Goal: Task Accomplishment & Management: Use online tool/utility

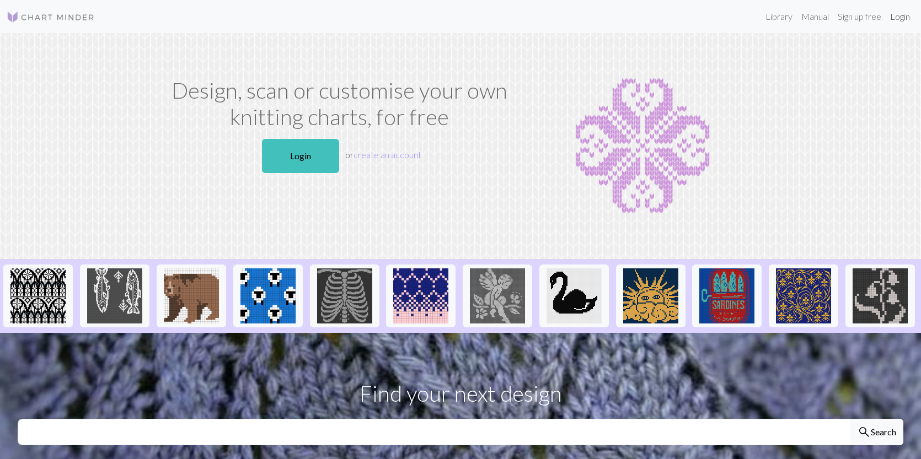
click at [903, 19] on link "Login" at bounding box center [900, 17] width 29 height 22
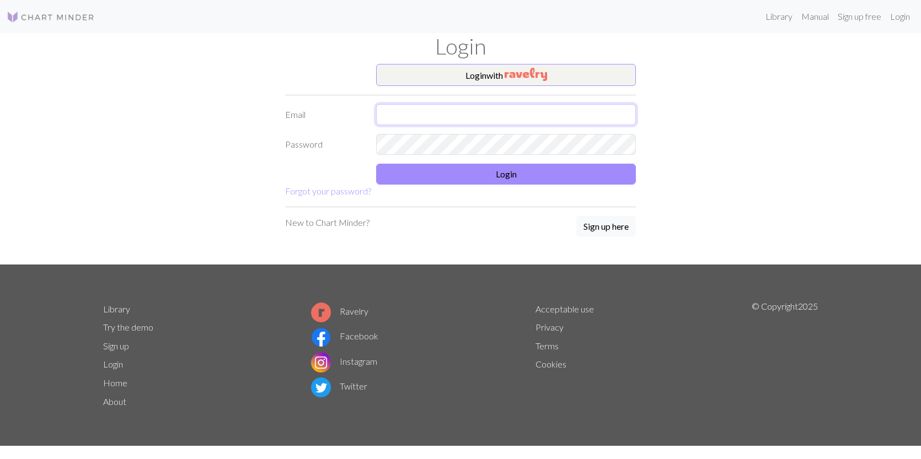
click at [489, 120] on input "text" at bounding box center [506, 114] width 260 height 21
type input "[PERSON_NAME][EMAIL_ADDRESS][PERSON_NAME][PERSON_NAME][DOMAIN_NAME]"
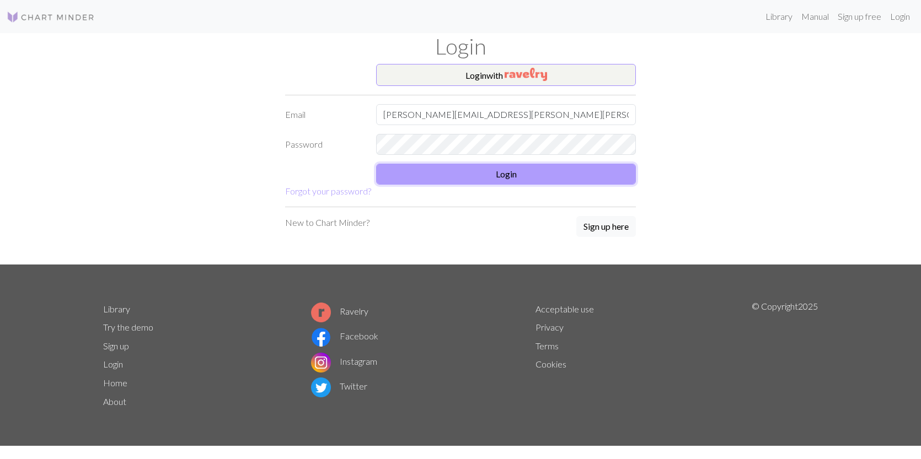
click at [483, 175] on form "Login with Email [PERSON_NAME][EMAIL_ADDRESS][PERSON_NAME][PERSON_NAME][DOMAIN_…" at bounding box center [460, 131] width 351 height 134
click at [512, 173] on button "Login" at bounding box center [506, 174] width 260 height 21
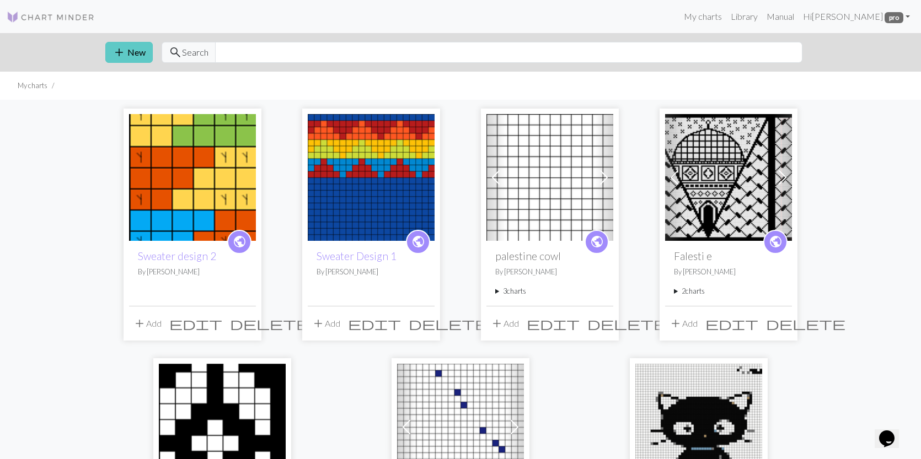
click at [132, 56] on button "add New" at bounding box center [128, 52] width 47 height 21
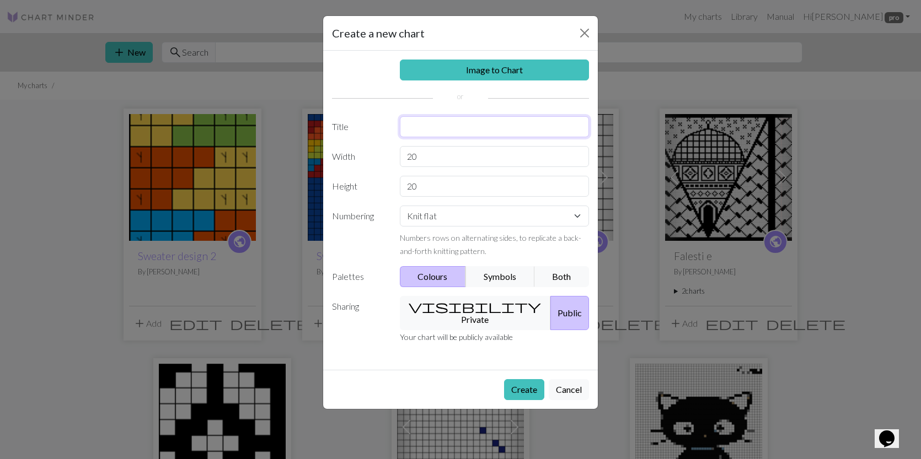
click at [453, 136] on input "text" at bounding box center [495, 126] width 190 height 21
type input "hood vintage tiles"
click at [495, 184] on input "20" at bounding box center [495, 186] width 190 height 21
type input "2"
type input "60"
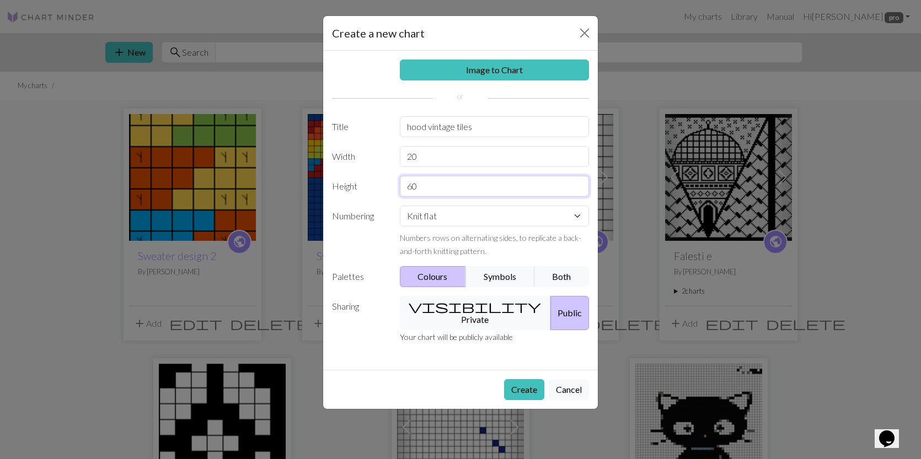
click at [504, 379] on button "Create" at bounding box center [524, 389] width 40 height 21
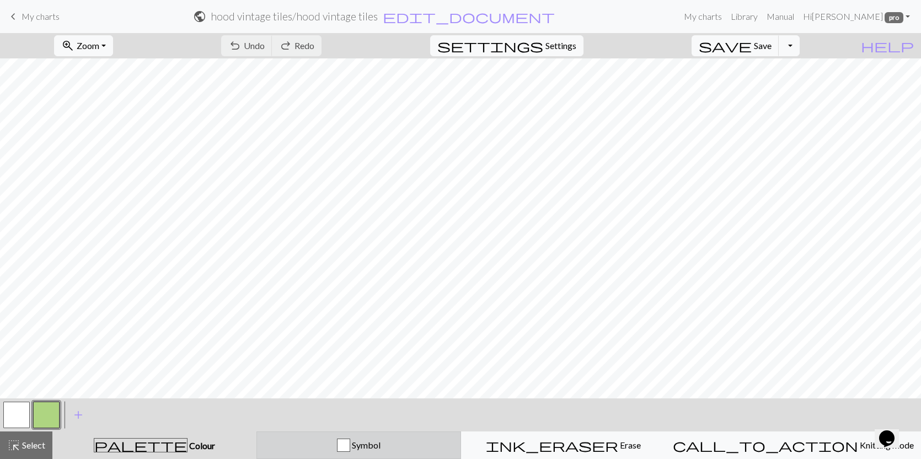
click at [454, 446] on div "Symbol" at bounding box center [359, 445] width 190 height 13
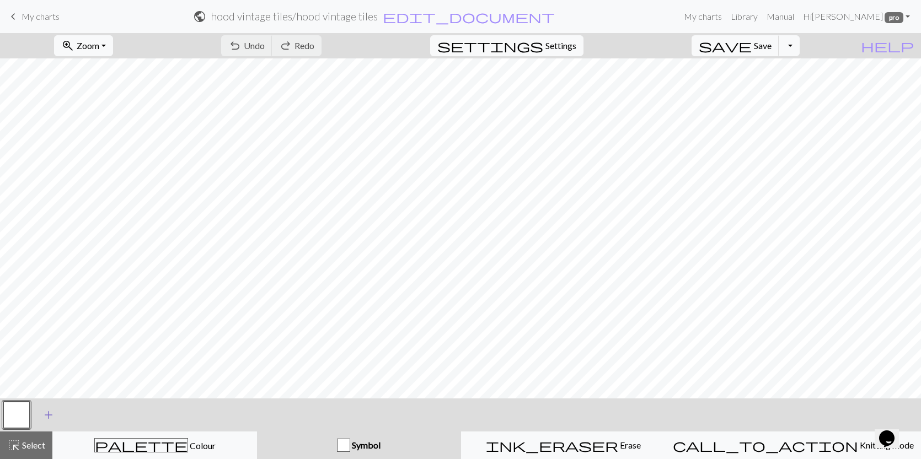
click at [46, 412] on span "add" at bounding box center [48, 414] width 13 height 15
click at [44, 415] on button "button" at bounding box center [46, 415] width 26 height 26
click at [79, 417] on span "add" at bounding box center [78, 414] width 13 height 15
click at [79, 419] on button "button" at bounding box center [76, 415] width 26 height 26
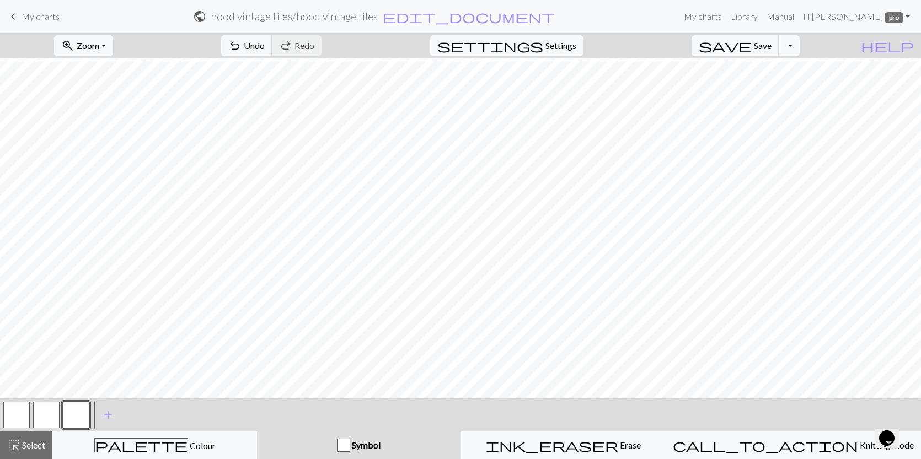
click at [79, 419] on div "Edit symbol Name d f g h j k p s t F H J O P T / | 0 1 2 3 4 5 6 7 8 9 e m n G …" at bounding box center [460, 229] width 921 height 459
click at [34, 411] on button "button" at bounding box center [46, 415] width 26 height 26
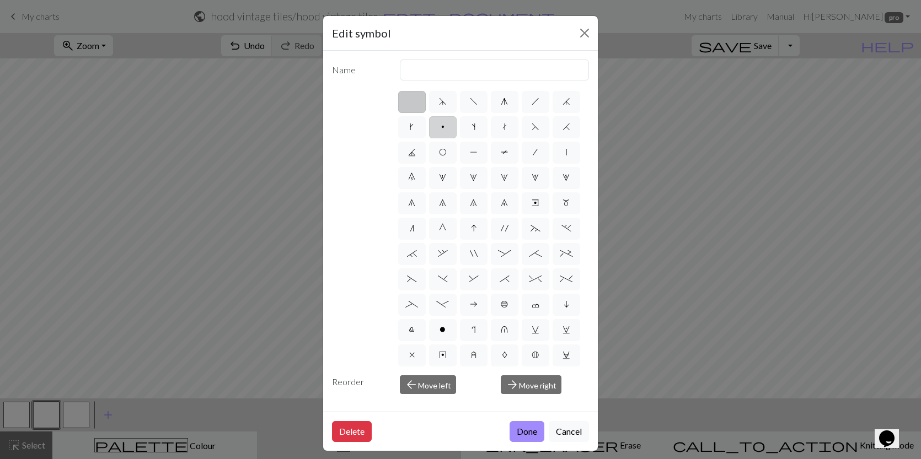
click at [445, 134] on label "p" at bounding box center [443, 127] width 28 height 22
click at [445, 127] on input "p" at bounding box center [444, 123] width 7 height 7
radio input "true"
type input "purl"
click at [520, 429] on button "Done" at bounding box center [526, 431] width 35 height 21
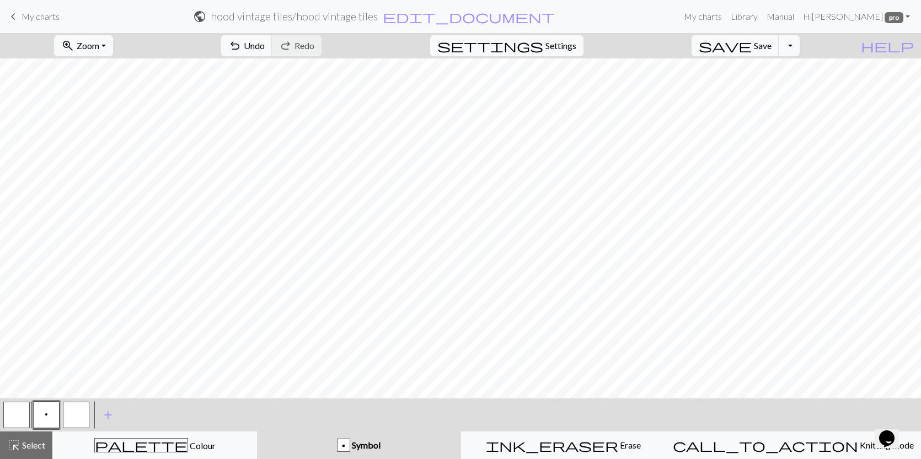
click at [84, 408] on button "button" at bounding box center [76, 415] width 26 height 26
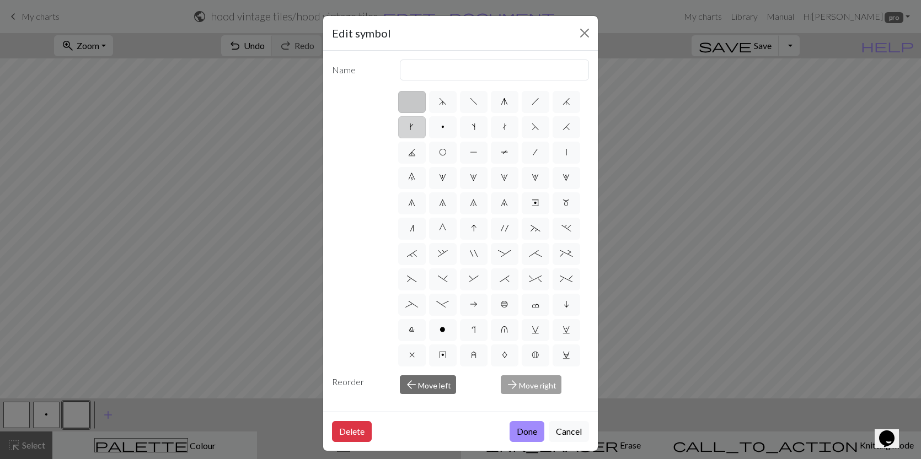
click at [417, 126] on label "k" at bounding box center [412, 127] width 28 height 22
click at [417, 126] on input "k" at bounding box center [413, 123] width 7 height 7
radio input "true"
type input "right leaning increase"
click at [477, 127] on label "s" at bounding box center [474, 127] width 28 height 22
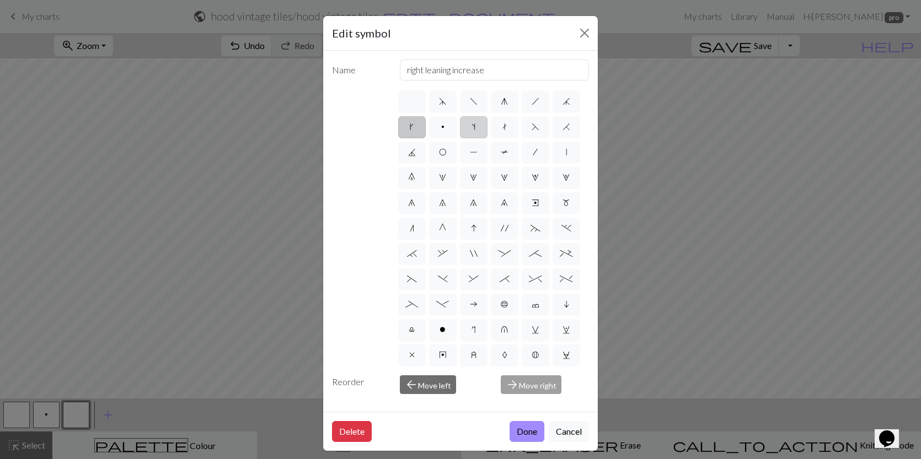
click at [477, 127] on input "s" at bounding box center [474, 123] width 7 height 7
radio input "true"
type input "increase one left leaning"
click at [524, 430] on button "Done" at bounding box center [526, 431] width 35 height 21
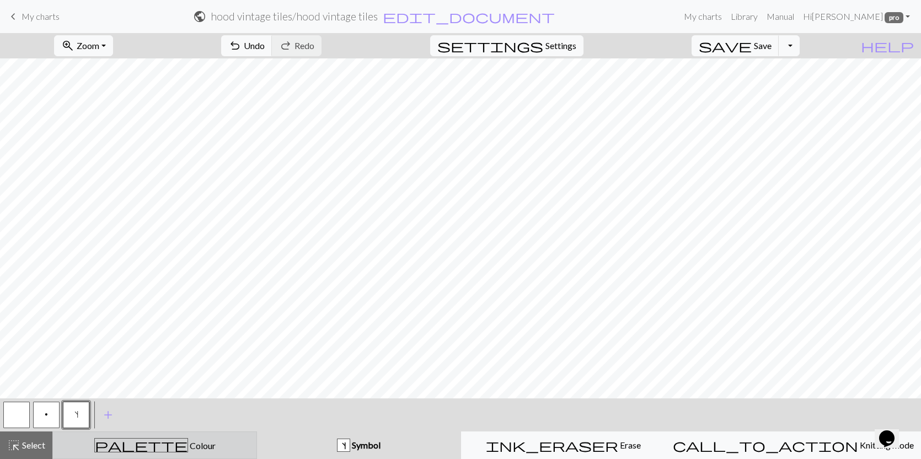
click at [188, 443] on span "Colour" at bounding box center [202, 446] width 28 height 10
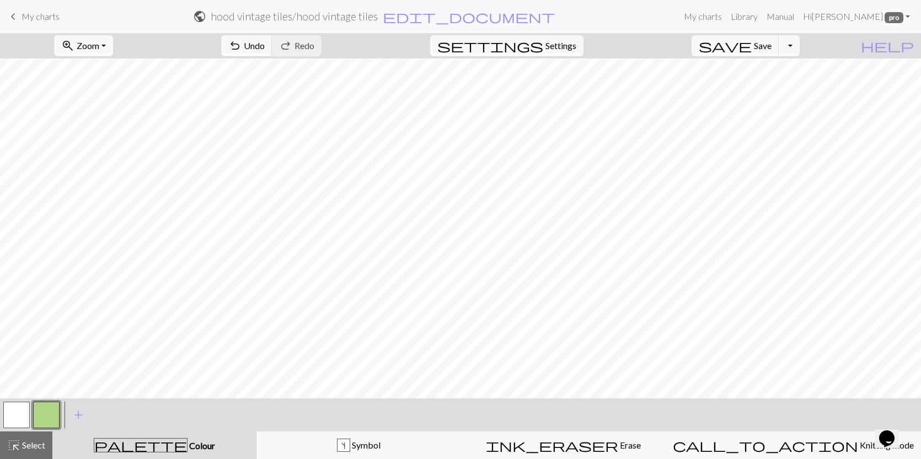
click at [46, 404] on button "button" at bounding box center [46, 415] width 26 height 26
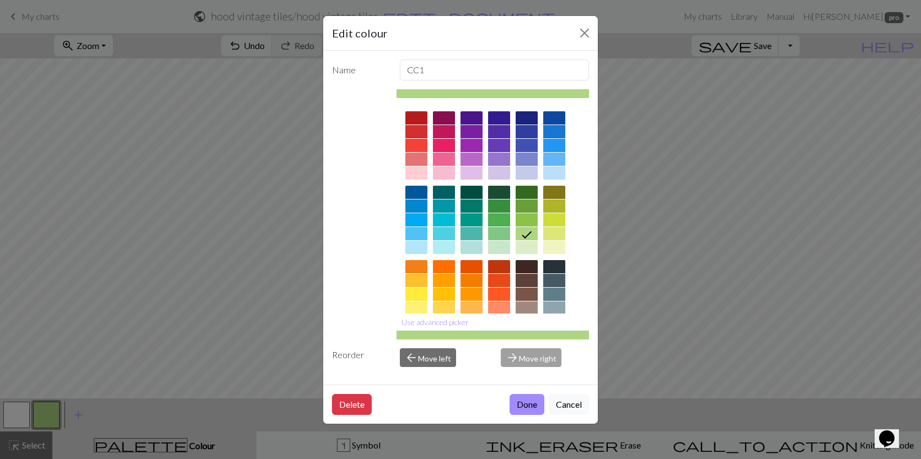
click at [549, 268] on div at bounding box center [554, 266] width 22 height 13
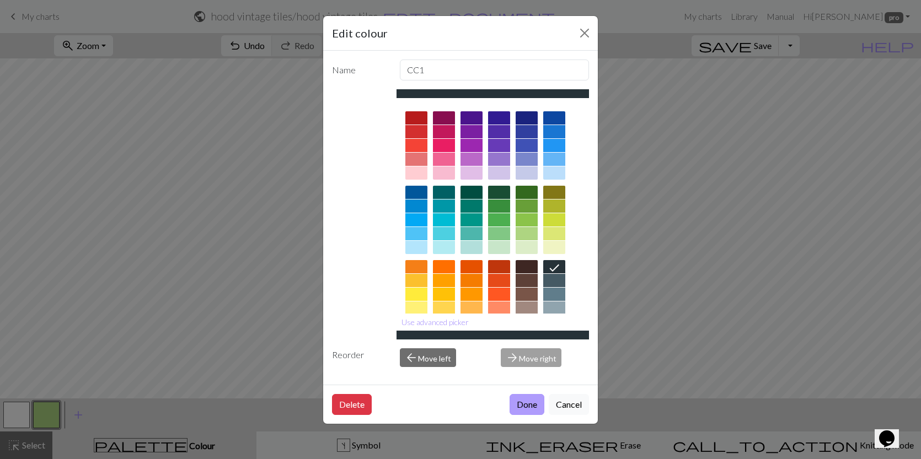
click at [532, 410] on button "Done" at bounding box center [526, 404] width 35 height 21
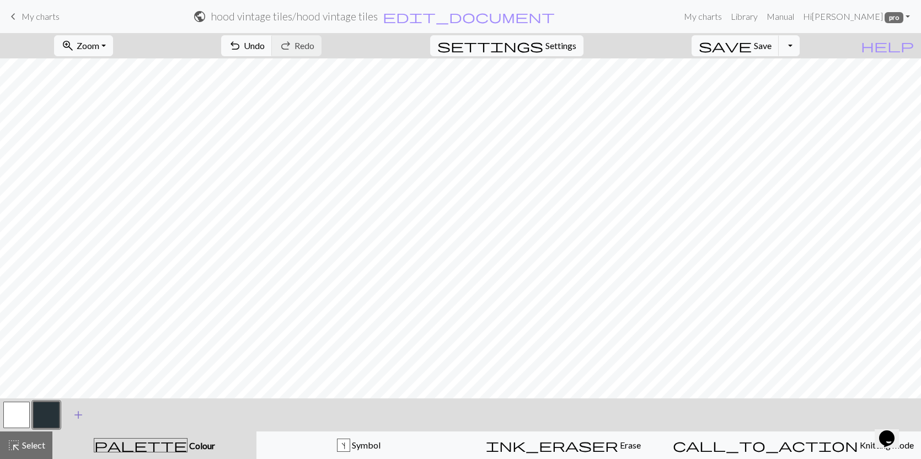
click at [79, 415] on span "add" at bounding box center [78, 414] width 13 height 15
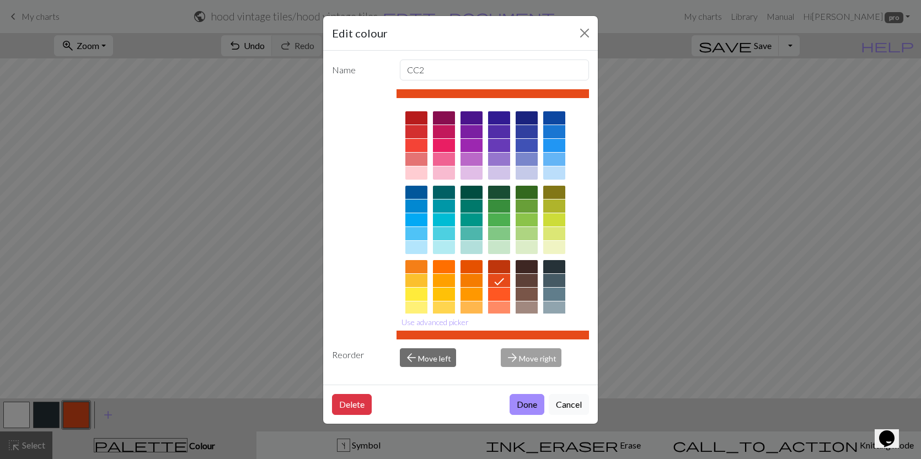
click at [439, 147] on div at bounding box center [444, 145] width 22 height 13
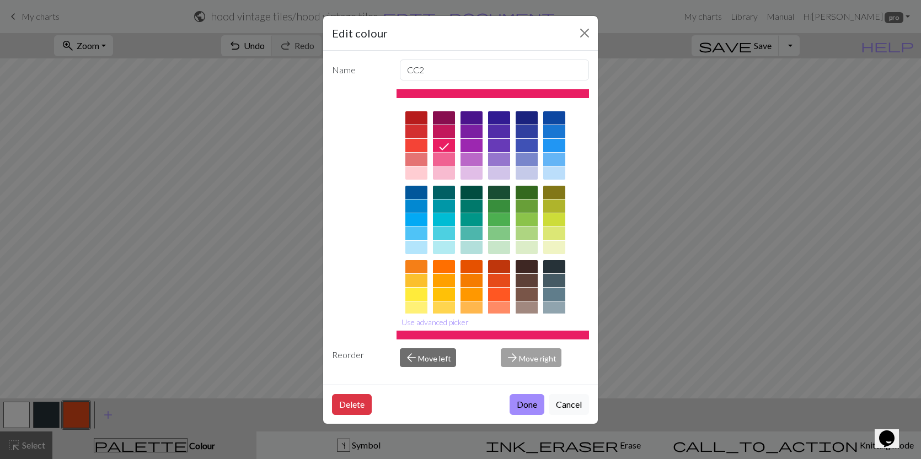
click at [447, 159] on div at bounding box center [444, 159] width 22 height 13
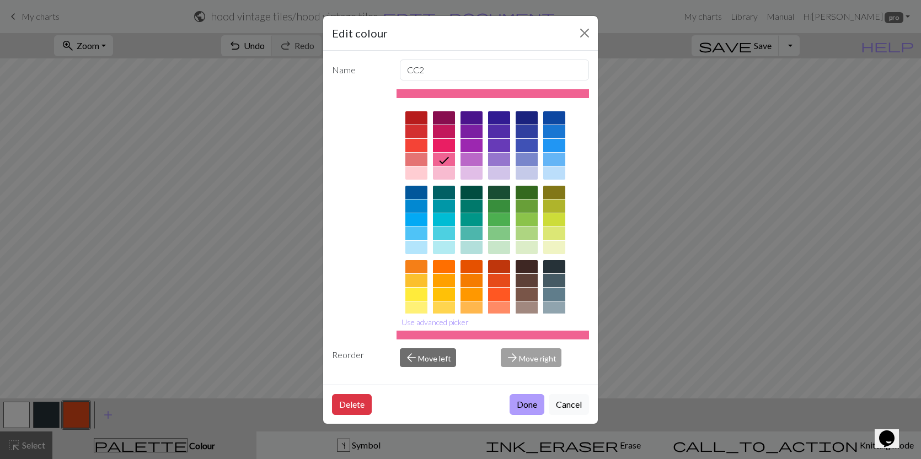
click at [526, 400] on button "Done" at bounding box center [526, 404] width 35 height 21
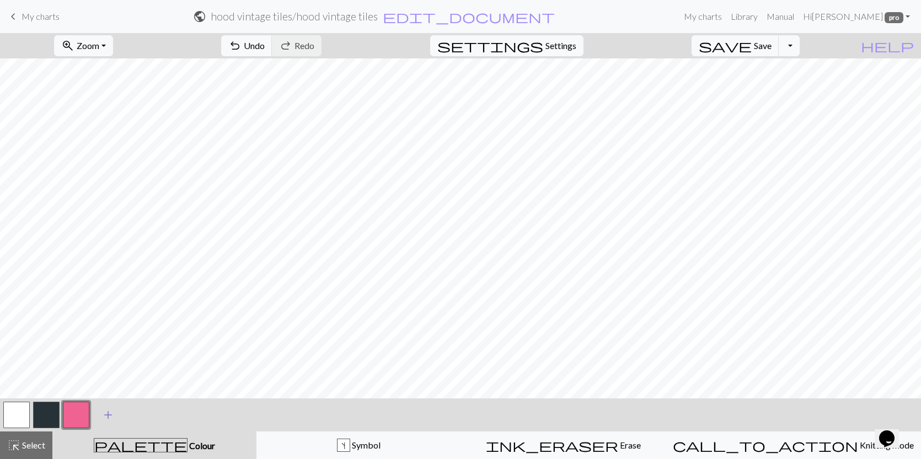
click at [109, 411] on span "add" at bounding box center [107, 414] width 13 height 15
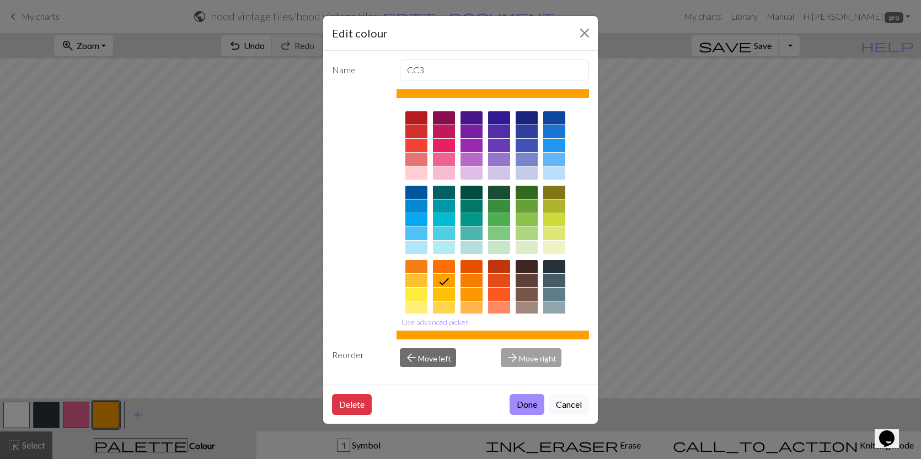
click at [472, 214] on div at bounding box center [471, 219] width 22 height 13
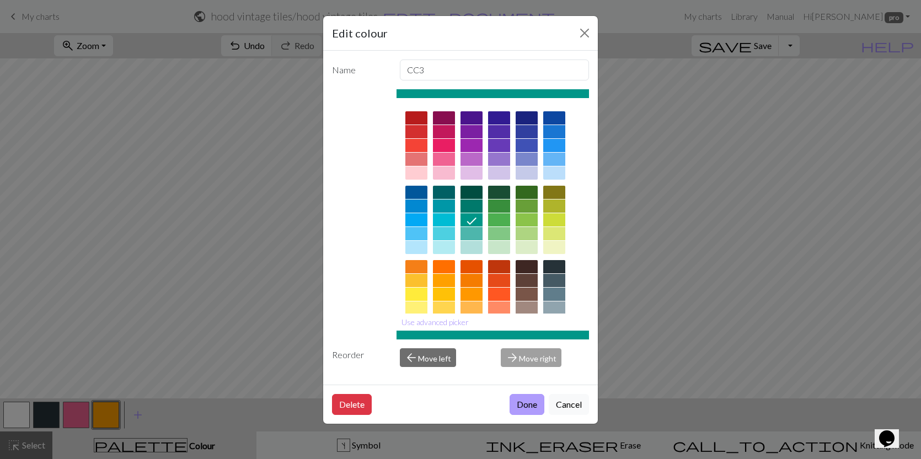
click at [527, 404] on button "Done" at bounding box center [526, 404] width 35 height 21
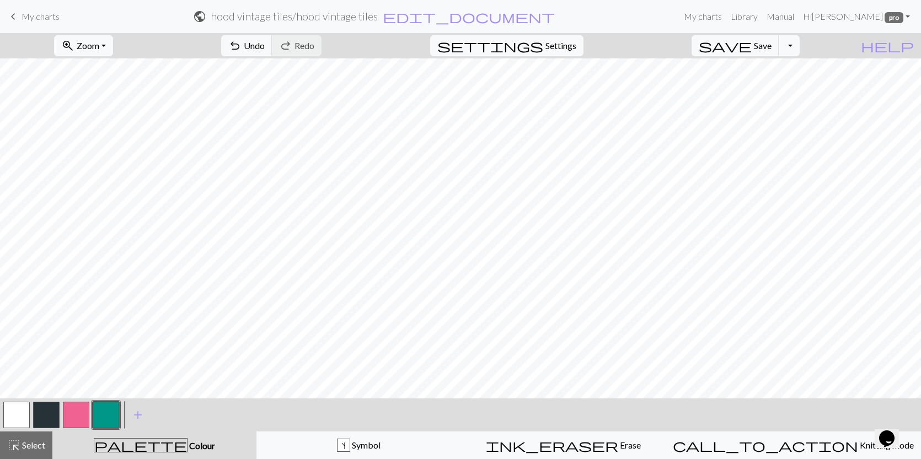
click at [57, 406] on button "button" at bounding box center [46, 415] width 26 height 26
click at [35, 412] on button "button" at bounding box center [46, 415] width 26 height 26
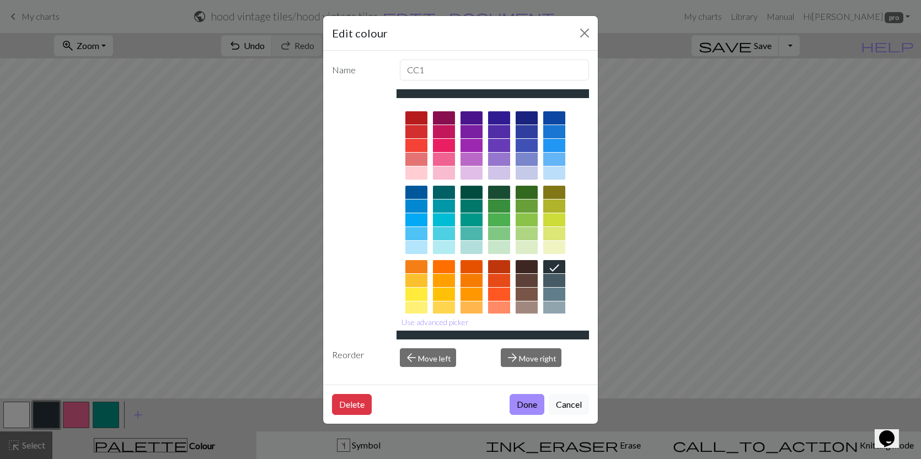
click at [534, 416] on div "Delete Done Cancel" at bounding box center [460, 404] width 275 height 39
click at [530, 411] on button "Done" at bounding box center [526, 404] width 35 height 21
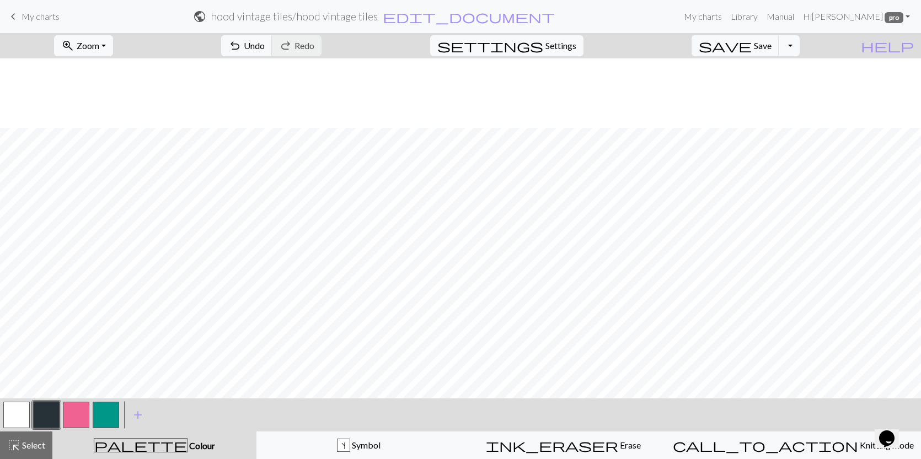
scroll to position [371, 0]
click at [28, 444] on span "Select" at bounding box center [32, 445] width 25 height 10
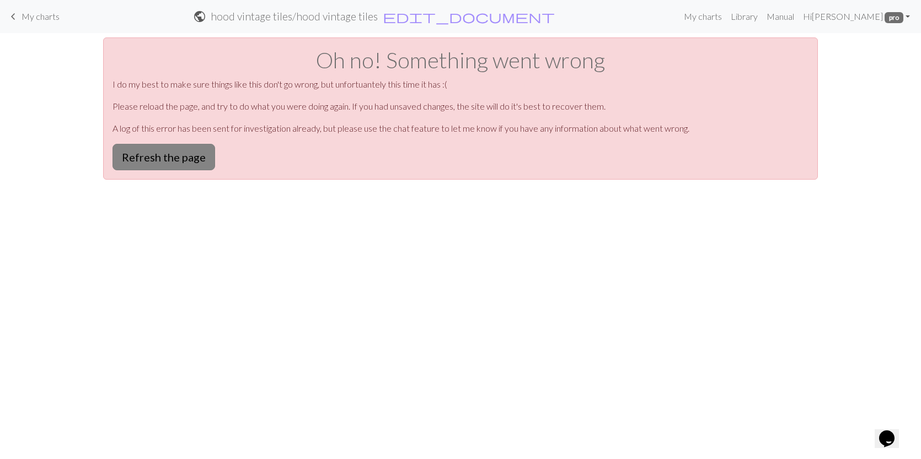
click at [175, 168] on button "Refresh the page" at bounding box center [163, 157] width 103 height 26
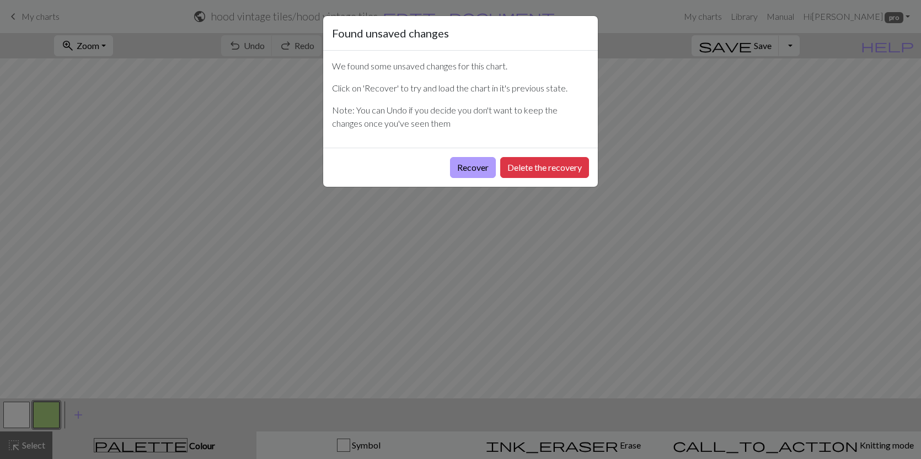
click at [478, 170] on button "Recover" at bounding box center [473, 167] width 46 height 21
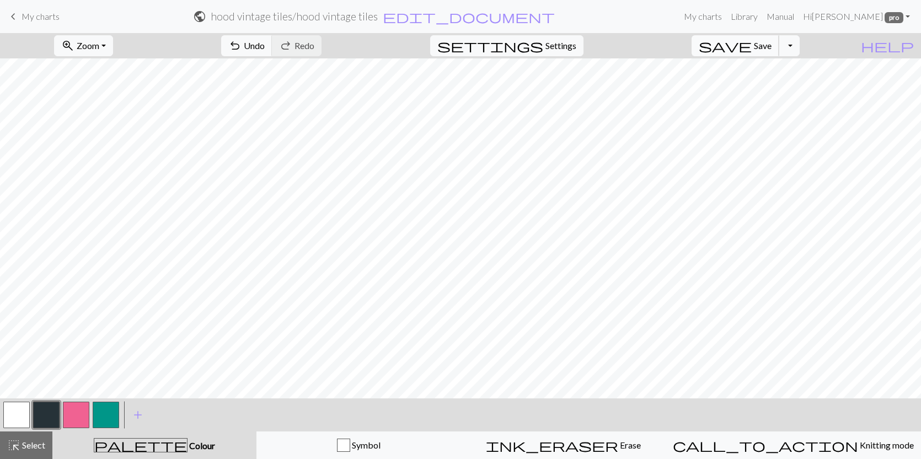
click at [764, 37] on button "save Save Save" at bounding box center [735, 45] width 88 height 21
click at [752, 50] on span "save" at bounding box center [725, 45] width 53 height 15
click at [38, 451] on div "highlight_alt Select Select" at bounding box center [26, 445] width 38 height 13
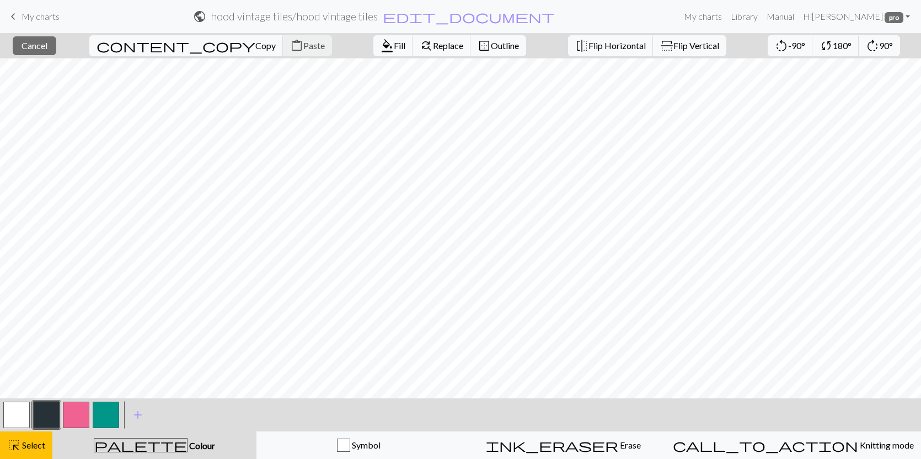
click at [53, 419] on button "button" at bounding box center [46, 415] width 26 height 26
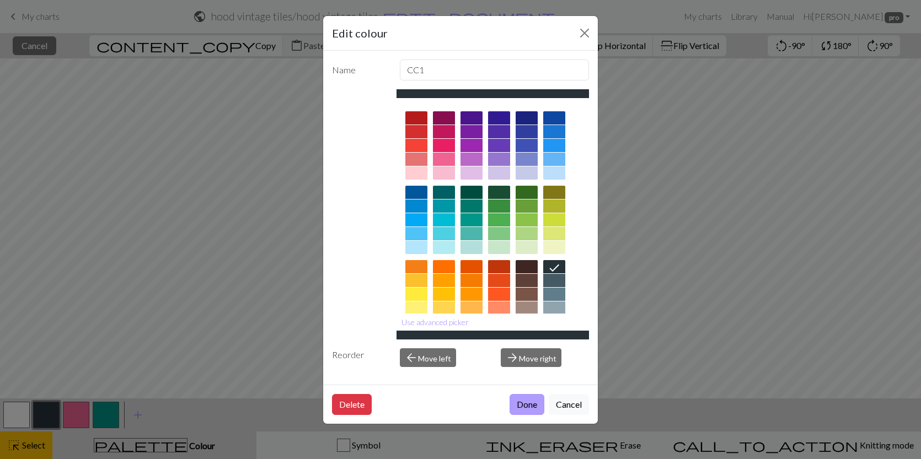
click at [532, 398] on button "Done" at bounding box center [526, 404] width 35 height 21
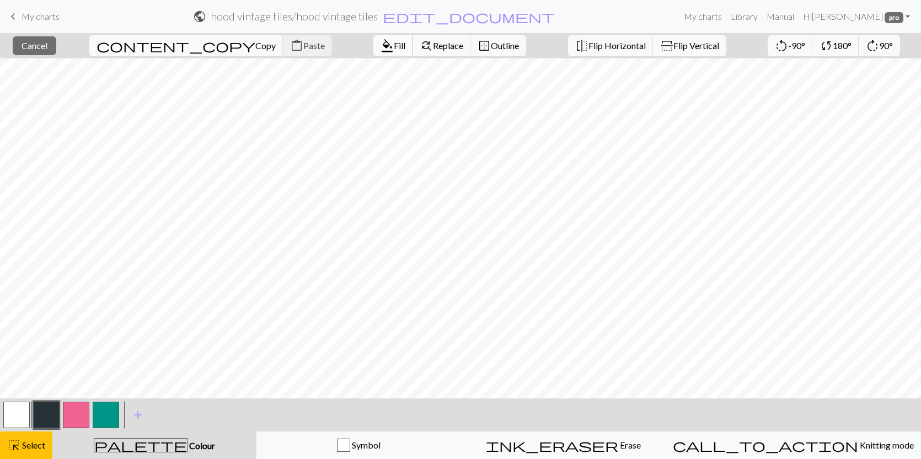
click at [373, 49] on button "format_color_fill Fill" at bounding box center [393, 45] width 40 height 21
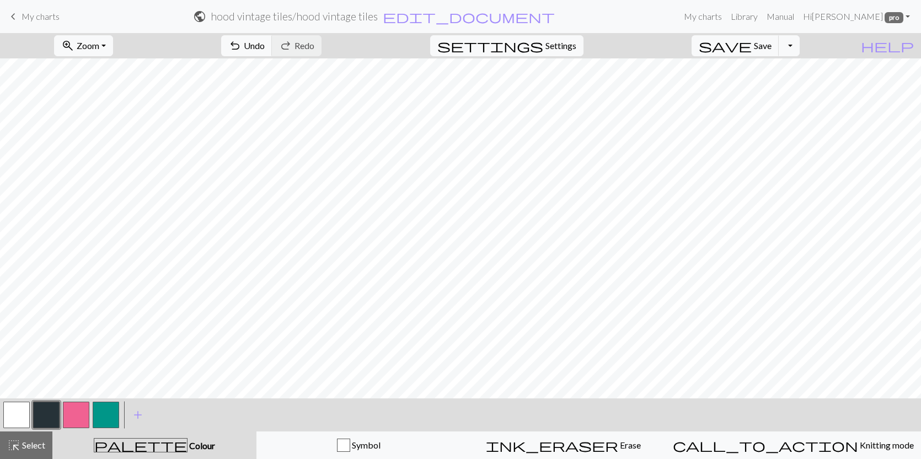
click at [44, 414] on button "button" at bounding box center [46, 415] width 26 height 26
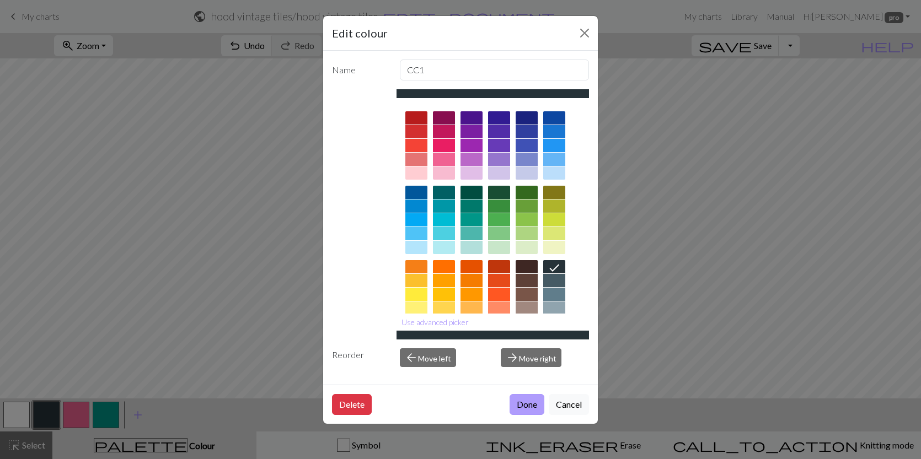
click at [524, 411] on button "Done" at bounding box center [526, 404] width 35 height 21
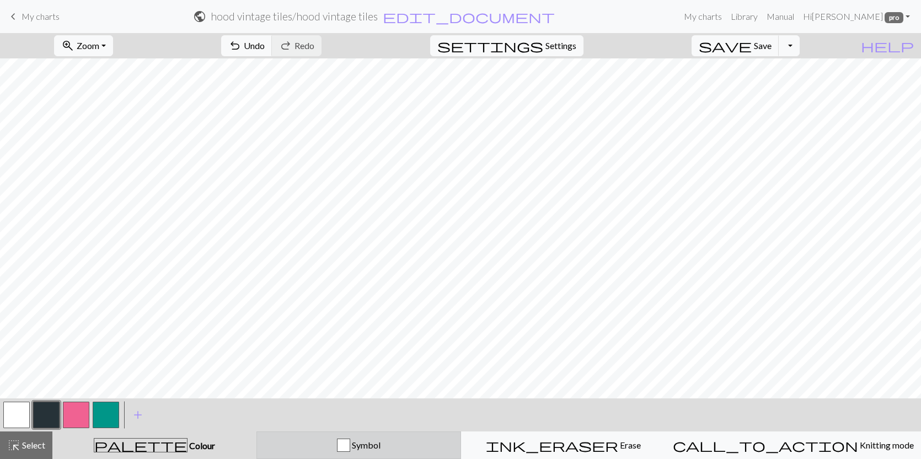
click at [401, 443] on div "Symbol" at bounding box center [359, 445] width 190 height 13
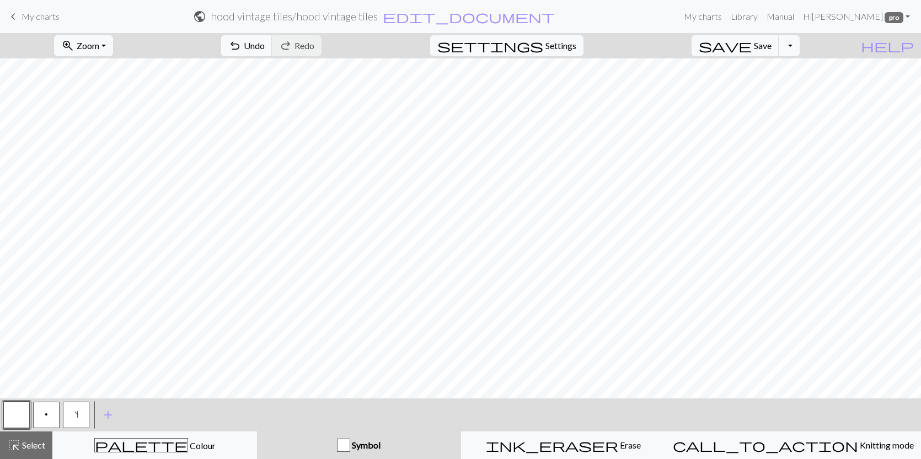
click at [69, 415] on button "s" at bounding box center [76, 415] width 26 height 26
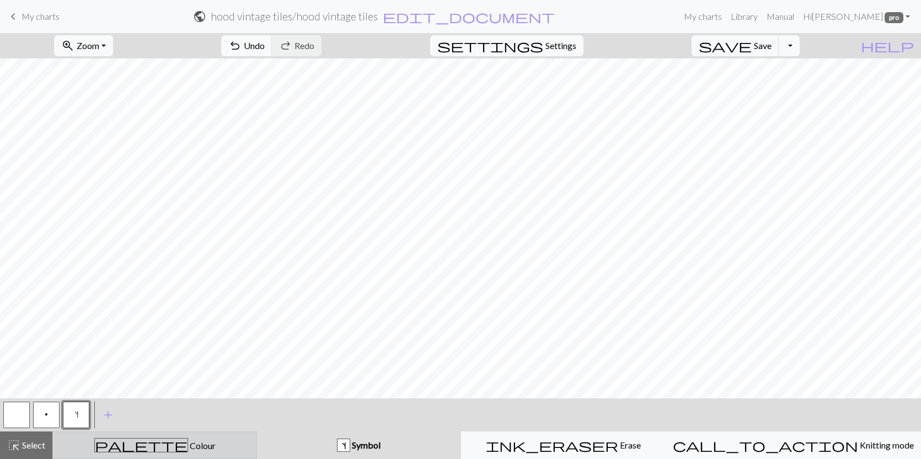
click at [132, 447] on div "palette Colour Colour" at bounding box center [155, 445] width 190 height 14
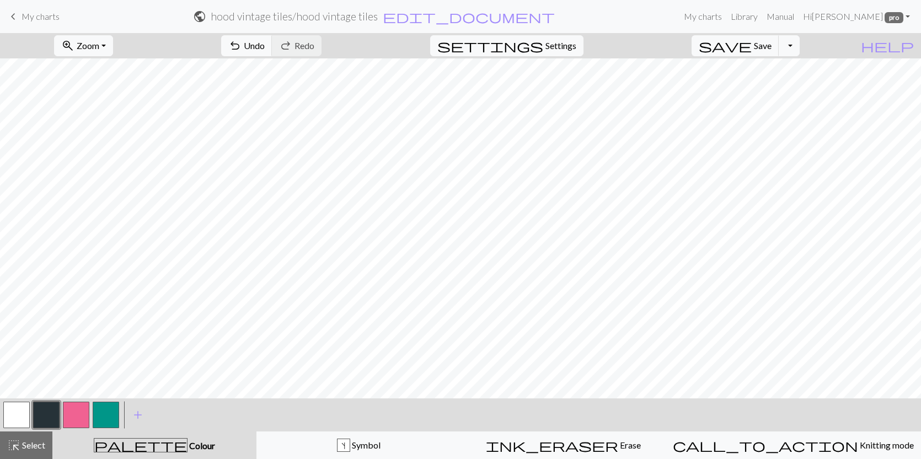
click at [132, 447] on div "palette Colour Colour" at bounding box center [154, 445] width 191 height 14
click at [21, 415] on button "button" at bounding box center [16, 415] width 26 height 26
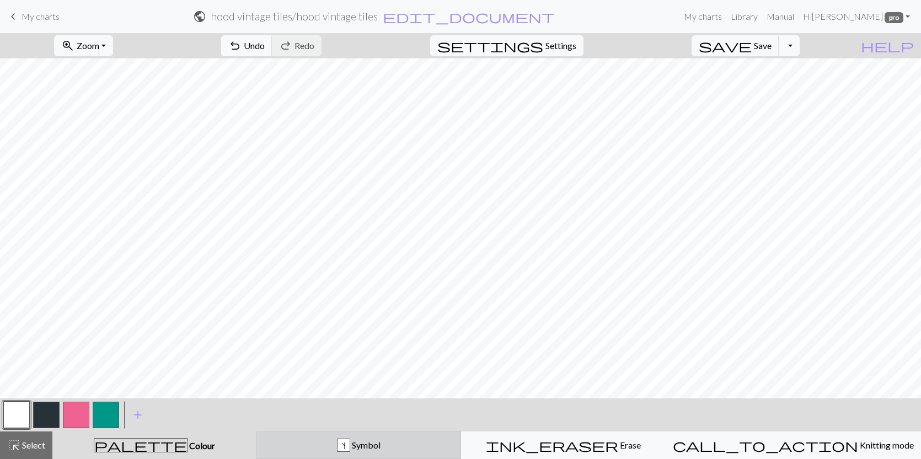
click at [431, 437] on button "s Symbol" at bounding box center [358, 446] width 205 height 28
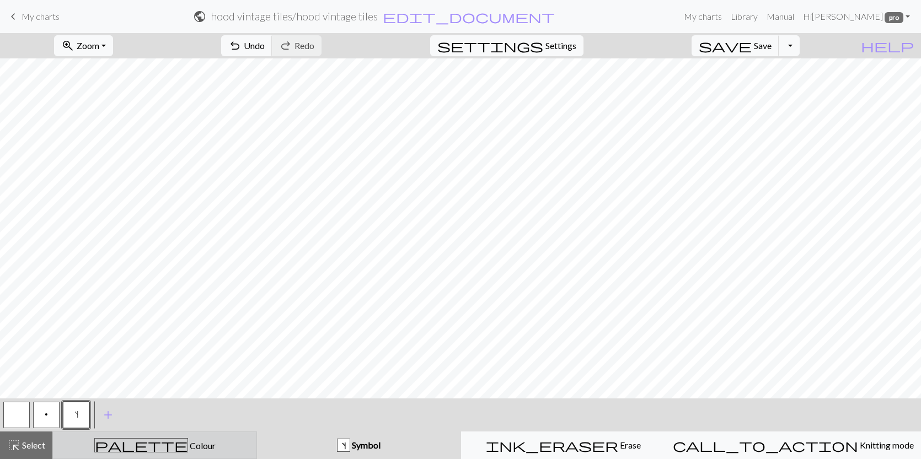
click at [169, 435] on button "palette Colour Colour" at bounding box center [154, 446] width 205 height 28
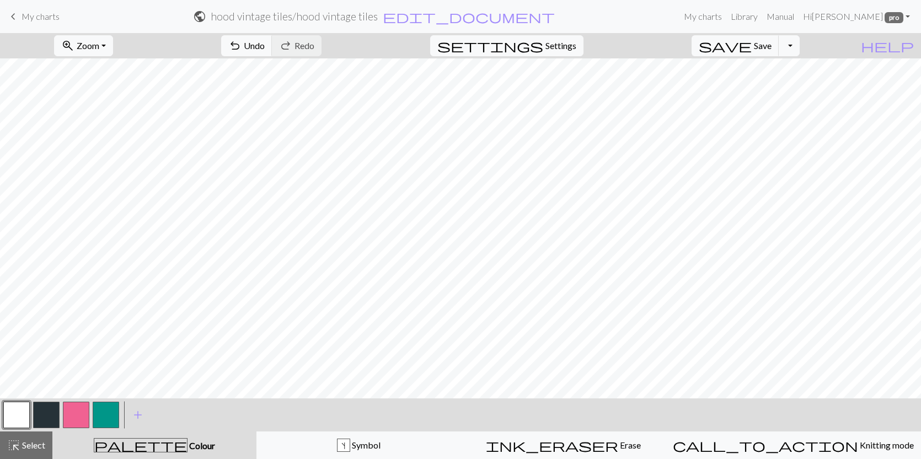
click at [19, 404] on button "button" at bounding box center [16, 415] width 26 height 26
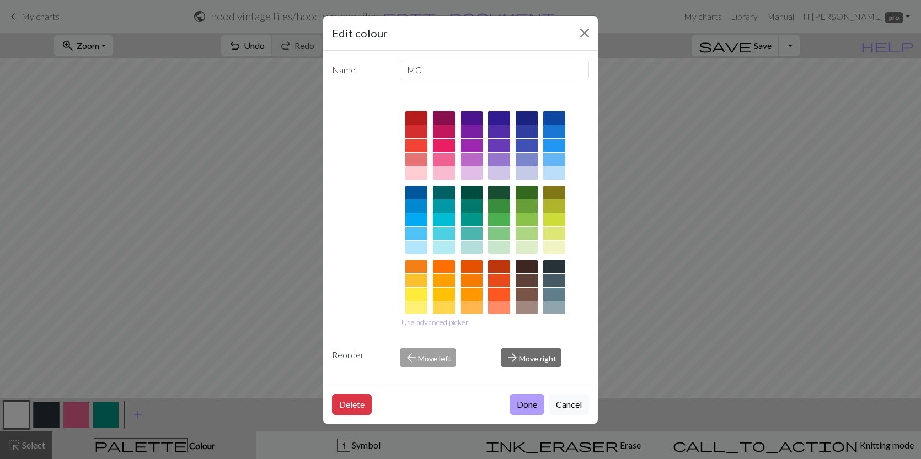
click at [516, 405] on button "Done" at bounding box center [526, 404] width 35 height 21
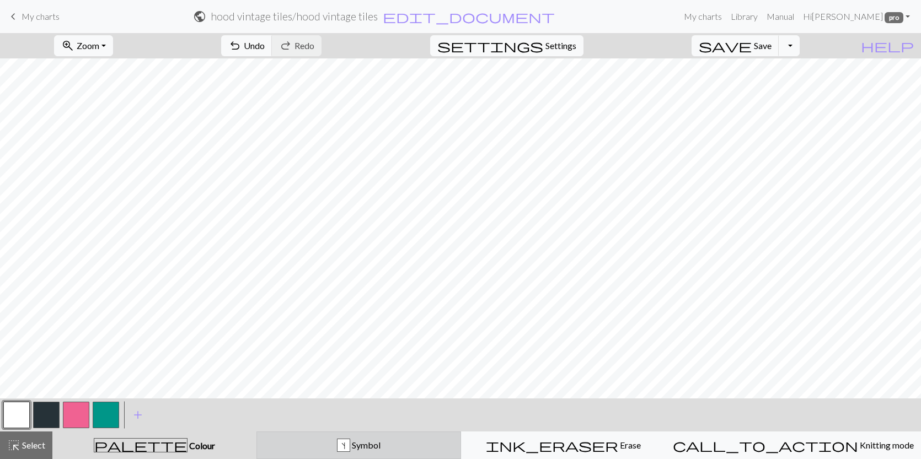
click at [316, 447] on div "s Symbol" at bounding box center [359, 445] width 190 height 13
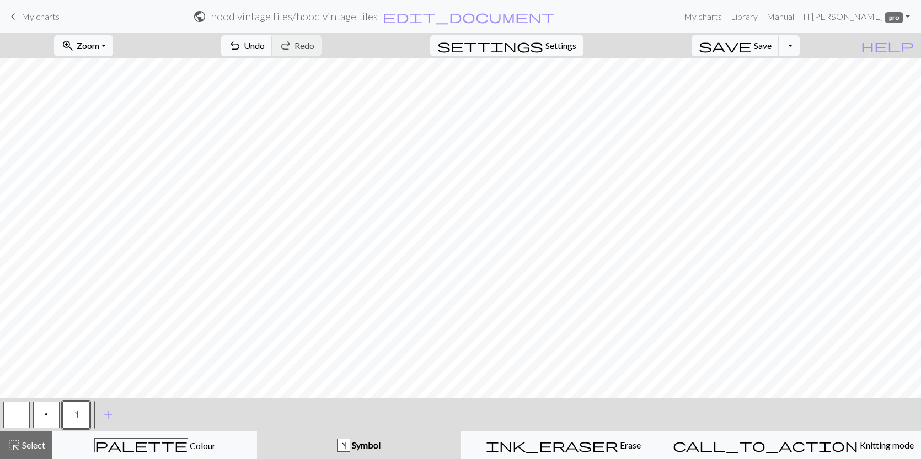
click at [82, 412] on button "s" at bounding box center [76, 415] width 26 height 26
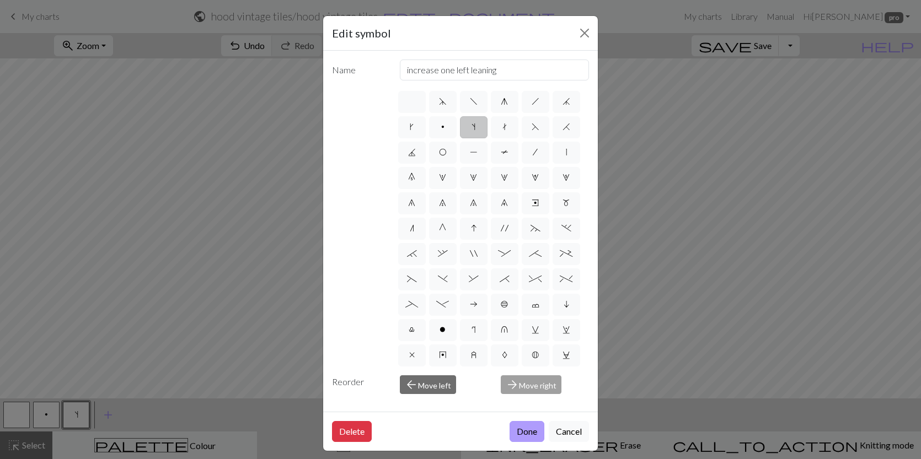
click at [525, 427] on button "Done" at bounding box center [526, 431] width 35 height 21
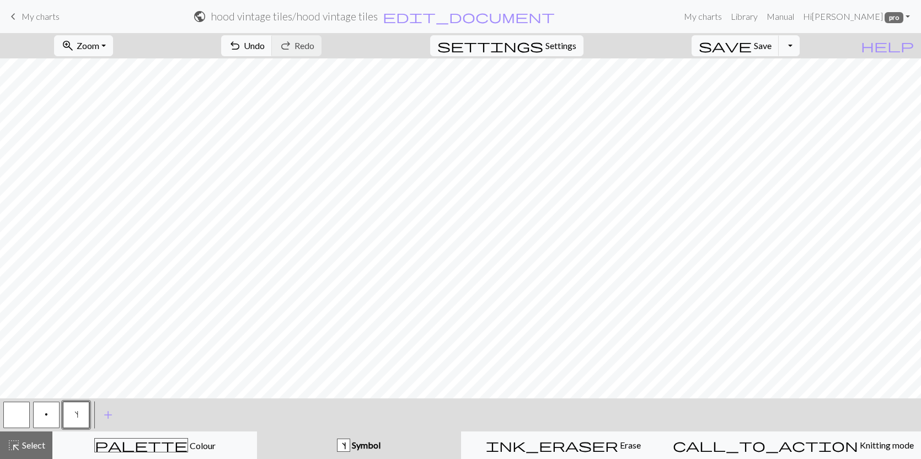
click at [42, 415] on button "p" at bounding box center [46, 415] width 26 height 26
click at [54, 415] on button "p" at bounding box center [46, 415] width 26 height 26
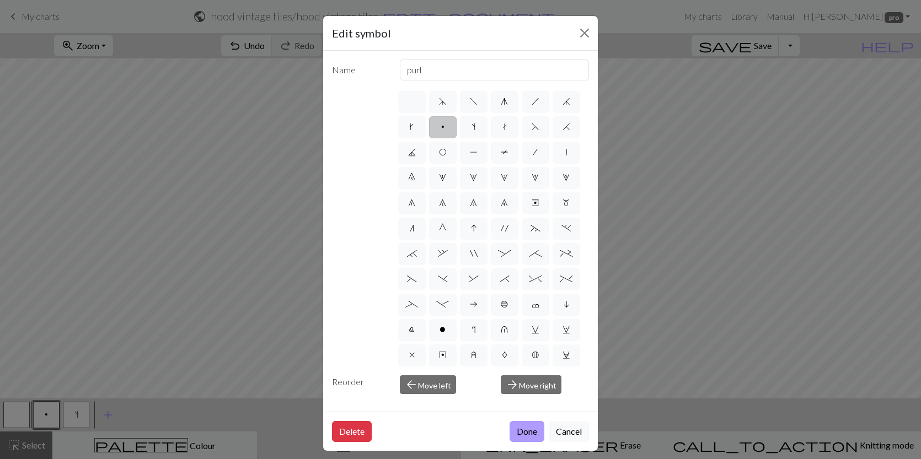
click at [532, 440] on button "Done" at bounding box center [526, 431] width 35 height 21
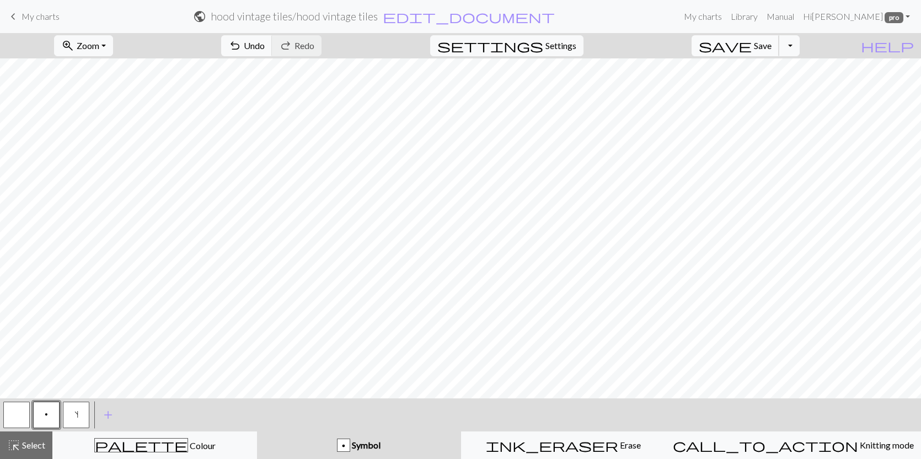
click at [771, 47] on span "Save" at bounding box center [763, 45] width 18 height 10
click at [752, 51] on span "save" at bounding box center [725, 45] width 53 height 15
click at [31, 441] on span "Select" at bounding box center [32, 445] width 25 height 10
click at [30, 441] on span "Select" at bounding box center [32, 445] width 25 height 10
click at [74, 441] on div "palette Colour Colour" at bounding box center [155, 445] width 190 height 14
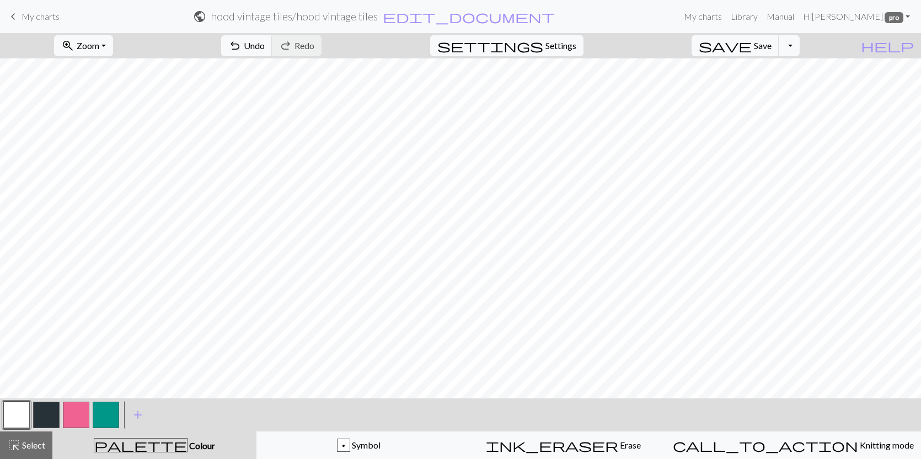
click at [68, 412] on button "button" at bounding box center [76, 415] width 26 height 26
click at [98, 416] on button "button" at bounding box center [106, 415] width 26 height 26
click at [117, 415] on button "button" at bounding box center [106, 415] width 26 height 26
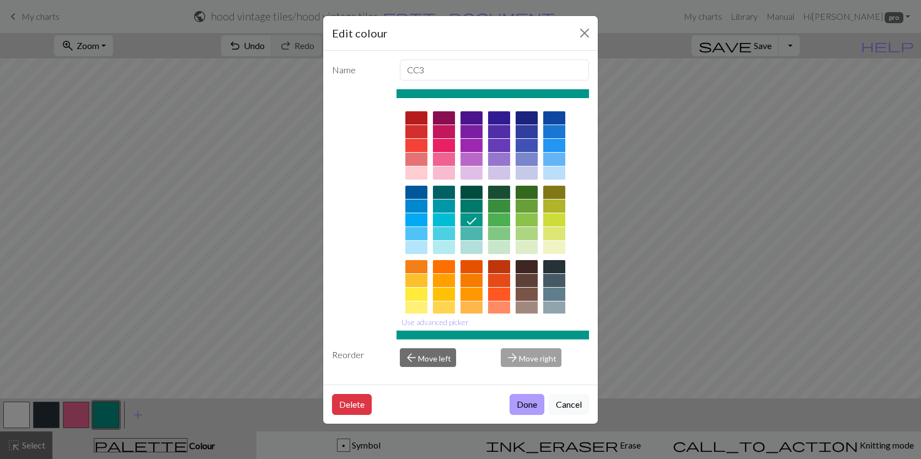
click at [532, 404] on button "Done" at bounding box center [526, 404] width 35 height 21
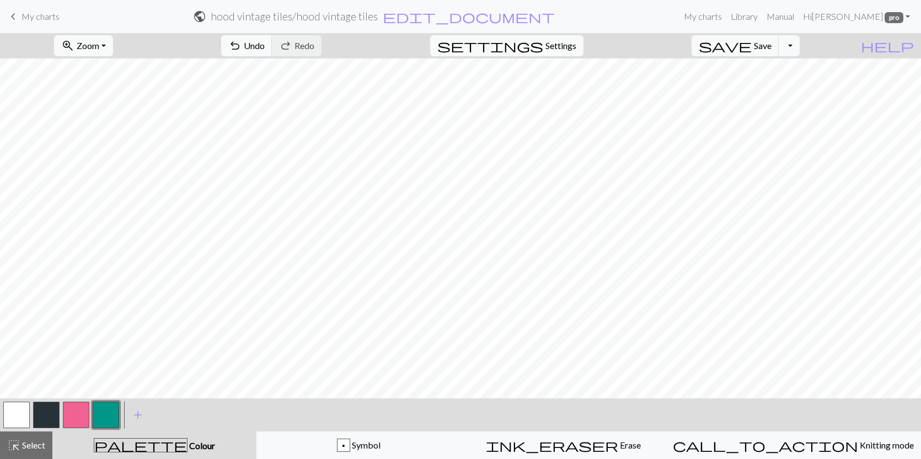
click at [74, 415] on button "button" at bounding box center [76, 415] width 26 height 26
click at [81, 416] on button "button" at bounding box center [76, 415] width 26 height 26
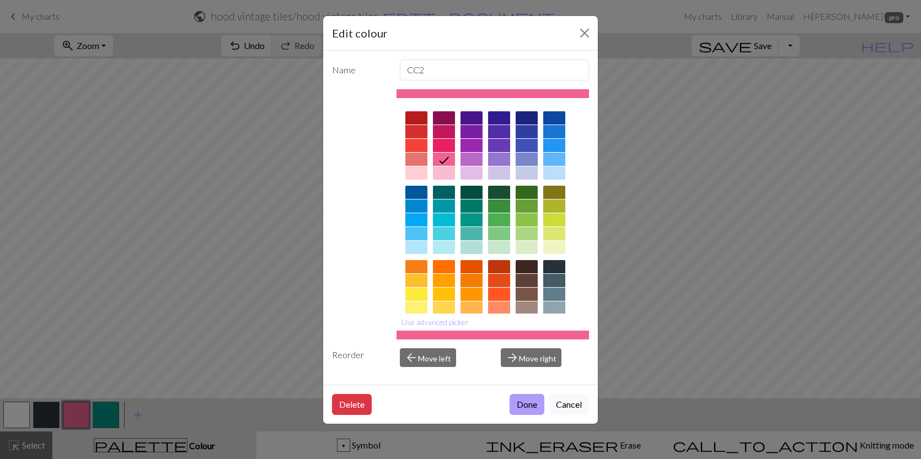
click at [517, 410] on button "Done" at bounding box center [526, 404] width 35 height 21
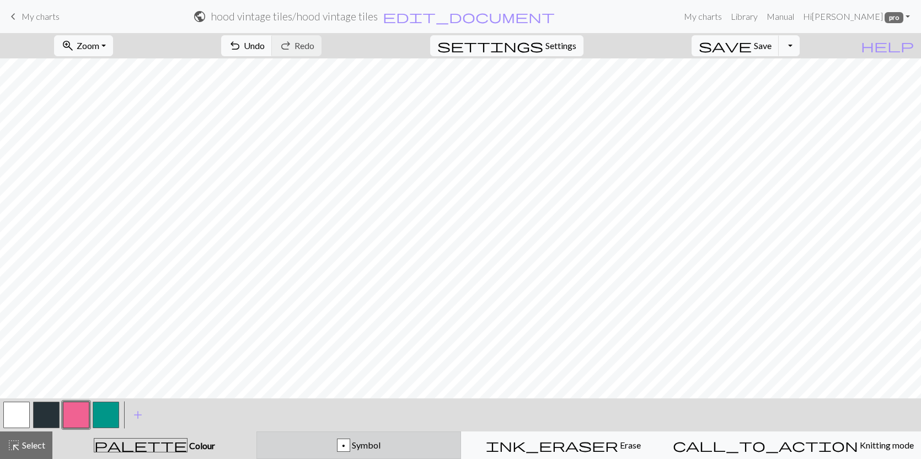
click at [350, 441] on div "p" at bounding box center [343, 445] width 12 height 13
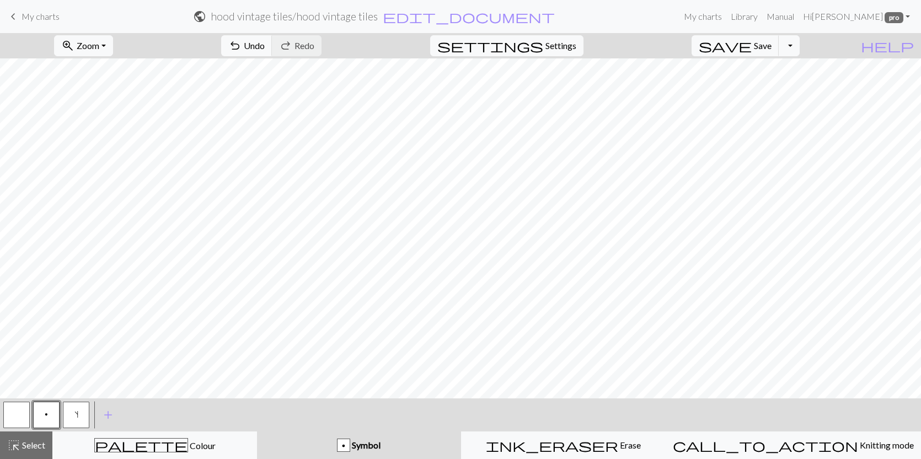
click at [41, 421] on button "p" at bounding box center [46, 415] width 26 height 26
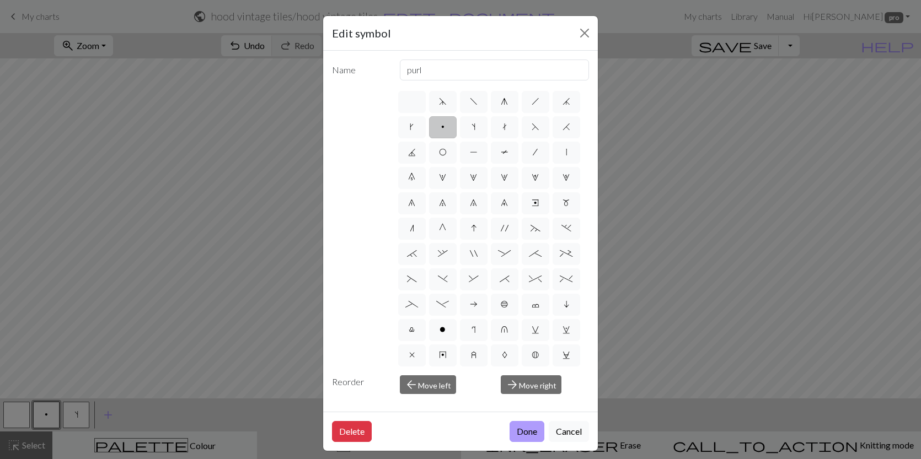
click at [521, 431] on button "Done" at bounding box center [526, 431] width 35 height 21
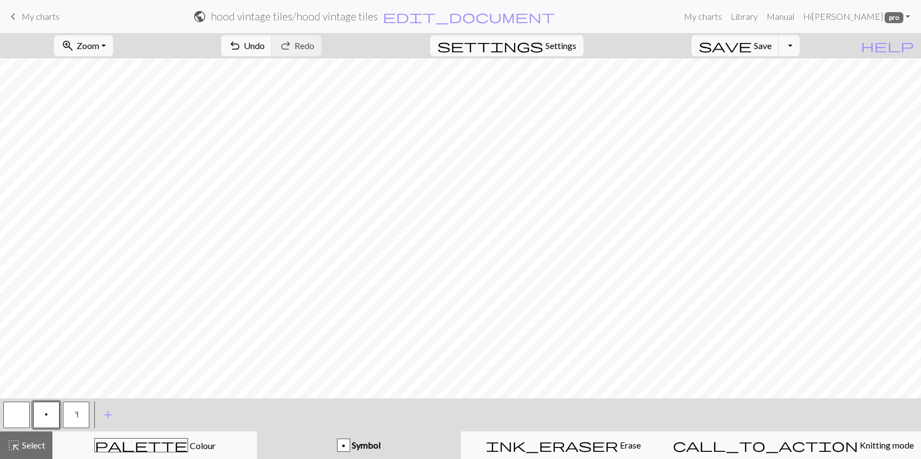
click at [77, 416] on span "s" at bounding box center [76, 414] width 4 height 9
click at [66, 420] on button "s" at bounding box center [76, 415] width 26 height 26
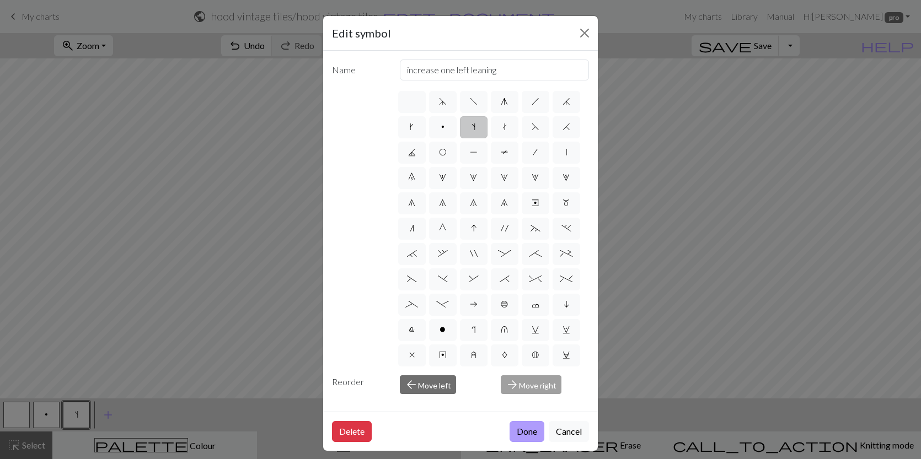
click at [521, 434] on button "Done" at bounding box center [526, 431] width 35 height 21
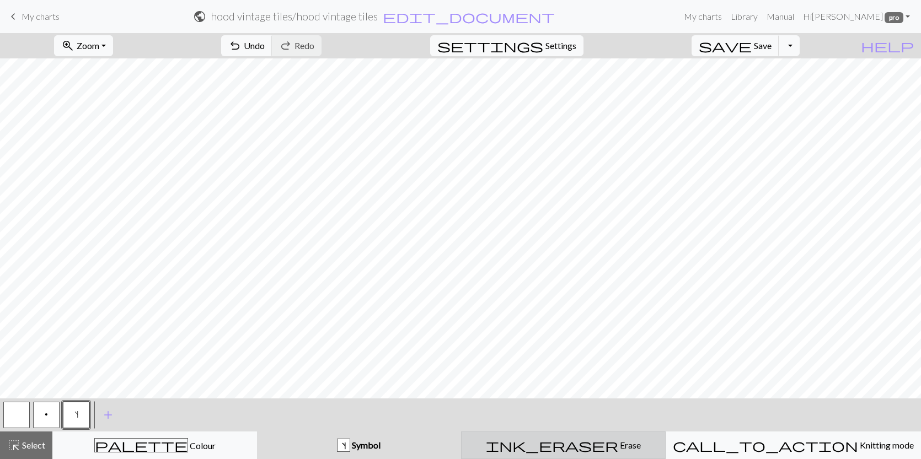
click at [544, 456] on button "ink_eraser Erase Erase" at bounding box center [563, 446] width 205 height 28
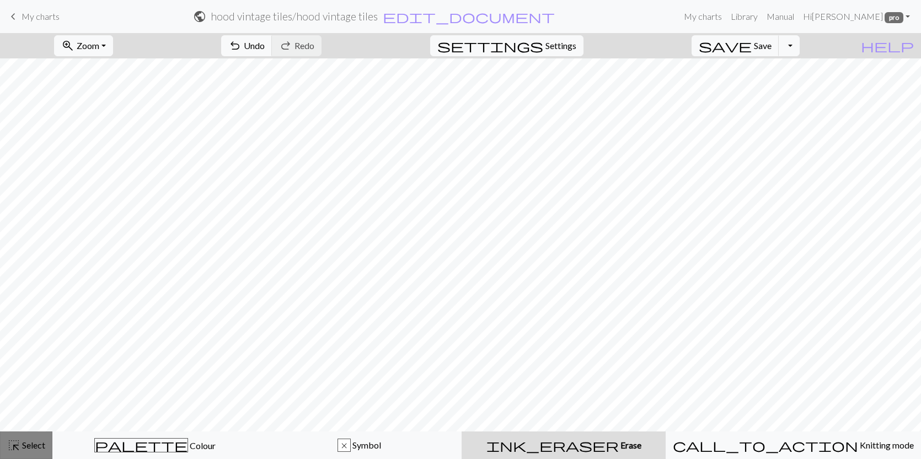
click at [28, 446] on span "Select" at bounding box center [32, 445] width 25 height 10
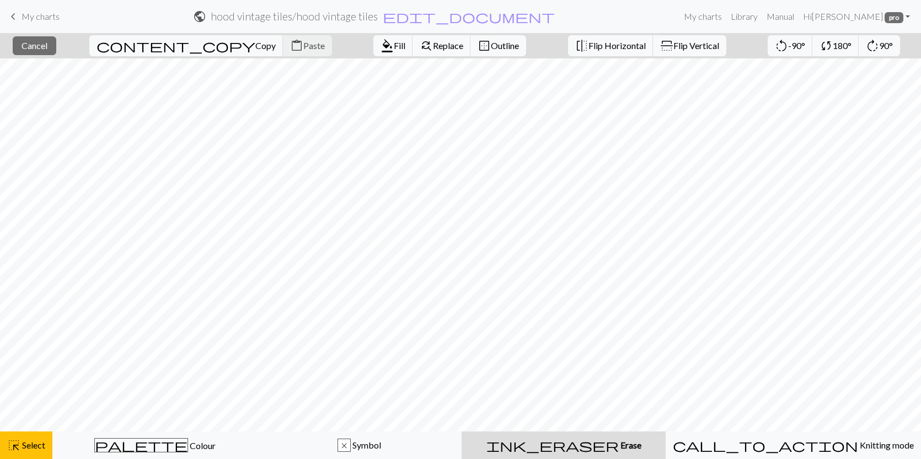
click at [619, 449] on span "Erase" at bounding box center [630, 445] width 23 height 10
click at [394, 45] on span "Fill" at bounding box center [400, 45] width 12 height 10
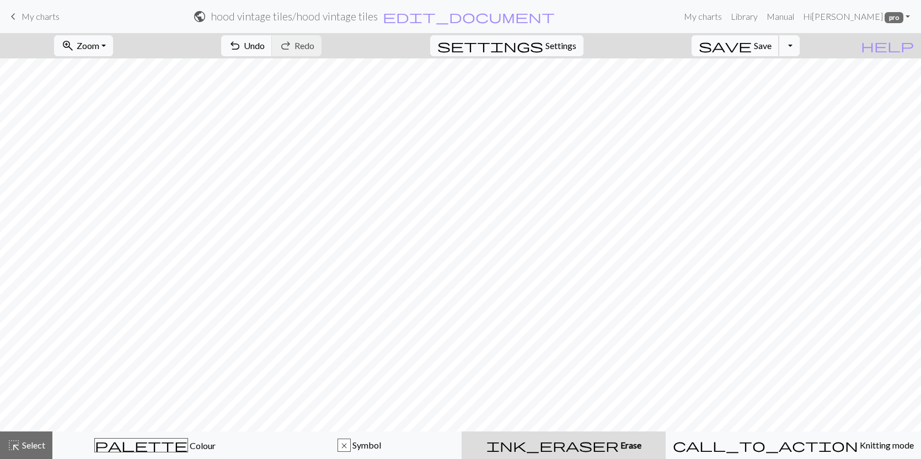
click at [771, 40] on span "Save" at bounding box center [763, 45] width 18 height 10
click at [339, 446] on div "x Symbol" at bounding box center [359, 445] width 190 height 13
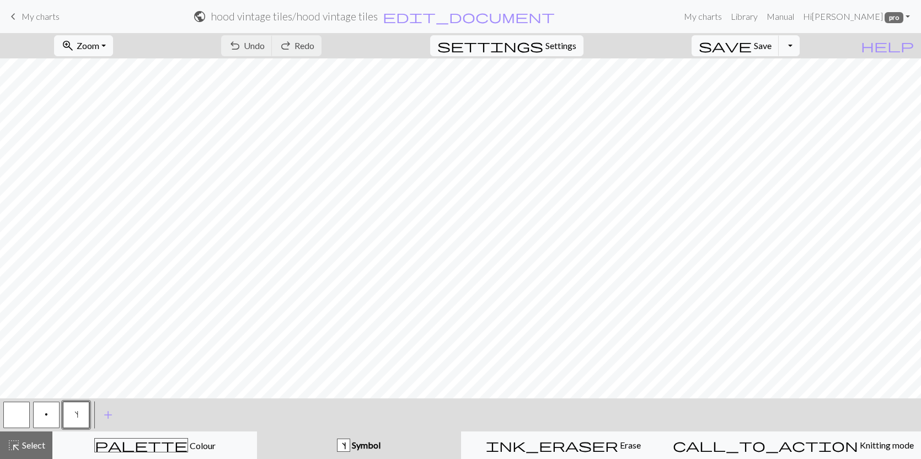
click at [70, 413] on button "s" at bounding box center [76, 415] width 26 height 26
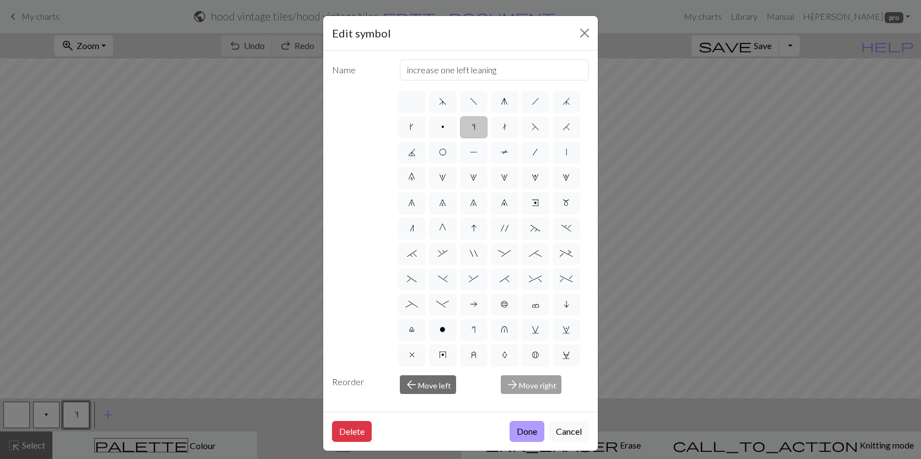
click at [522, 437] on button "Done" at bounding box center [526, 431] width 35 height 21
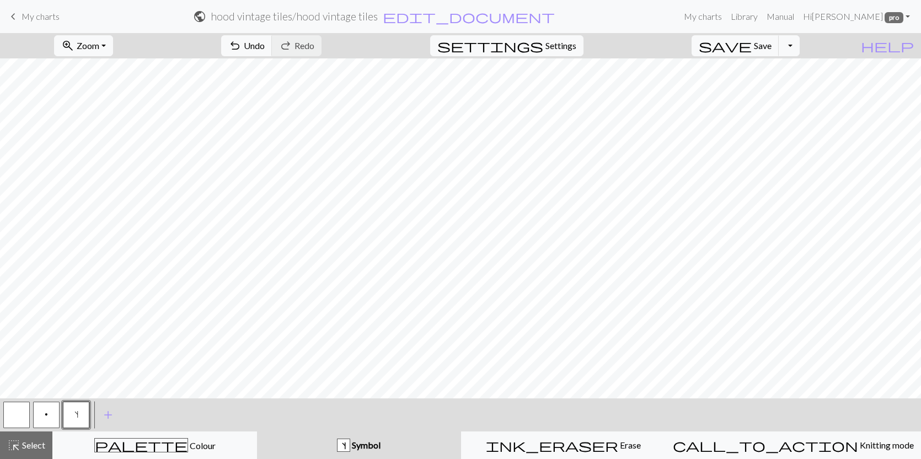
click at [18, 419] on button "button" at bounding box center [16, 415] width 26 height 26
click at [81, 410] on button "s" at bounding box center [76, 415] width 26 height 26
click at [8, 417] on button "button" at bounding box center [16, 415] width 26 height 26
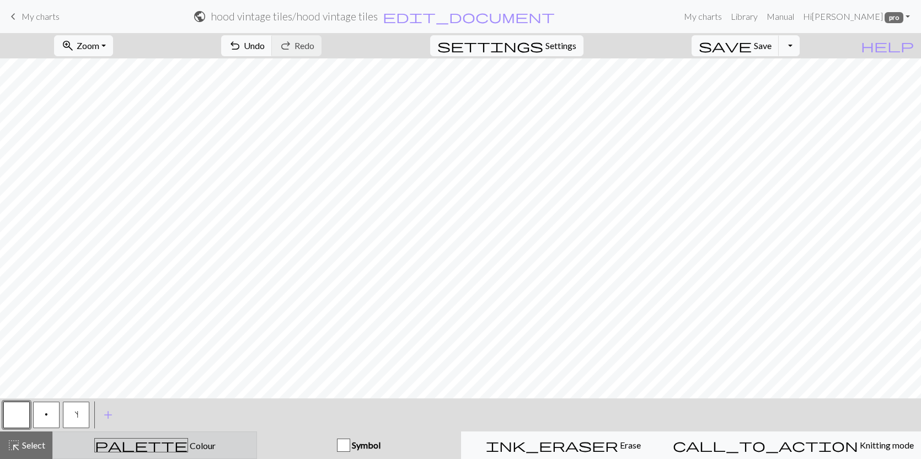
click at [243, 448] on div "palette Colour Colour" at bounding box center [155, 445] width 190 height 14
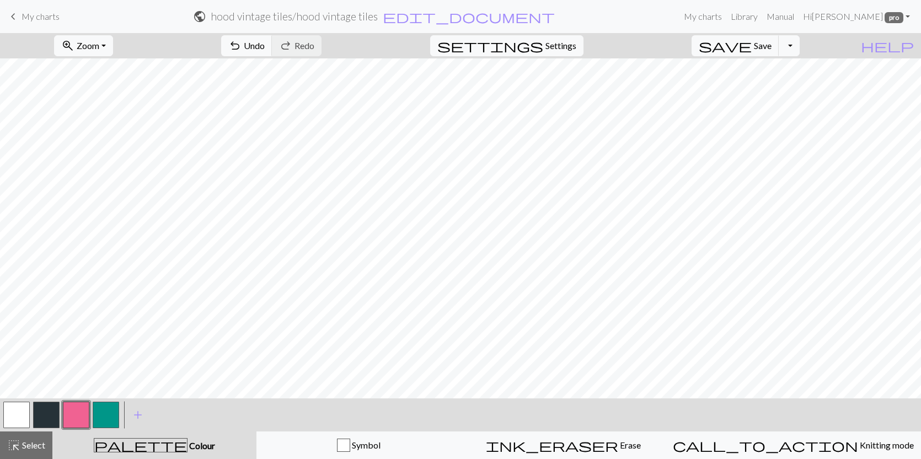
click at [10, 406] on button "button" at bounding box center [16, 415] width 26 height 26
click at [9, 452] on span "highlight_alt" at bounding box center [13, 445] width 13 height 15
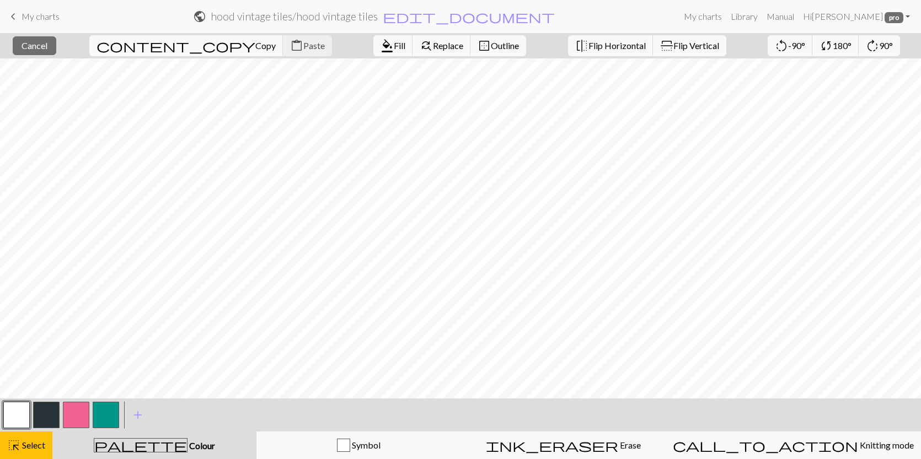
click at [10, 413] on button "button" at bounding box center [16, 415] width 26 height 26
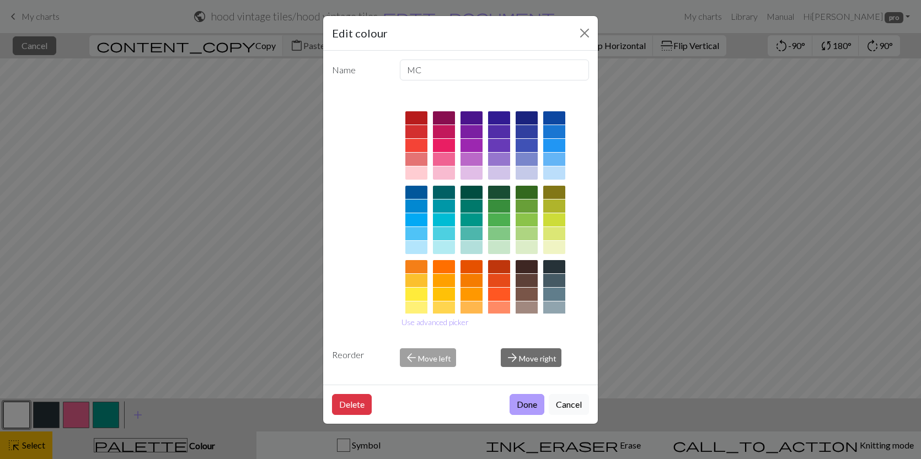
click at [517, 414] on button "Done" at bounding box center [526, 404] width 35 height 21
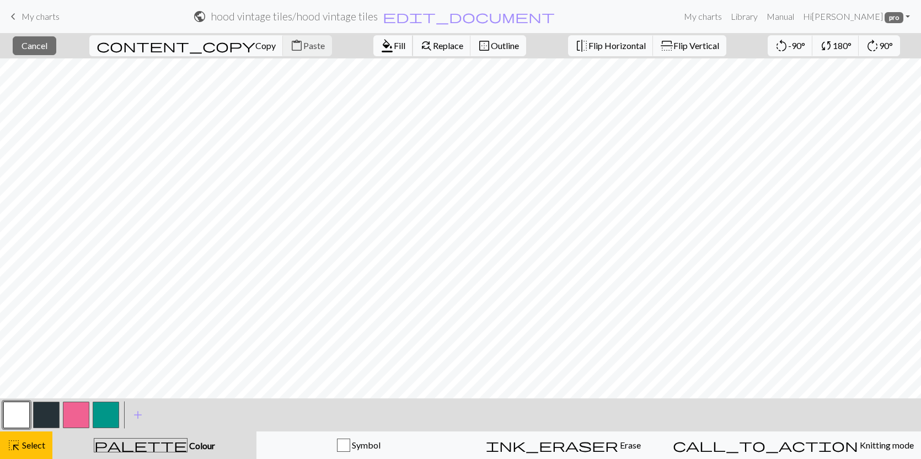
click at [380, 48] on span "format_color_fill" at bounding box center [386, 45] width 13 height 15
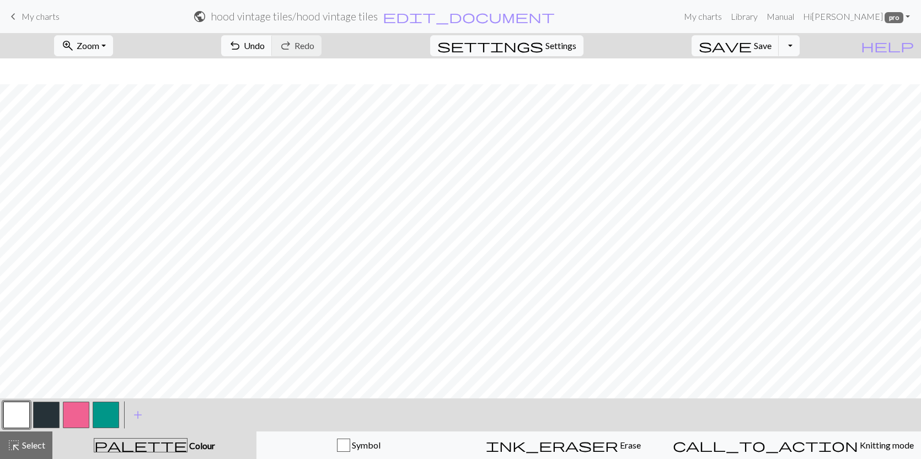
scroll to position [371, 0]
click at [74, 417] on button "button" at bounding box center [76, 415] width 26 height 26
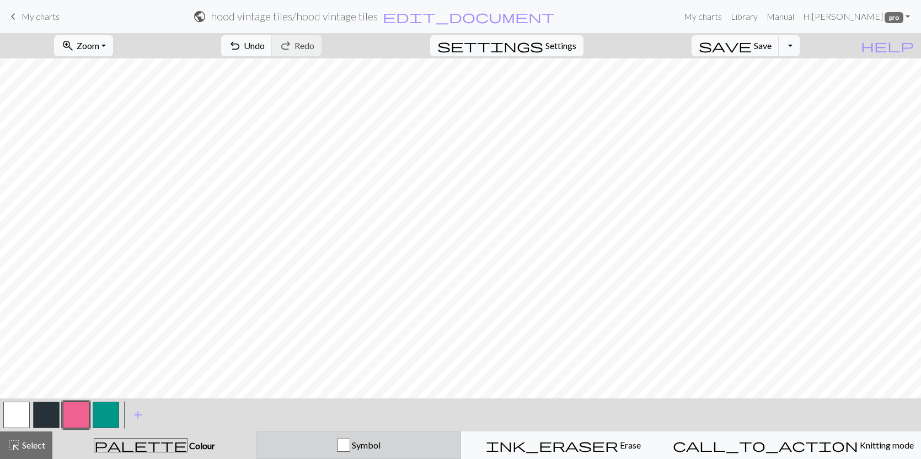
click at [291, 435] on button "Symbol" at bounding box center [358, 446] width 205 height 28
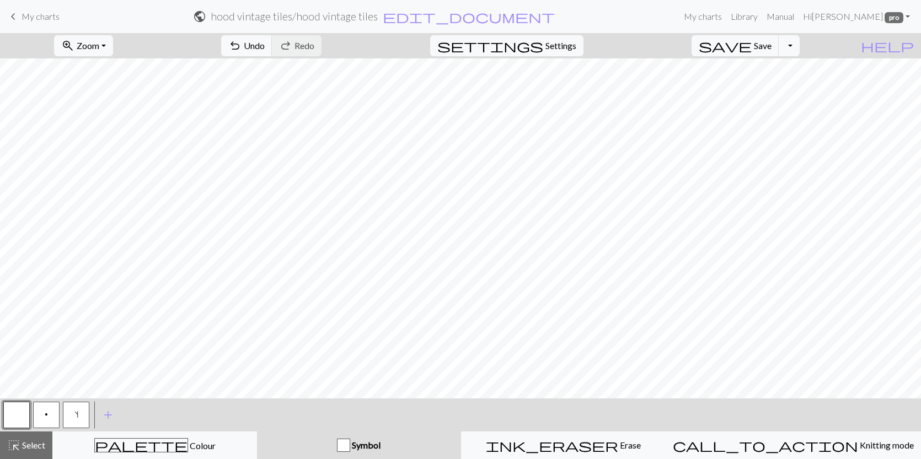
click at [48, 418] on button "p" at bounding box center [46, 415] width 26 height 26
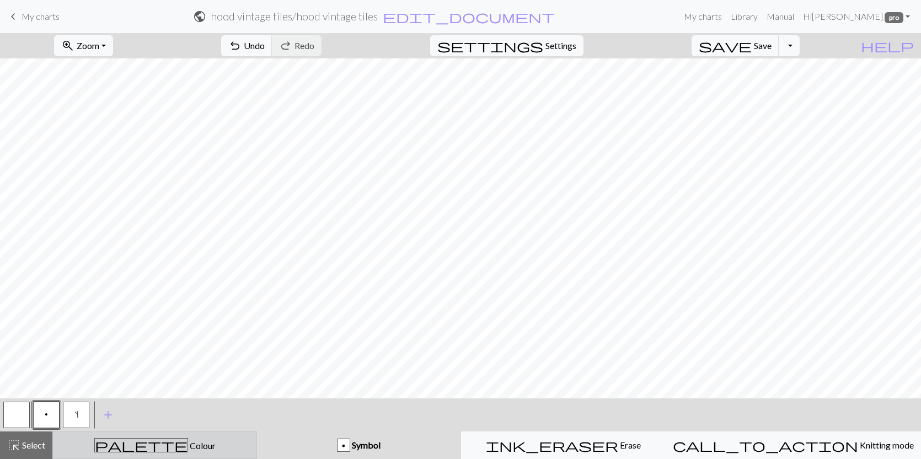
click at [195, 444] on div "palette Colour Colour" at bounding box center [155, 445] width 190 height 14
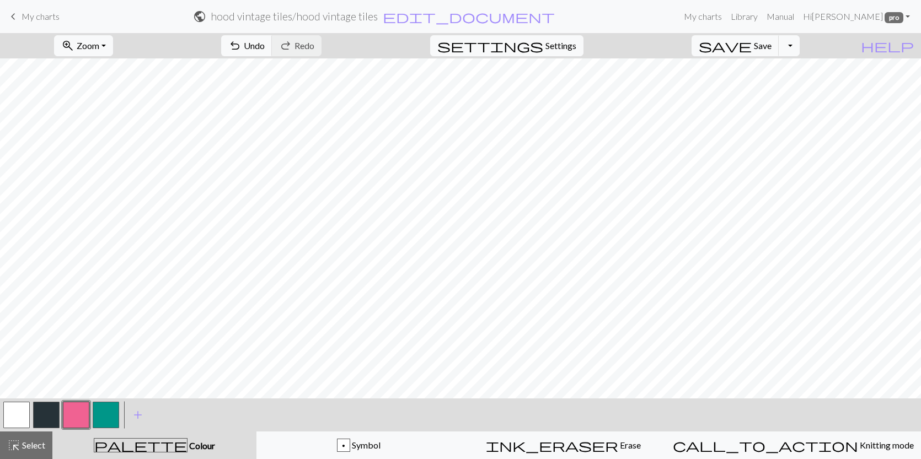
click at [69, 415] on button "button" at bounding box center [76, 415] width 26 height 26
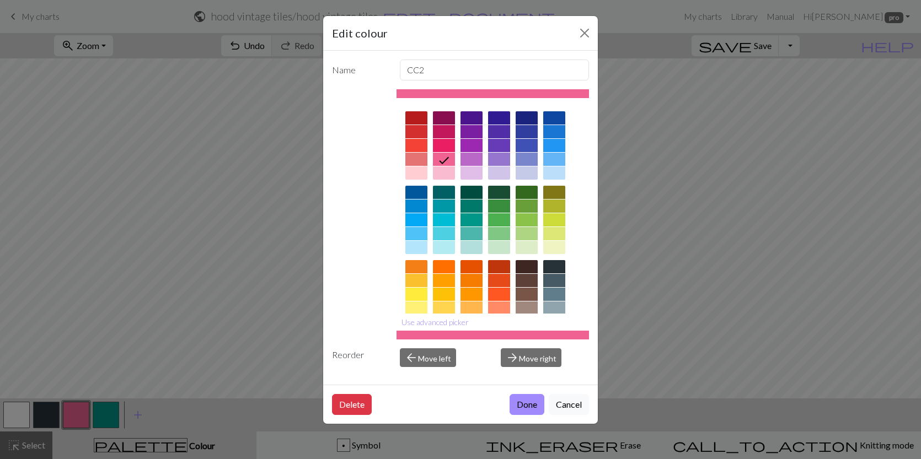
click at [506, 401] on div "Delete Done Cancel" at bounding box center [460, 404] width 275 height 39
click at [516, 406] on button "Done" at bounding box center [526, 404] width 35 height 21
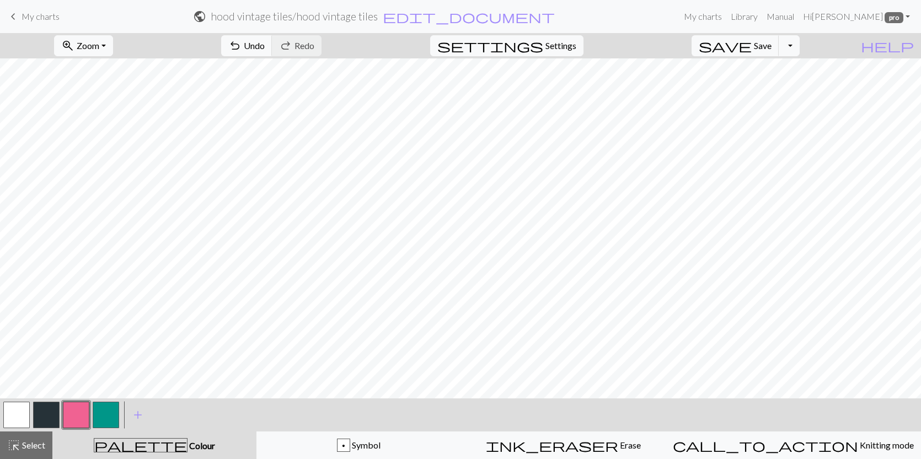
click at [108, 414] on button "button" at bounding box center [106, 415] width 26 height 26
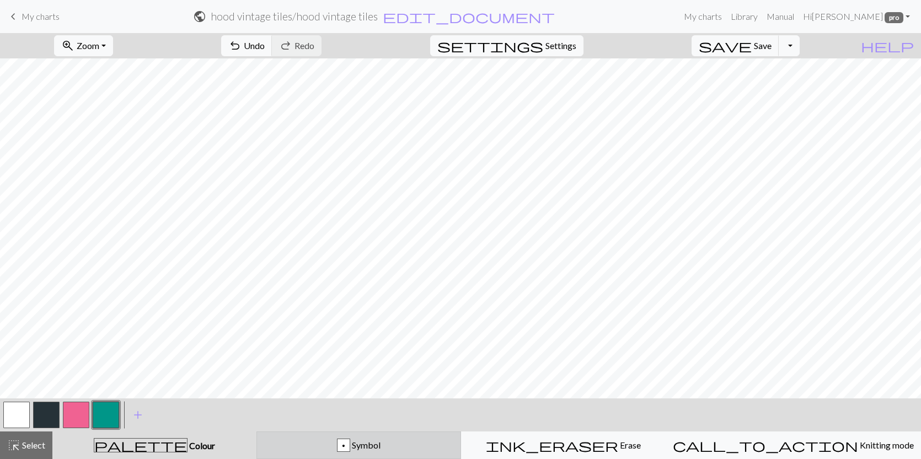
click at [396, 453] on button "p Symbol" at bounding box center [358, 446] width 205 height 28
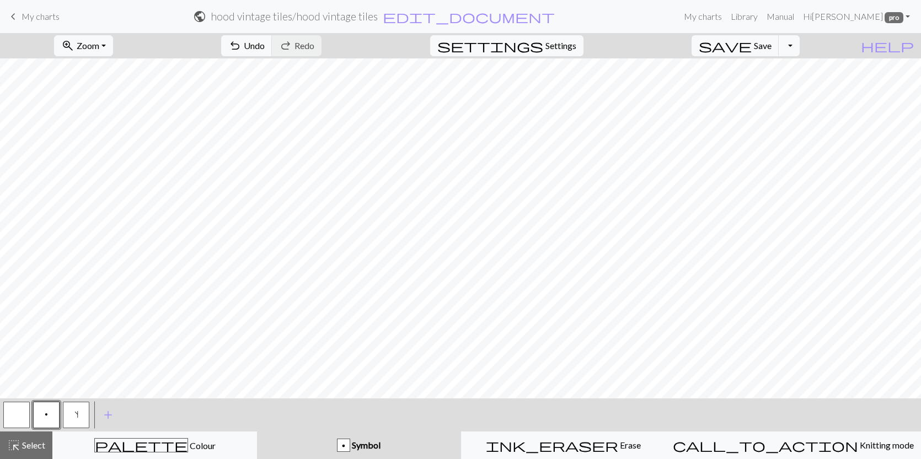
click at [68, 411] on button "s" at bounding box center [76, 415] width 26 height 26
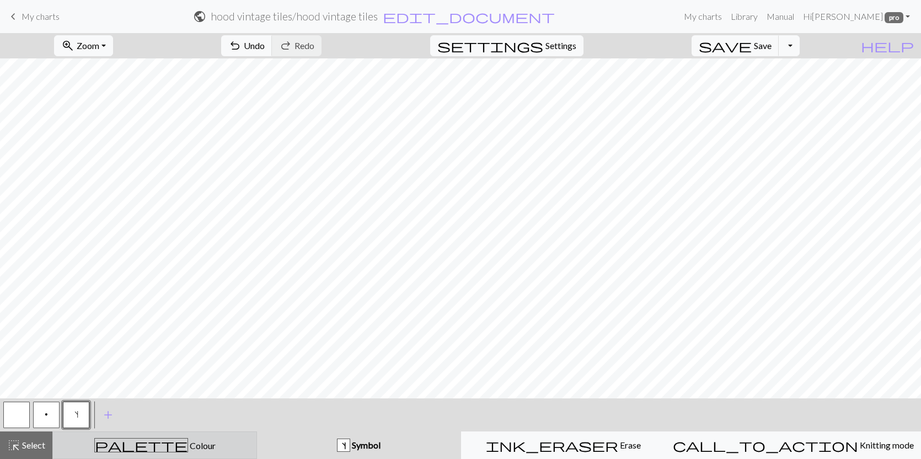
click at [171, 440] on div "palette Colour Colour" at bounding box center [155, 445] width 190 height 14
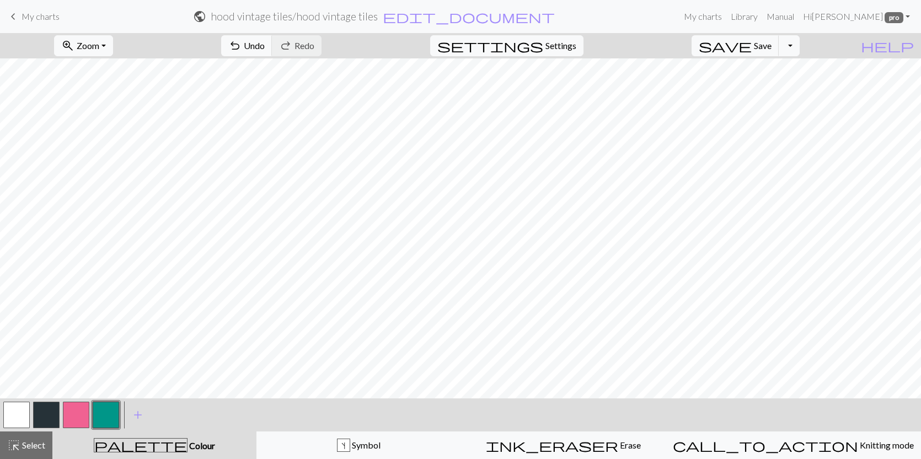
click at [17, 412] on button "button" at bounding box center [16, 415] width 26 height 26
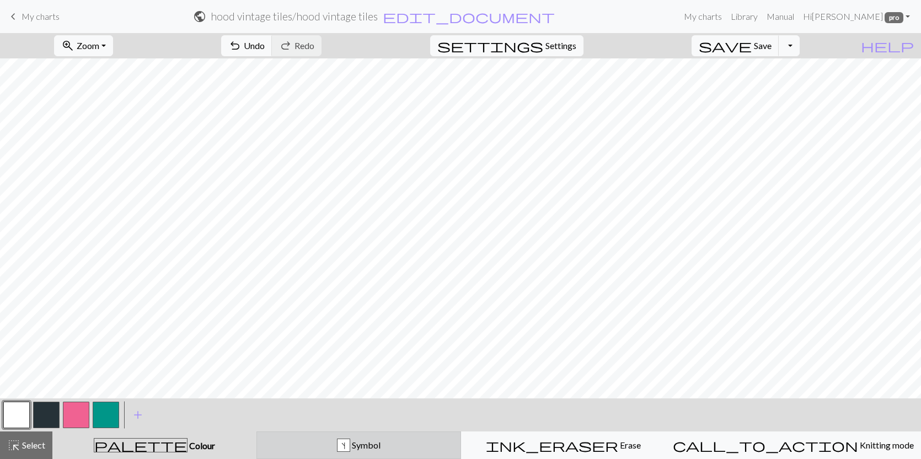
click at [293, 446] on div "s Symbol" at bounding box center [359, 445] width 190 height 13
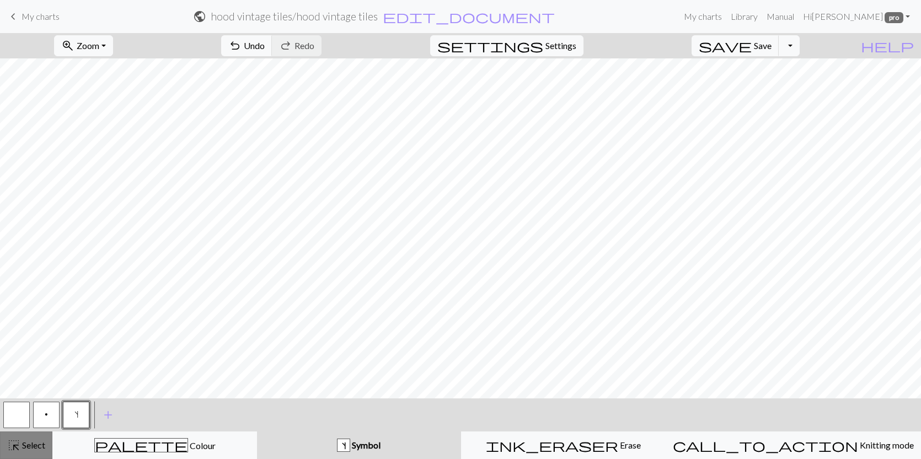
click at [8, 457] on button "highlight_alt Select Select" at bounding box center [26, 446] width 52 height 28
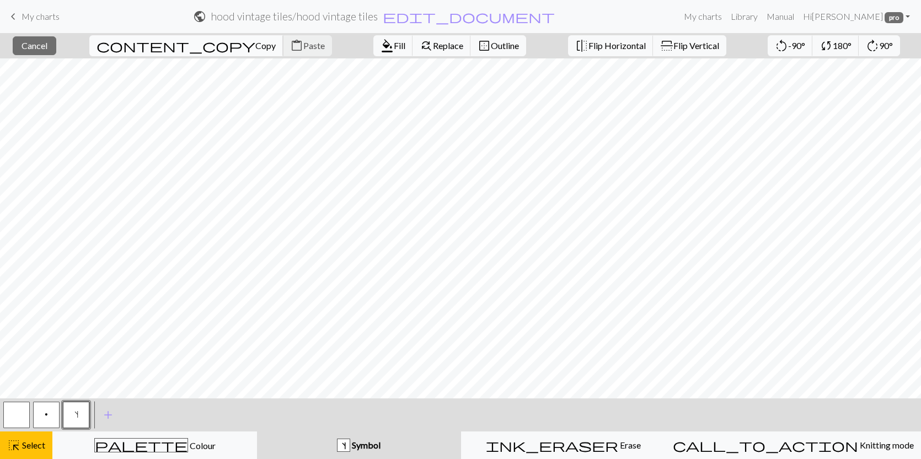
click at [255, 50] on span "Copy" at bounding box center [265, 45] width 20 height 10
click at [303, 42] on span "Paste" at bounding box center [314, 45] width 22 height 10
click at [17, 457] on button "highlight_alt Select Select" at bounding box center [26, 446] width 52 height 28
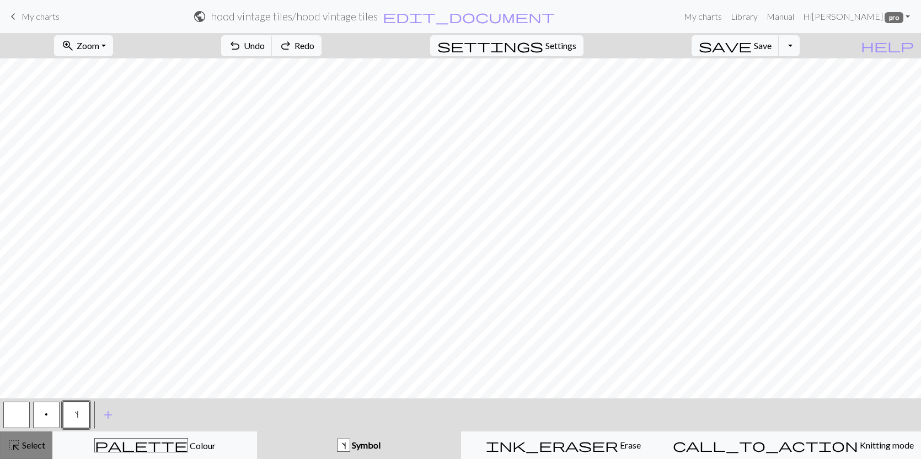
click at [34, 447] on span "Select" at bounding box center [32, 445] width 25 height 10
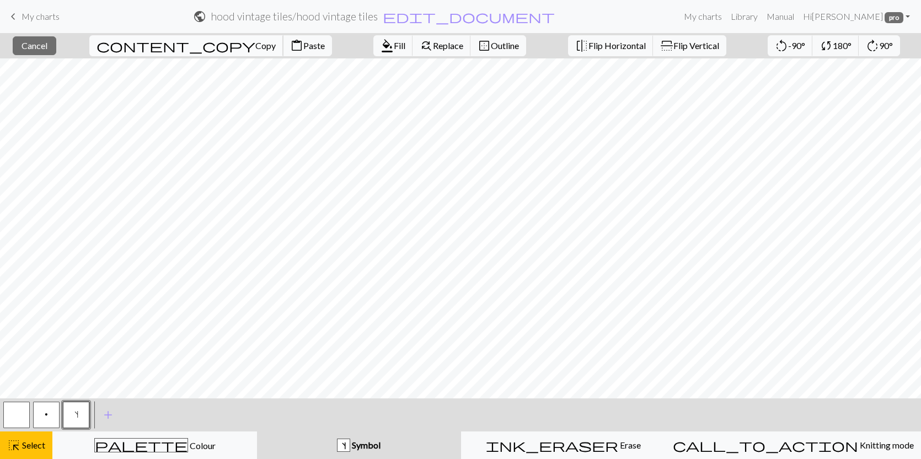
click at [255, 48] on span "Copy" at bounding box center [265, 45] width 20 height 10
click at [283, 52] on button "content_paste Paste" at bounding box center [307, 45] width 49 height 21
click at [380, 42] on span "format_color_fill" at bounding box center [386, 45] width 13 height 15
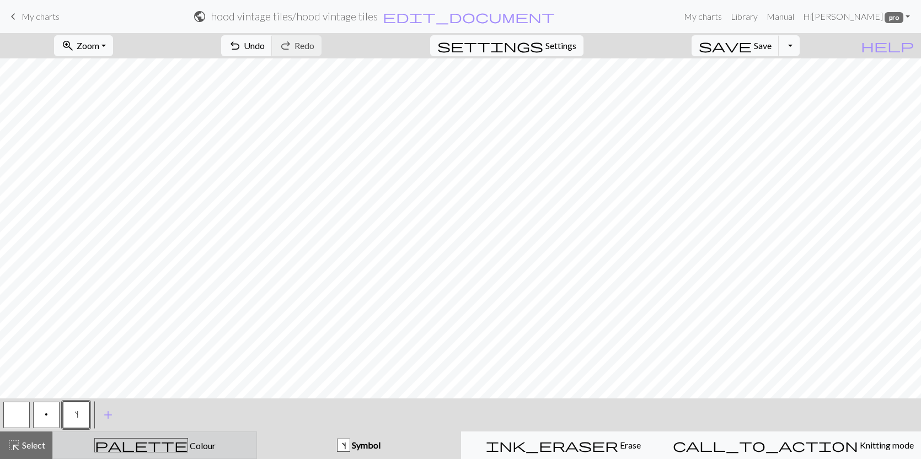
click at [96, 441] on div "palette Colour Colour" at bounding box center [155, 445] width 190 height 14
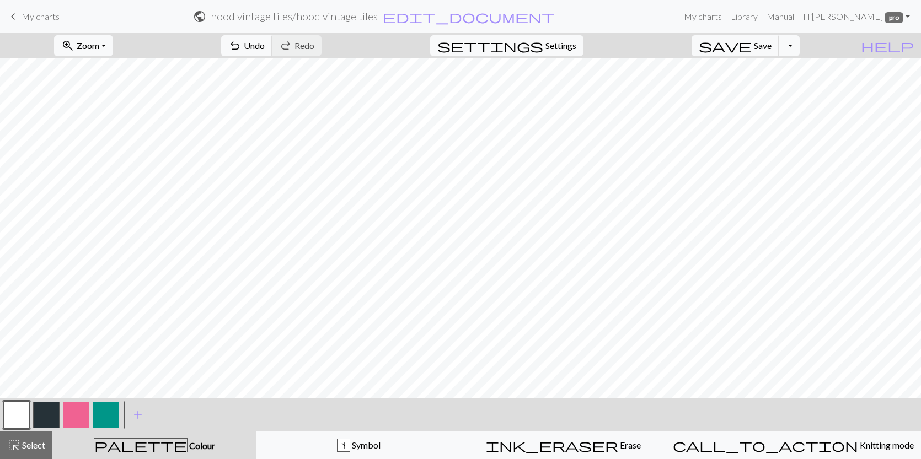
click at [10, 407] on button "button" at bounding box center [16, 415] width 26 height 26
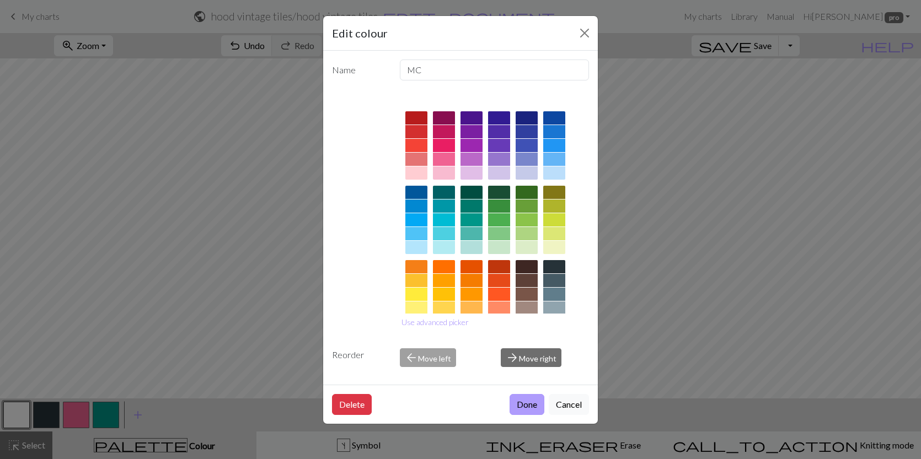
click at [520, 403] on button "Done" at bounding box center [526, 404] width 35 height 21
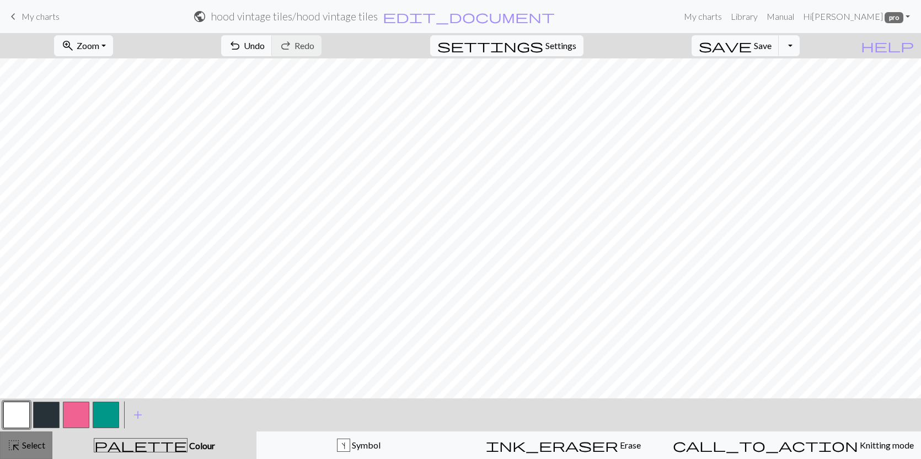
click at [33, 448] on span "Select" at bounding box center [32, 445] width 25 height 10
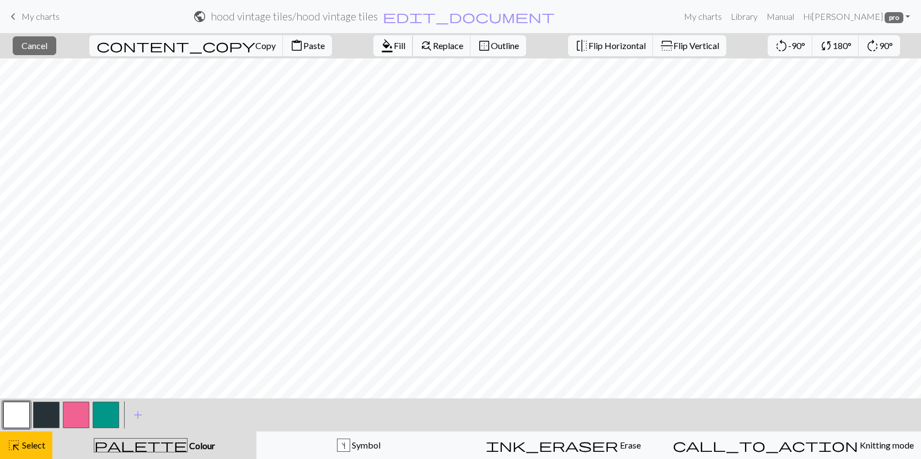
click at [380, 50] on span "format_color_fill" at bounding box center [386, 45] width 13 height 15
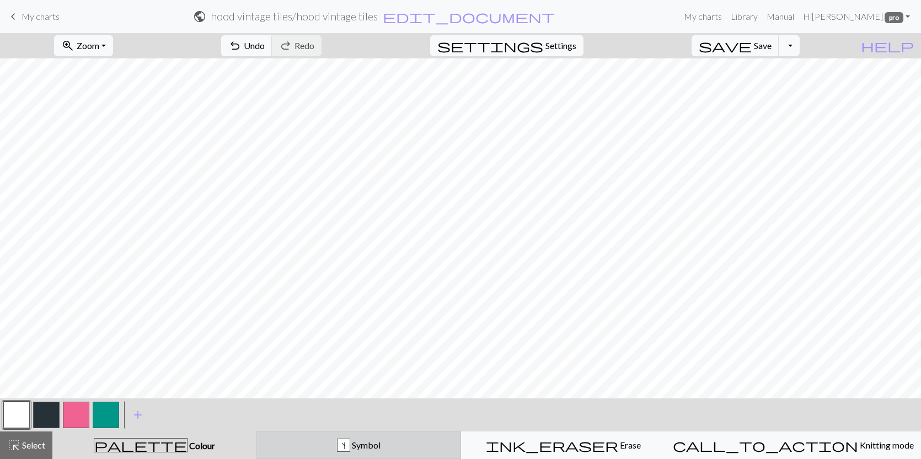
click at [296, 448] on div "s Symbol" at bounding box center [359, 445] width 190 height 13
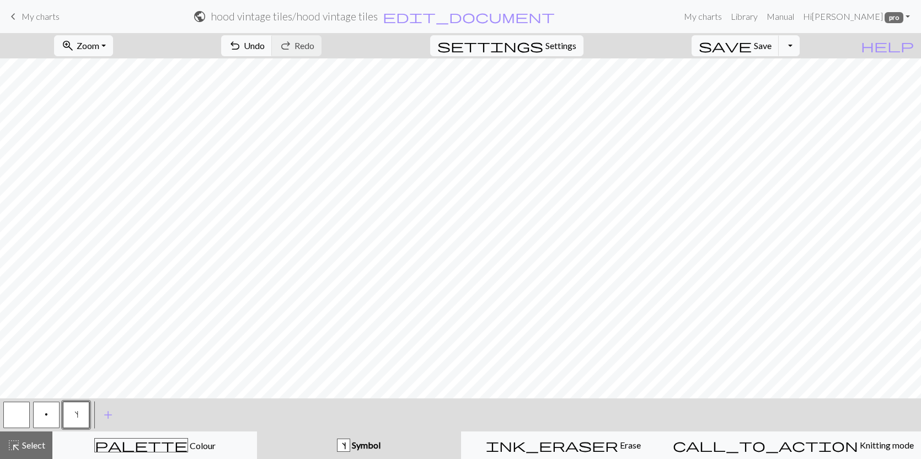
click at [13, 412] on button "button" at bounding box center [16, 415] width 26 height 26
click at [24, 450] on span "Select" at bounding box center [32, 445] width 25 height 10
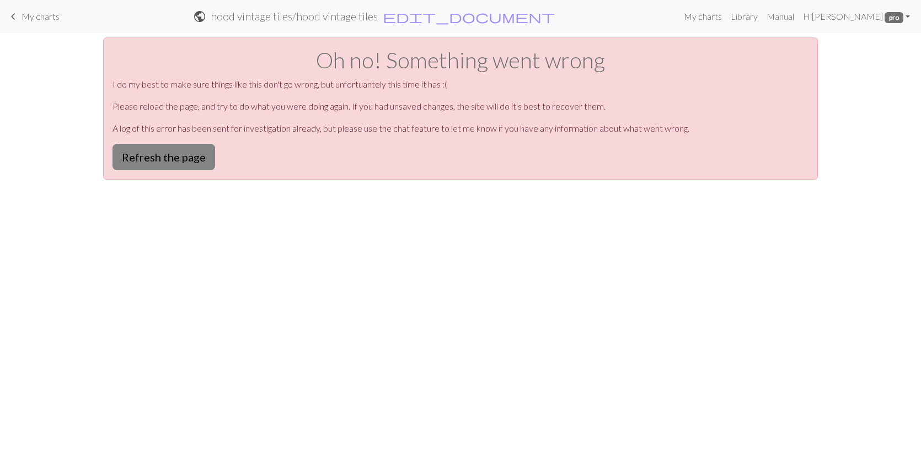
click at [143, 153] on button "Refresh the page" at bounding box center [163, 157] width 103 height 26
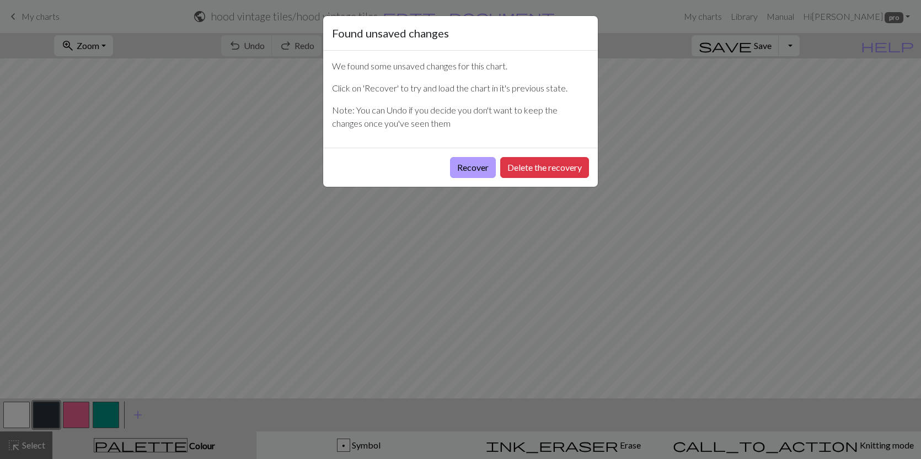
click at [460, 170] on button "Recover" at bounding box center [473, 167] width 46 height 21
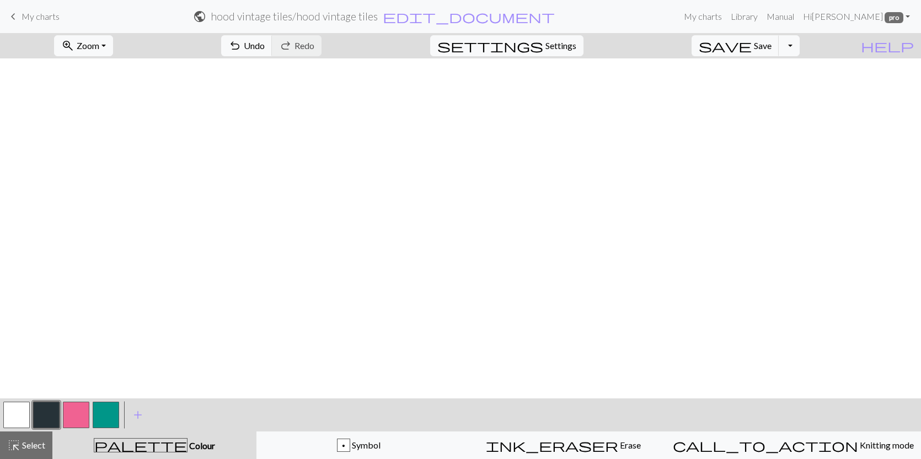
scroll to position [371, 0]
click at [18, 415] on button "button" at bounding box center [16, 415] width 26 height 26
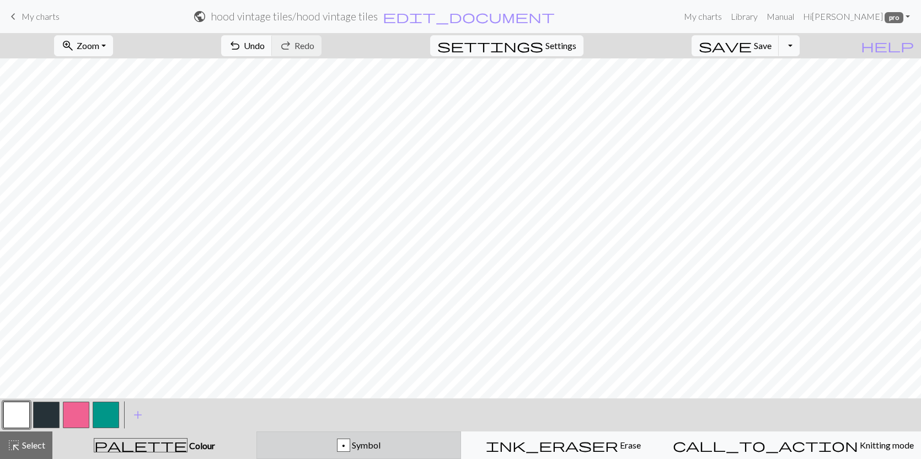
click at [380, 446] on span "Symbol" at bounding box center [365, 445] width 30 height 10
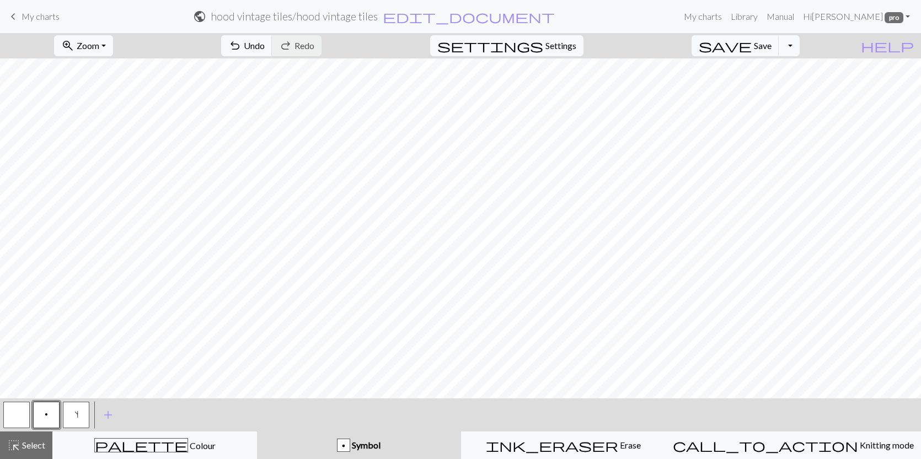
click at [26, 415] on button "button" at bounding box center [16, 415] width 26 height 26
click at [25, 457] on button "highlight_alt Select Select" at bounding box center [26, 446] width 52 height 28
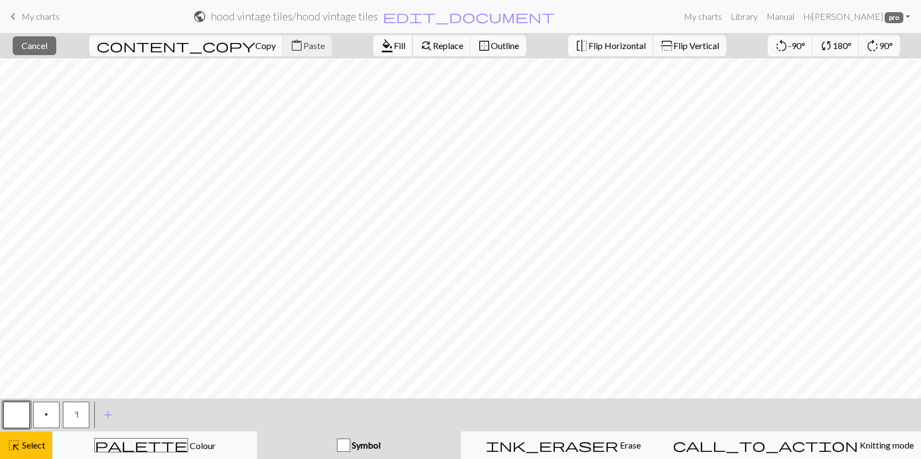
click at [394, 49] on span "Fill" at bounding box center [400, 45] width 12 height 10
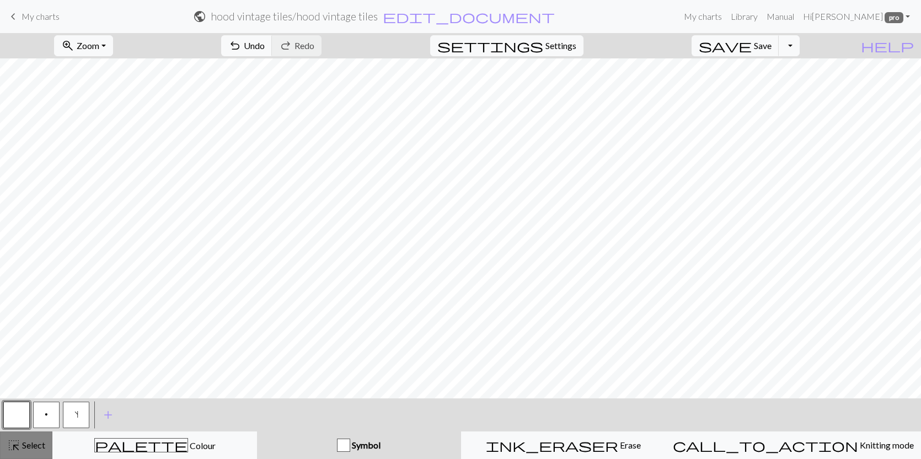
click at [7, 455] on button "highlight_alt Select Select" at bounding box center [26, 446] width 52 height 28
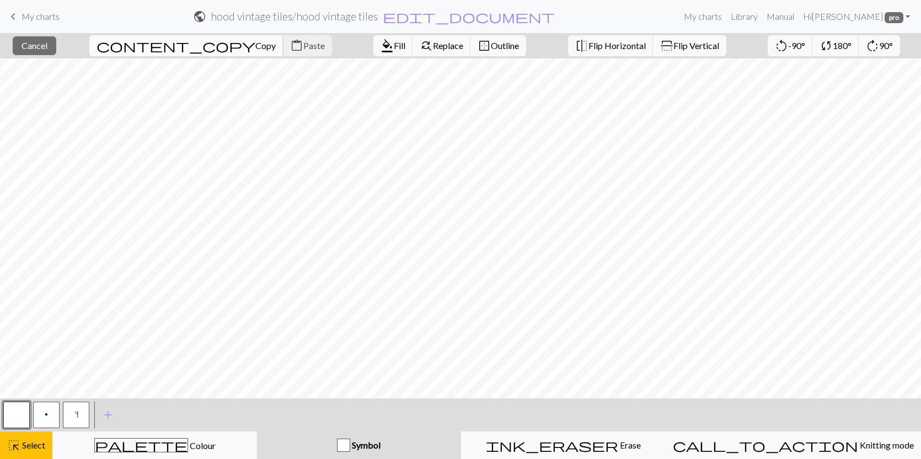
click at [144, 42] on span "content_copy" at bounding box center [175, 45] width 159 height 15
click at [147, 46] on span "content_copy" at bounding box center [175, 45] width 159 height 15
click at [148, 55] on button "content_copy Copy" at bounding box center [186, 45] width 194 height 21
click at [255, 48] on span "Copy" at bounding box center [265, 45] width 20 height 10
click at [283, 52] on button "content_paste Paste" at bounding box center [307, 45] width 49 height 21
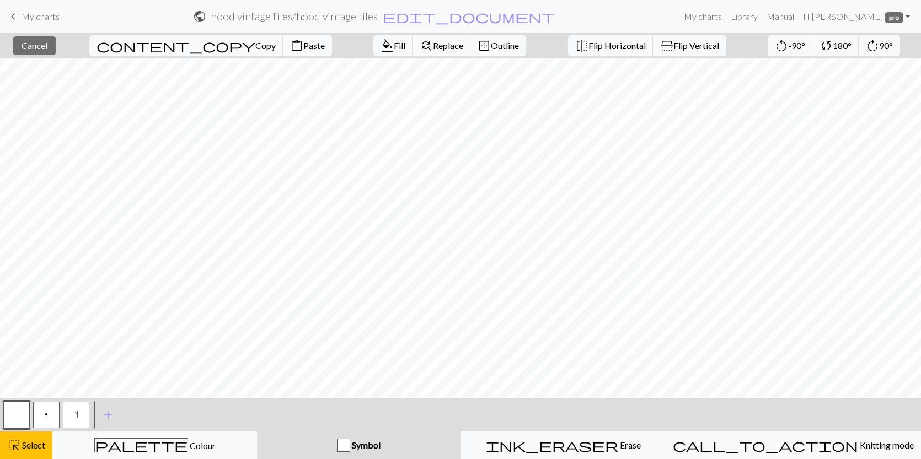
scroll to position [370, 0]
click at [154, 57] on div "content_copy Copy content_paste Paste" at bounding box center [210, 45] width 259 height 25
click at [255, 44] on span "Copy" at bounding box center [265, 45] width 20 height 10
click at [290, 49] on span "content_paste" at bounding box center [296, 45] width 13 height 15
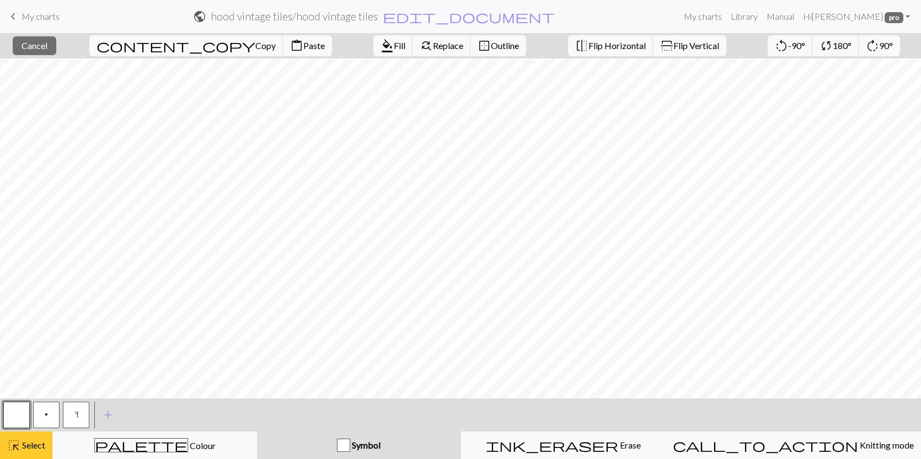
click at [39, 448] on span "Select" at bounding box center [32, 445] width 25 height 10
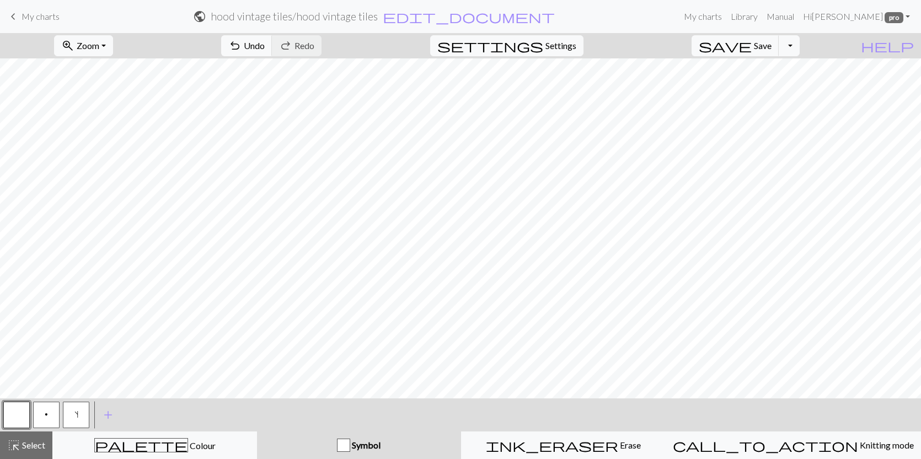
click at [22, 411] on button "button" at bounding box center [16, 415] width 26 height 26
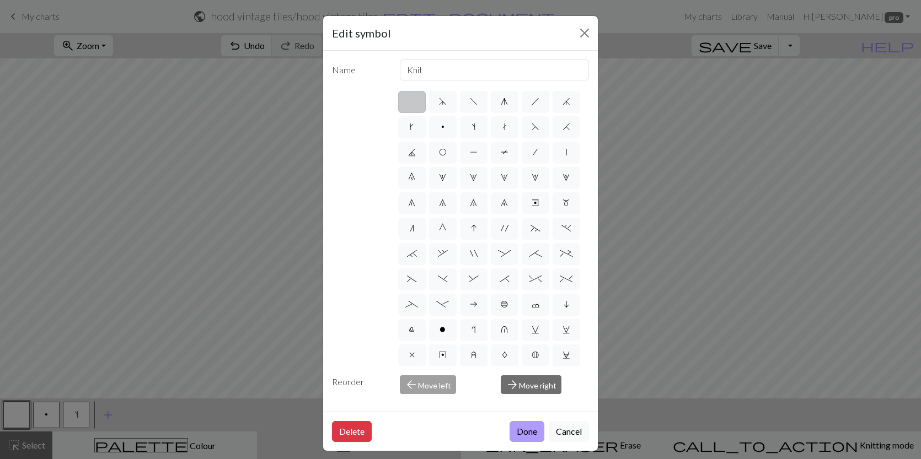
click at [535, 436] on button "Done" at bounding box center [526, 431] width 35 height 21
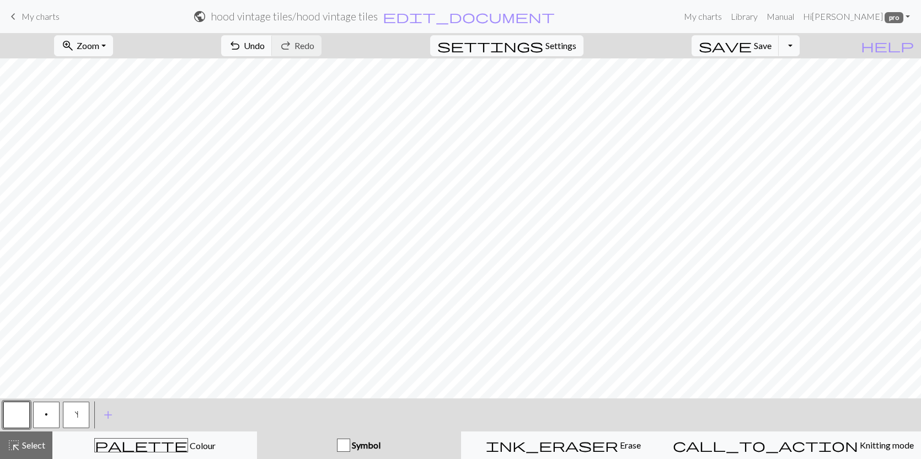
click at [39, 412] on button "p" at bounding box center [46, 415] width 26 height 26
click at [72, 417] on button "s" at bounding box center [76, 415] width 26 height 26
click at [18, 409] on button "button" at bounding box center [16, 415] width 26 height 26
click at [46, 411] on span "p" at bounding box center [46, 414] width 3 height 9
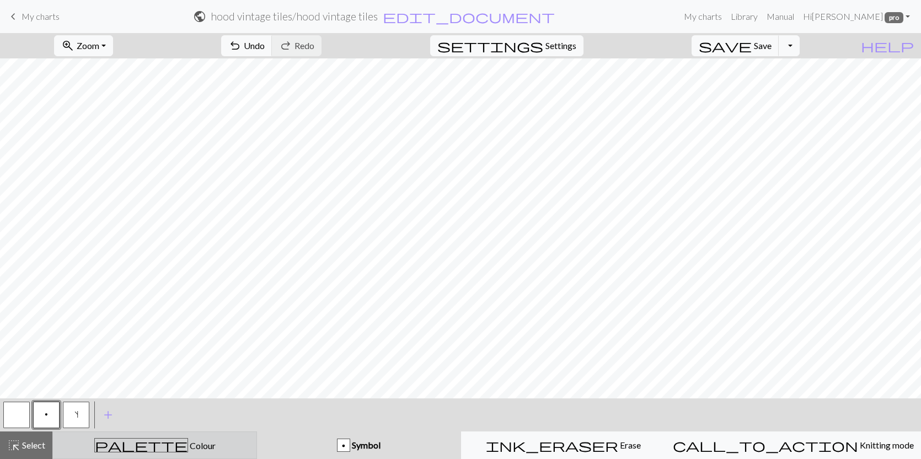
click at [114, 453] on button "palette Colour Colour" at bounding box center [154, 446] width 205 height 28
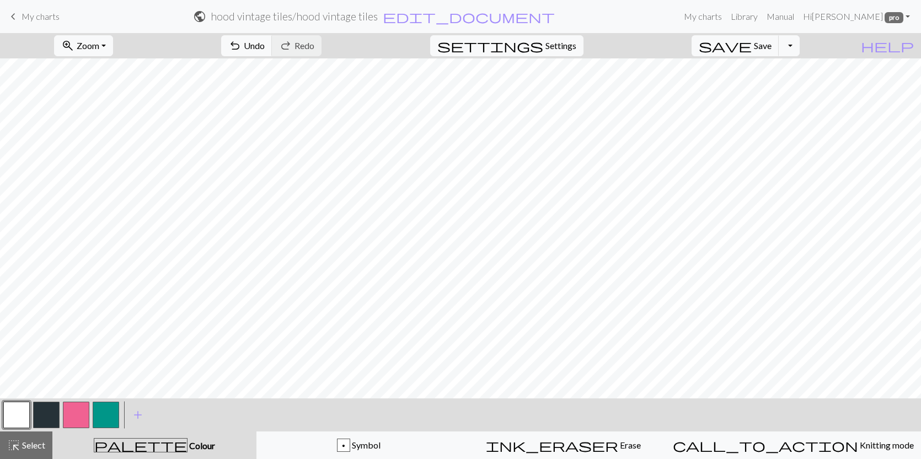
click at [68, 413] on button "button" at bounding box center [76, 415] width 26 height 26
click at [16, 411] on button "button" at bounding box center [16, 415] width 26 height 26
click at [73, 411] on button "button" at bounding box center [76, 415] width 26 height 26
click at [121, 415] on div "< > add Add a colour" at bounding box center [460, 415] width 921 height 33
click at [103, 419] on button "button" at bounding box center [106, 415] width 26 height 26
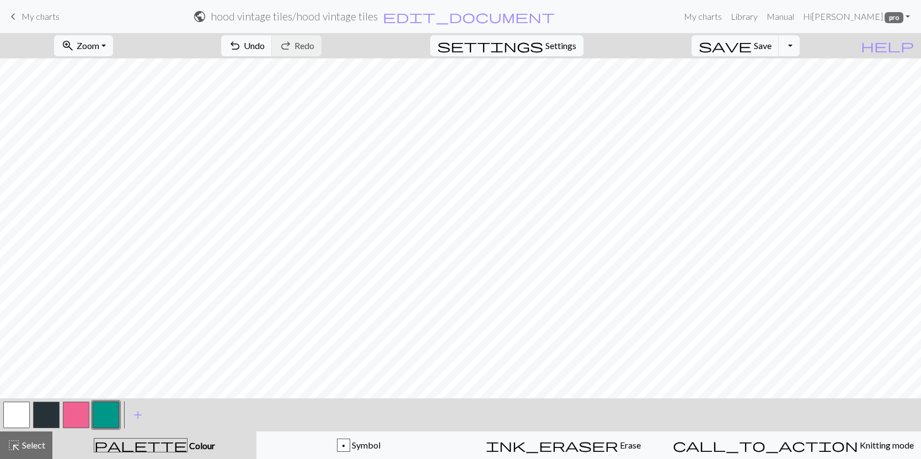
click at [0, 412] on div "< > add Add a colour" at bounding box center [460, 415] width 921 height 33
click at [12, 414] on button "button" at bounding box center [16, 415] width 26 height 26
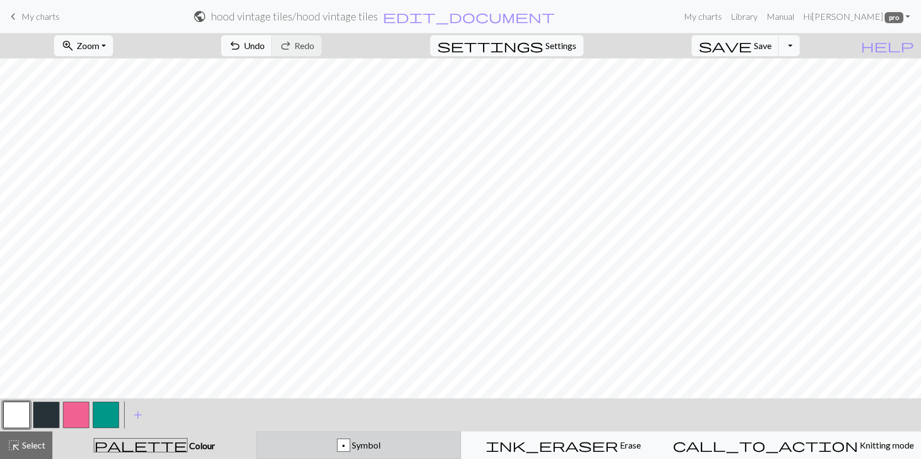
click at [385, 455] on button "p Symbol" at bounding box center [358, 446] width 205 height 28
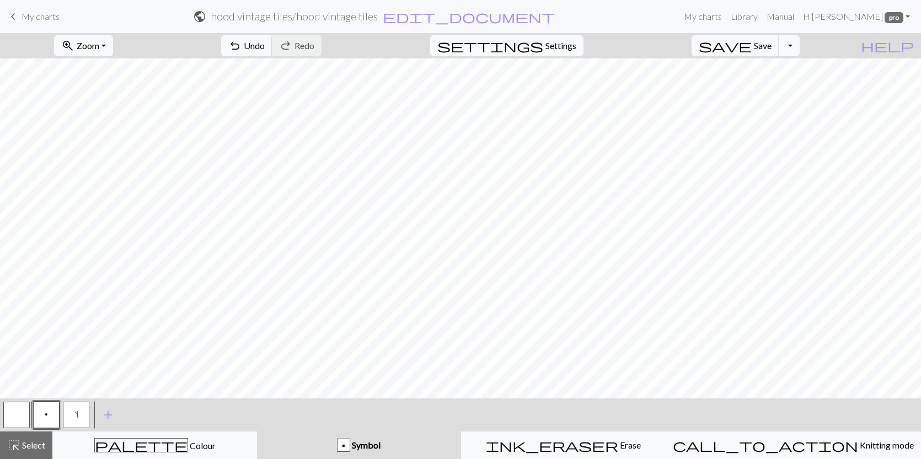
click at [14, 420] on button "button" at bounding box center [16, 415] width 26 height 26
click at [52, 410] on button "p" at bounding box center [46, 415] width 26 height 26
click at [77, 419] on span "s" at bounding box center [76, 414] width 4 height 9
click at [15, 410] on button "button" at bounding box center [16, 415] width 26 height 26
click at [37, 422] on button "p" at bounding box center [46, 415] width 26 height 26
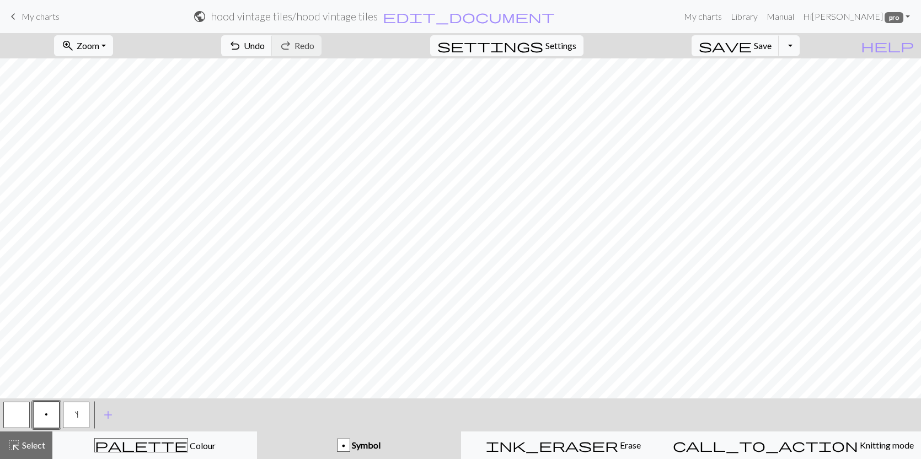
click at [6, 410] on button "button" at bounding box center [16, 415] width 26 height 26
click at [305, 443] on div "Symbol" at bounding box center [359, 445] width 191 height 13
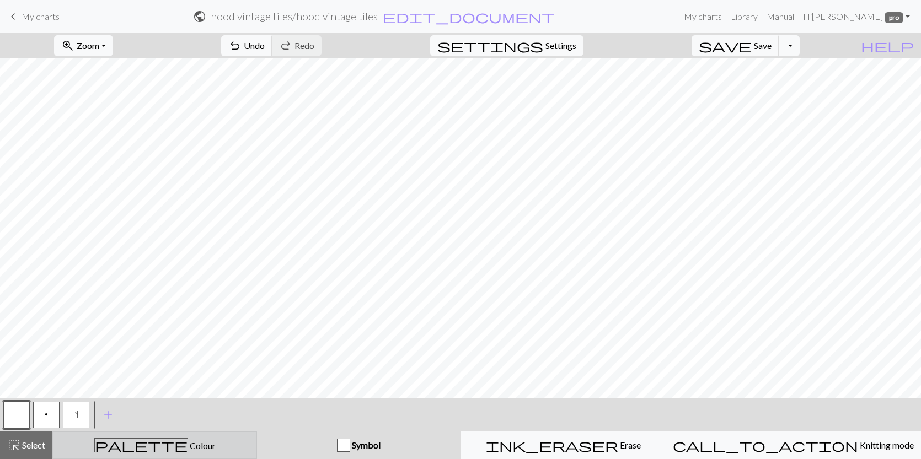
click at [228, 448] on div "palette Colour Colour" at bounding box center [155, 445] width 190 height 14
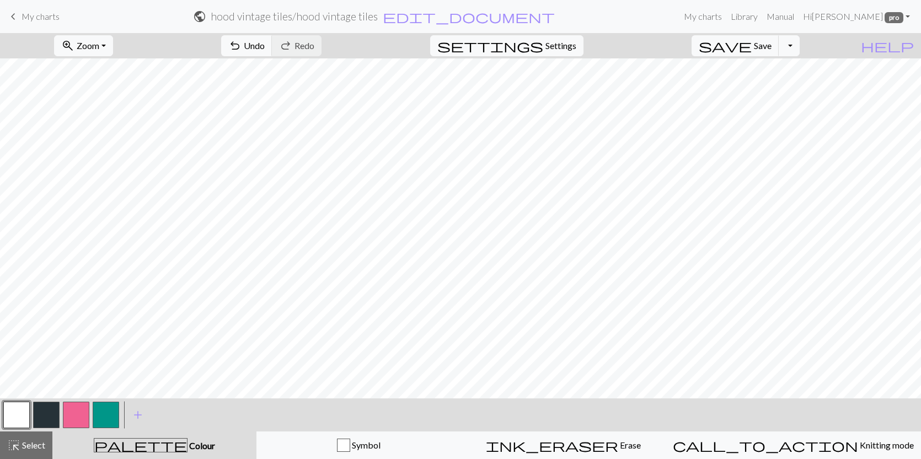
click at [86, 414] on button "button" at bounding box center [76, 415] width 26 height 26
click at [10, 416] on button "button" at bounding box center [16, 415] width 26 height 26
click at [351, 439] on div "Symbol" at bounding box center [359, 445] width 190 height 13
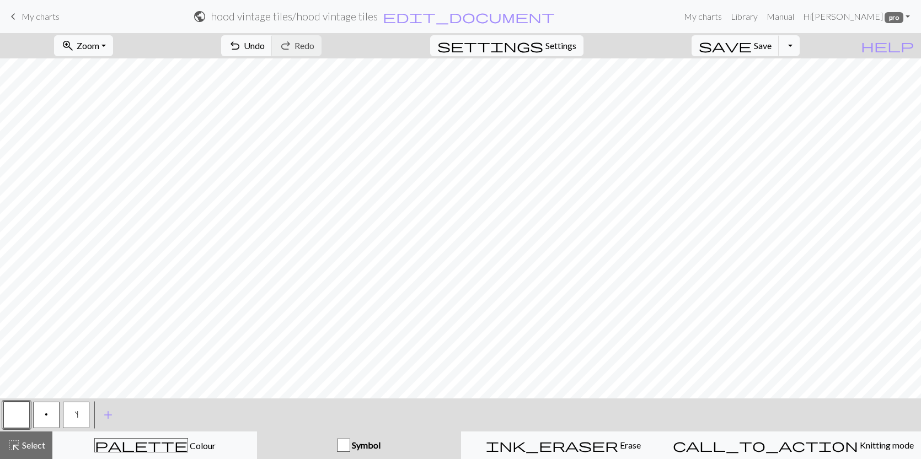
click at [44, 416] on button "p" at bounding box center [46, 415] width 26 height 26
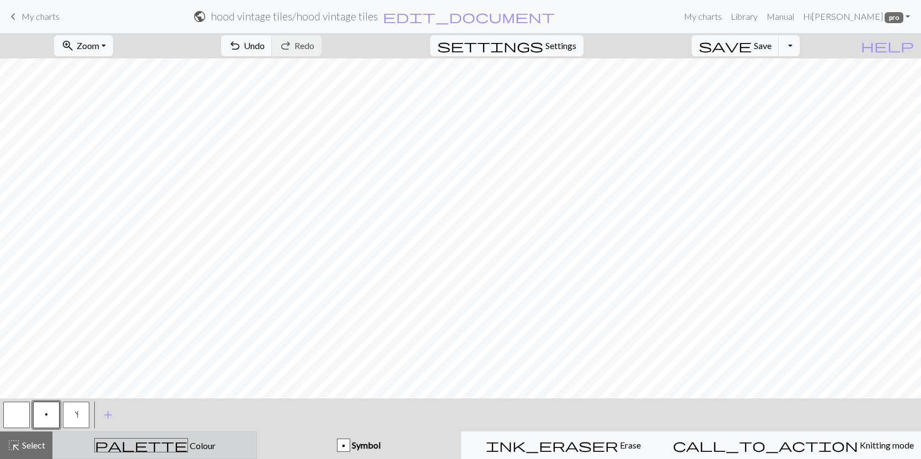
click at [185, 446] on div "palette Colour Colour" at bounding box center [155, 445] width 190 height 14
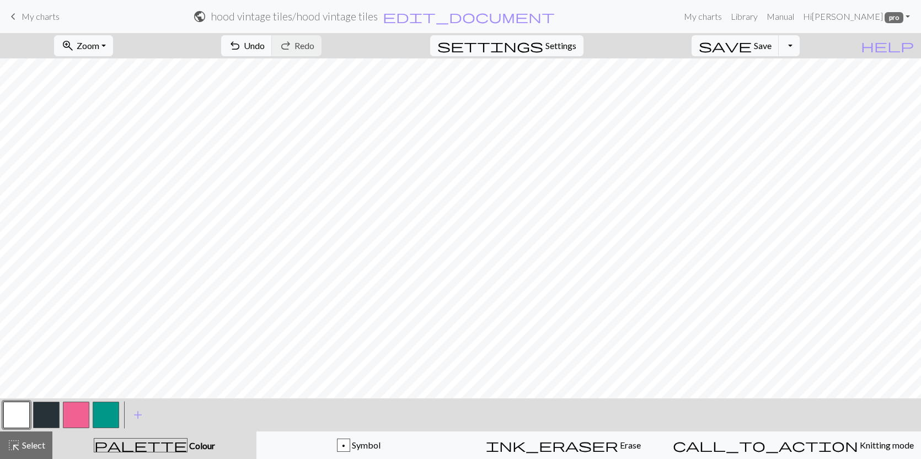
click at [49, 409] on button "button" at bounding box center [46, 415] width 26 height 26
click at [74, 417] on button "button" at bounding box center [76, 415] width 26 height 26
click at [42, 439] on div "highlight_alt Select Select" at bounding box center [26, 445] width 38 height 13
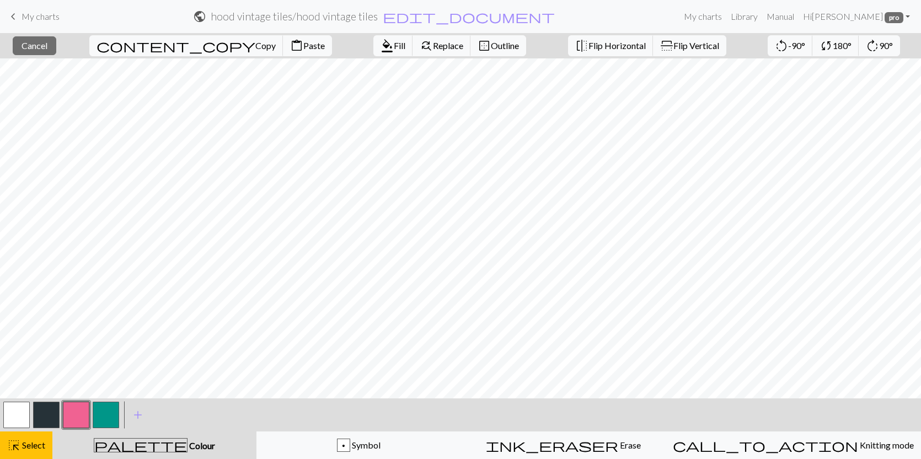
click at [73, 411] on button "button" at bounding box center [76, 415] width 26 height 26
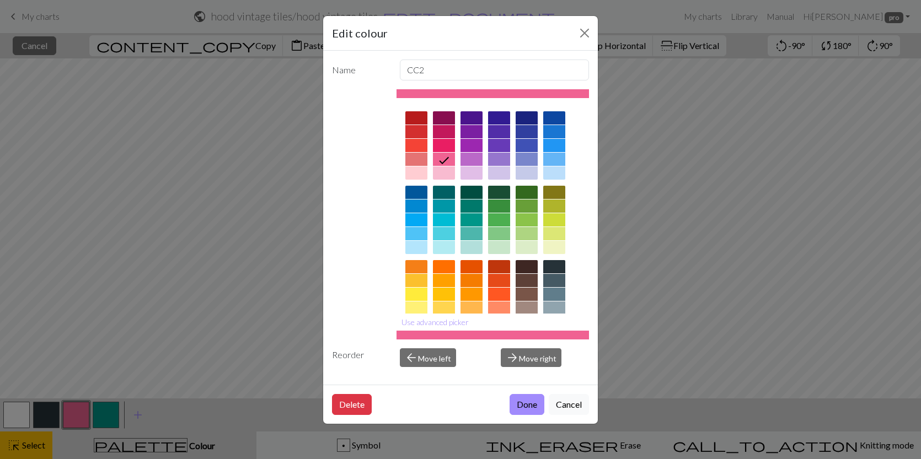
click at [163, 444] on div "Edit colour Name CC2 Use advanced picker Reorder arrow_back Move left arrow_for…" at bounding box center [460, 229] width 921 height 459
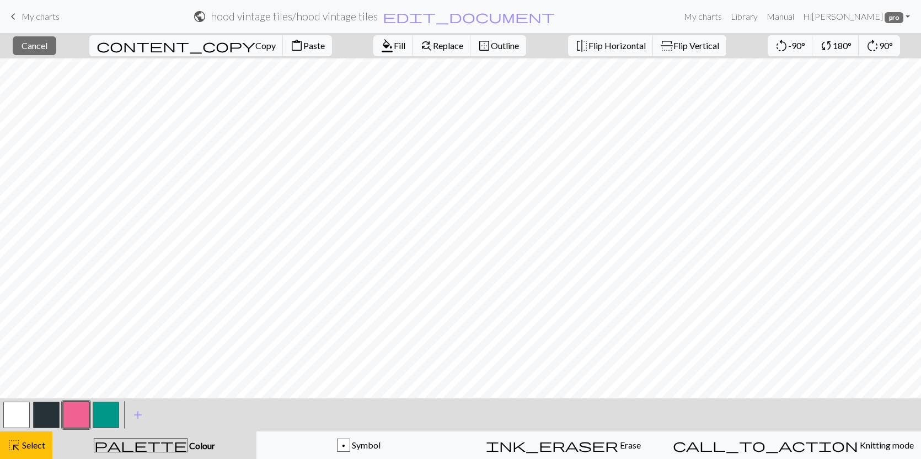
click at [93, 446] on div "palette Colour Colour" at bounding box center [154, 445] width 191 height 14
click at [415, 412] on div "< > add Add a colour" at bounding box center [460, 415] width 921 height 33
click at [78, 416] on button "button" at bounding box center [76, 415] width 26 height 26
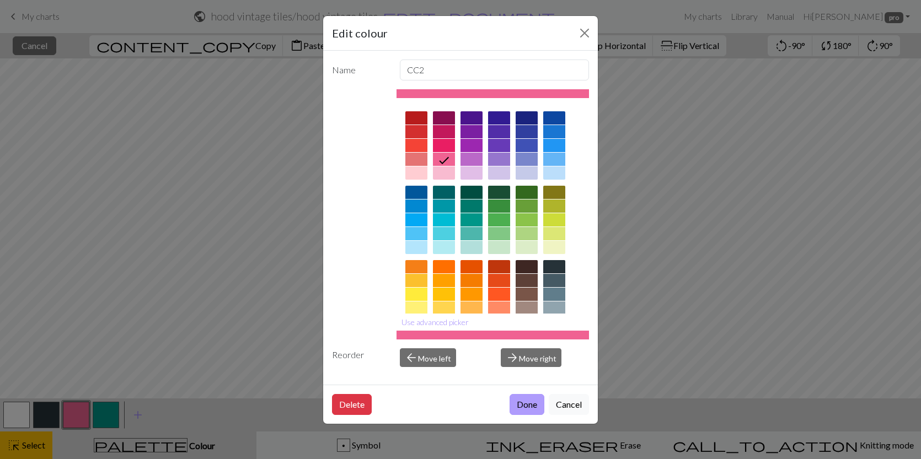
click at [518, 412] on button "Done" at bounding box center [526, 404] width 35 height 21
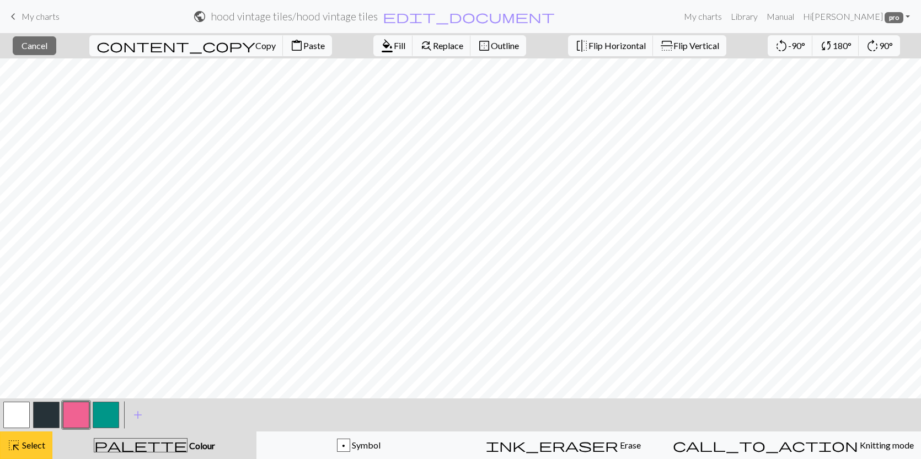
click at [38, 442] on span "Select" at bounding box center [32, 445] width 25 height 10
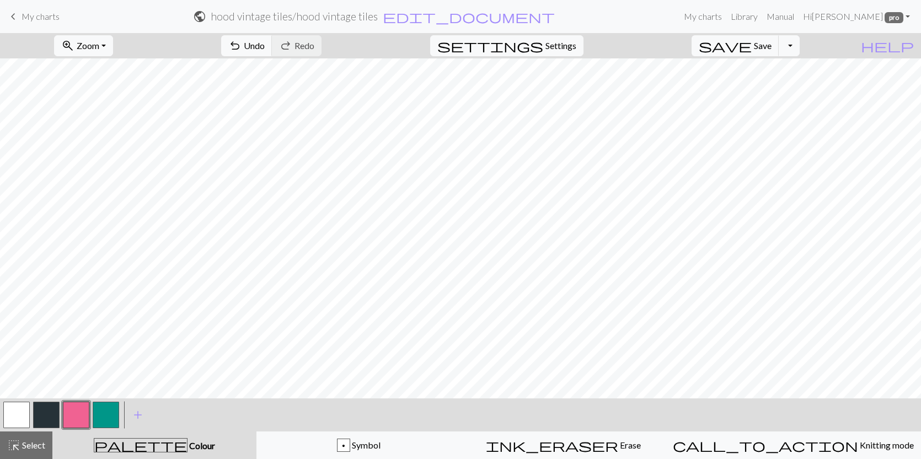
click at [42, 419] on button "button" at bounding box center [46, 415] width 26 height 26
click at [41, 410] on button "button" at bounding box center [46, 415] width 26 height 26
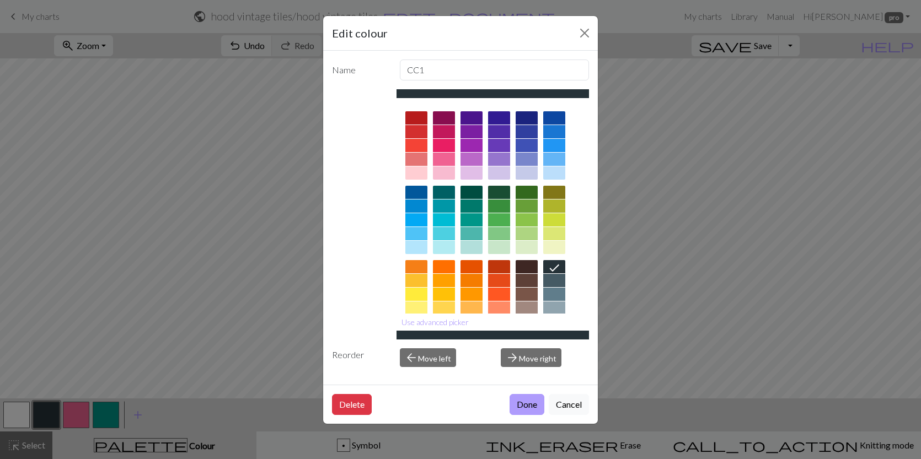
click at [517, 405] on button "Done" at bounding box center [526, 404] width 35 height 21
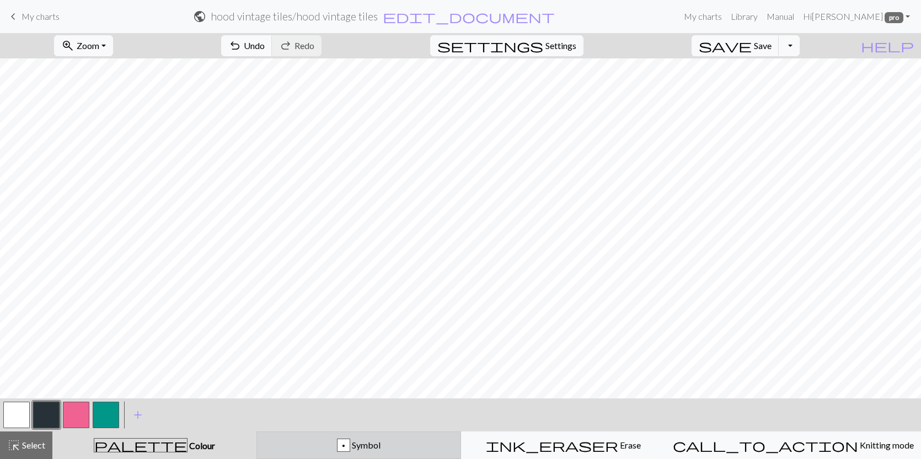
click at [410, 448] on div "p Symbol" at bounding box center [359, 445] width 190 height 13
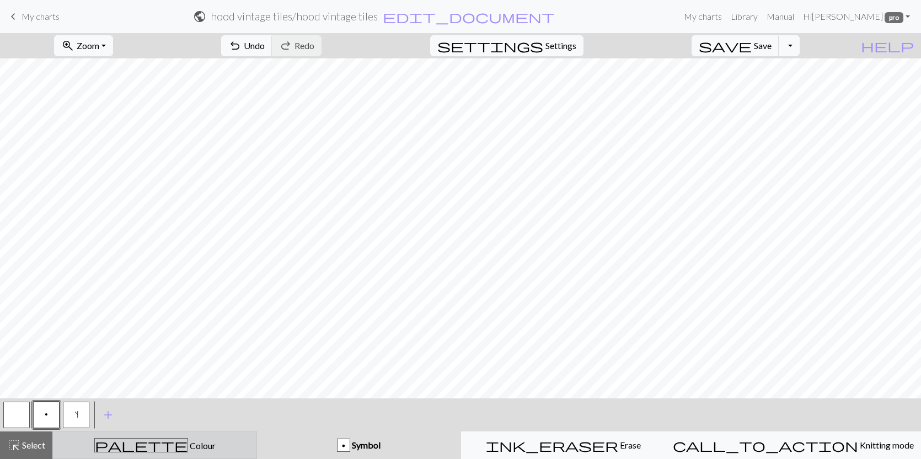
click at [202, 452] on div "palette Colour Colour" at bounding box center [155, 445] width 190 height 14
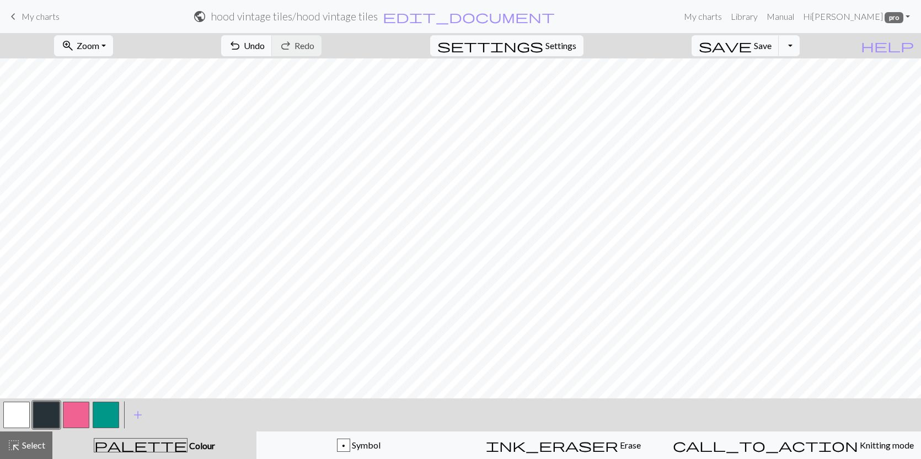
click at [67, 412] on button "button" at bounding box center [76, 415] width 26 height 26
click at [116, 405] on button "button" at bounding box center [106, 415] width 26 height 26
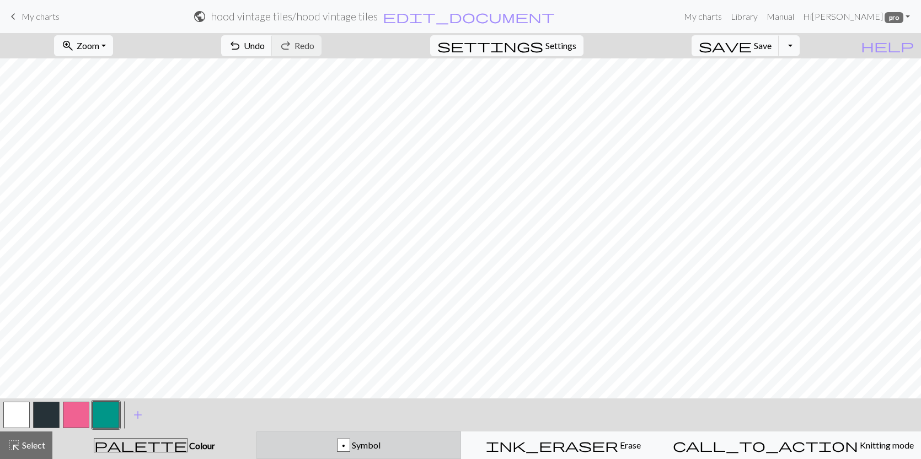
click at [314, 437] on button "p Symbol" at bounding box center [358, 446] width 205 height 28
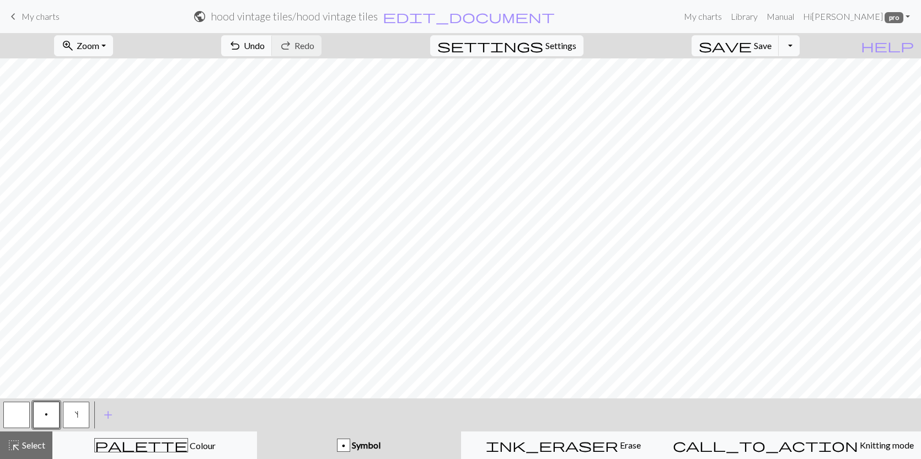
click at [71, 408] on button "s" at bounding box center [76, 415] width 26 height 26
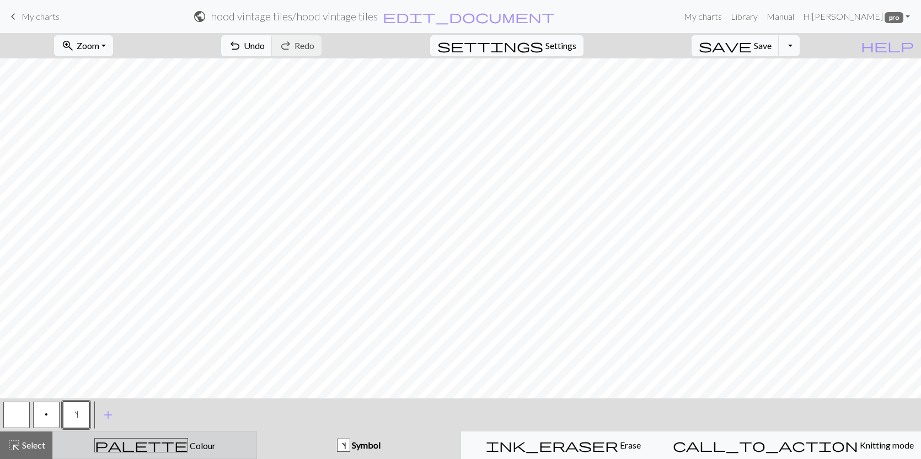
click at [224, 439] on div "palette Colour Colour" at bounding box center [155, 445] width 190 height 14
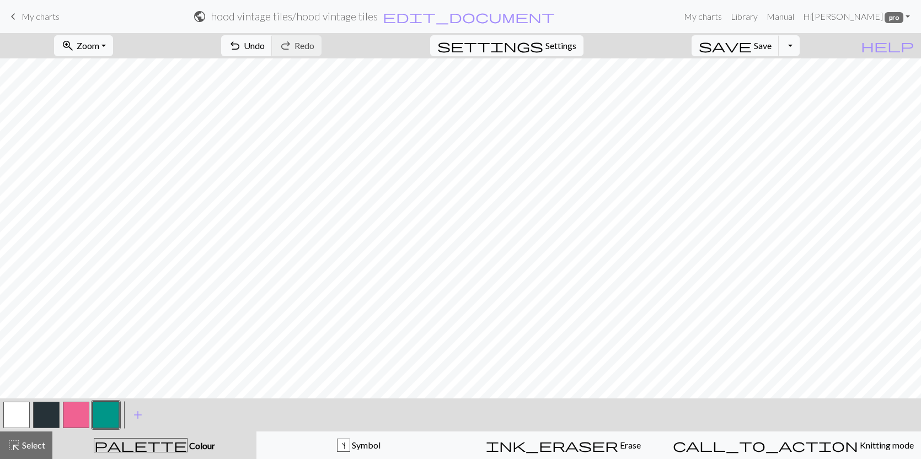
click at [56, 409] on button "button" at bounding box center [46, 415] width 26 height 26
click at [14, 410] on button "button" at bounding box center [16, 415] width 26 height 26
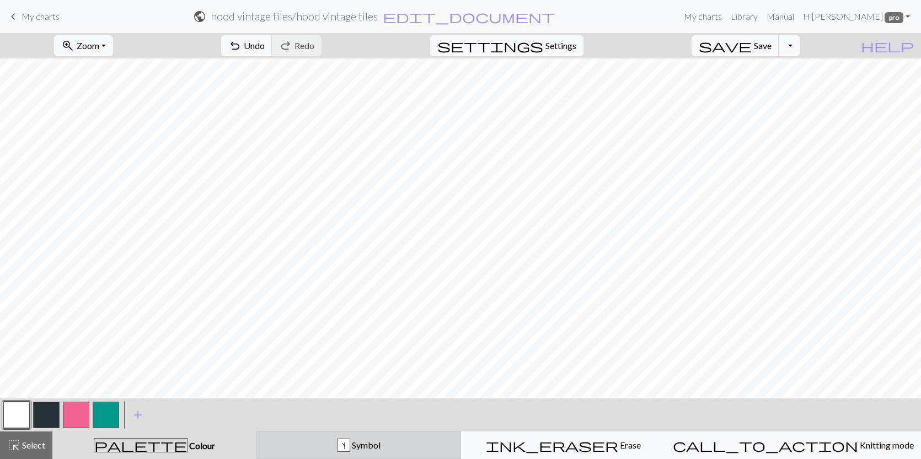
click at [350, 449] on div "s" at bounding box center [343, 445] width 12 height 13
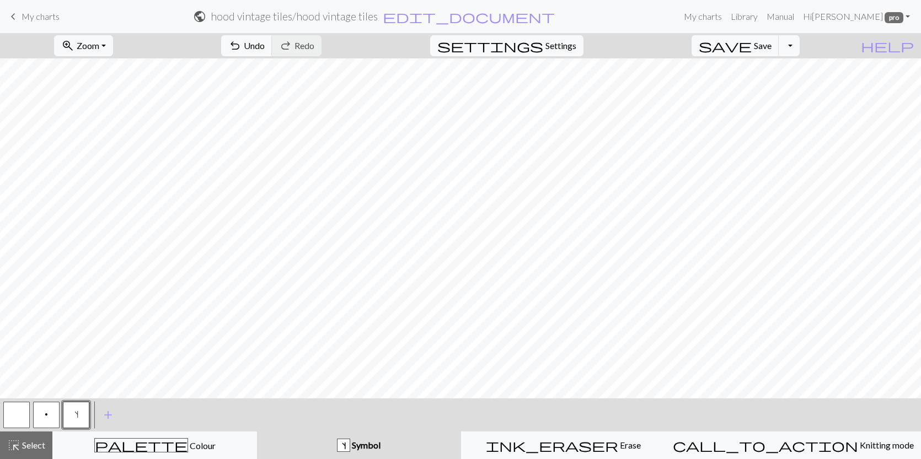
click at [43, 411] on button "p" at bounding box center [46, 415] width 26 height 26
click at [23, 416] on button "button" at bounding box center [16, 415] width 26 height 26
click at [51, 408] on button "p" at bounding box center [46, 415] width 26 height 26
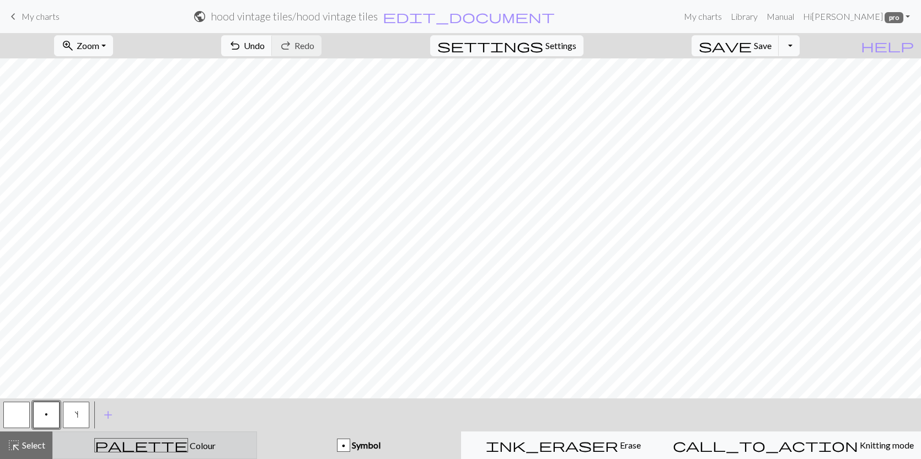
click at [223, 439] on div "palette Colour Colour" at bounding box center [155, 445] width 190 height 14
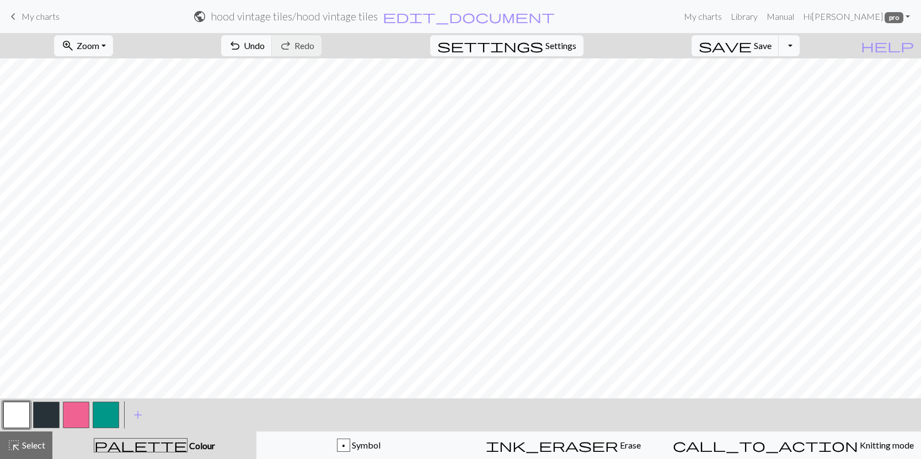
click at [48, 405] on button "button" at bounding box center [46, 415] width 26 height 26
click at [101, 411] on button "button" at bounding box center [106, 415] width 26 height 26
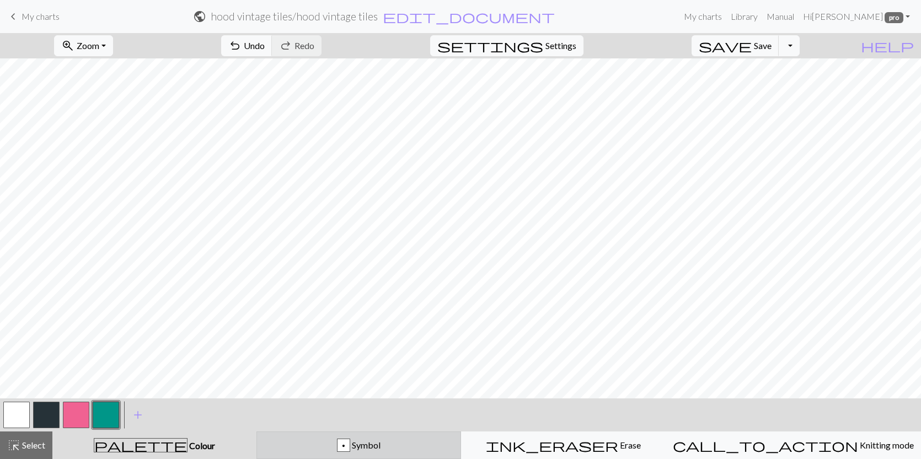
click at [314, 436] on button "p Symbol" at bounding box center [358, 446] width 205 height 28
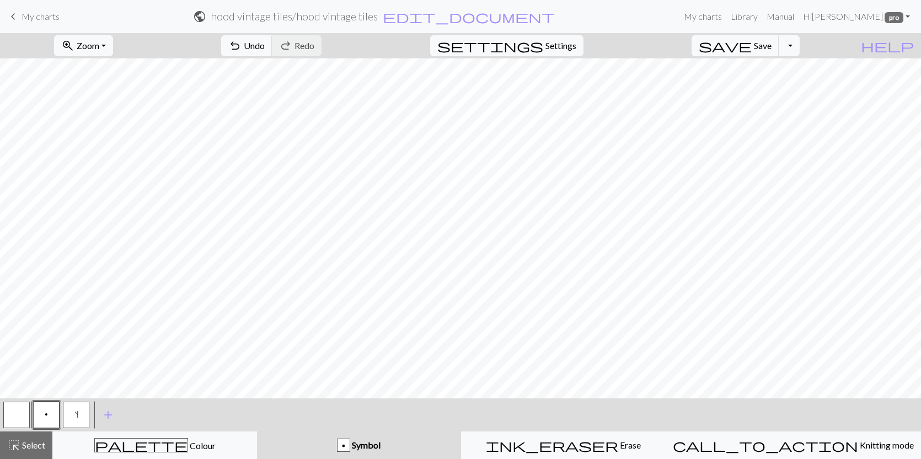
click at [406, 444] on div "p Symbol" at bounding box center [359, 445] width 191 height 13
click at [188, 450] on span "Colour" at bounding box center [202, 446] width 28 height 10
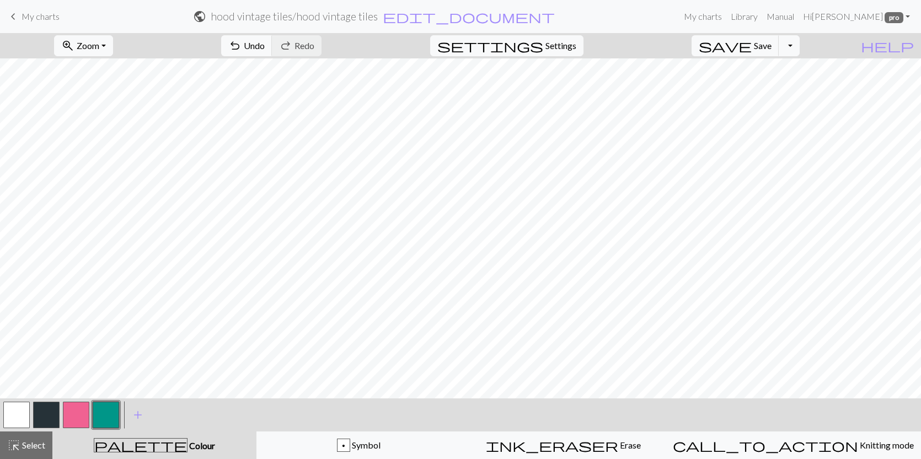
click at [68, 415] on button "button" at bounding box center [76, 415] width 26 height 26
click at [109, 406] on button "button" at bounding box center [106, 415] width 26 height 26
click at [22, 415] on button "button" at bounding box center [16, 415] width 26 height 26
click at [52, 421] on button "button" at bounding box center [46, 415] width 26 height 26
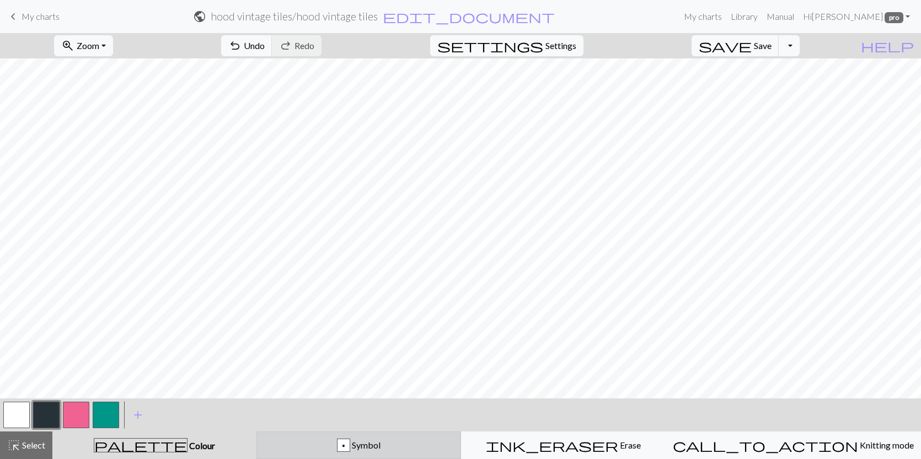
click at [347, 455] on button "p Symbol" at bounding box center [358, 446] width 205 height 28
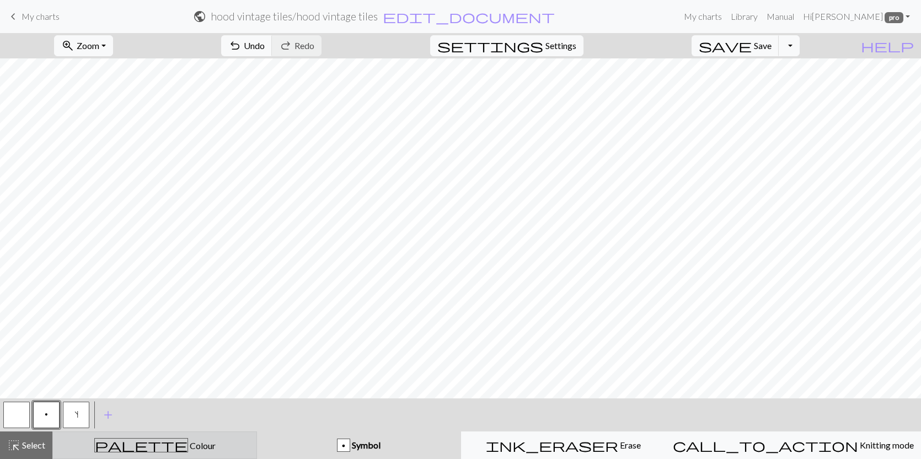
click at [214, 438] on div "palette Colour Colour" at bounding box center [155, 445] width 190 height 14
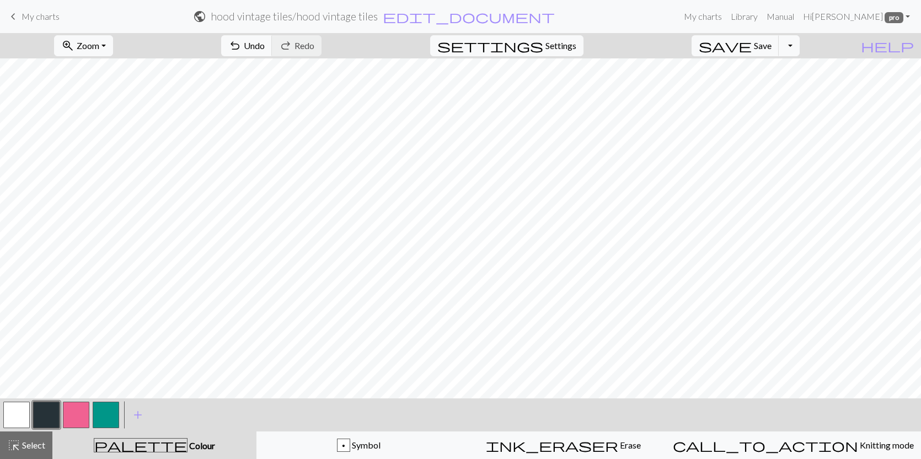
click at [22, 422] on button "button" at bounding box center [16, 415] width 26 height 26
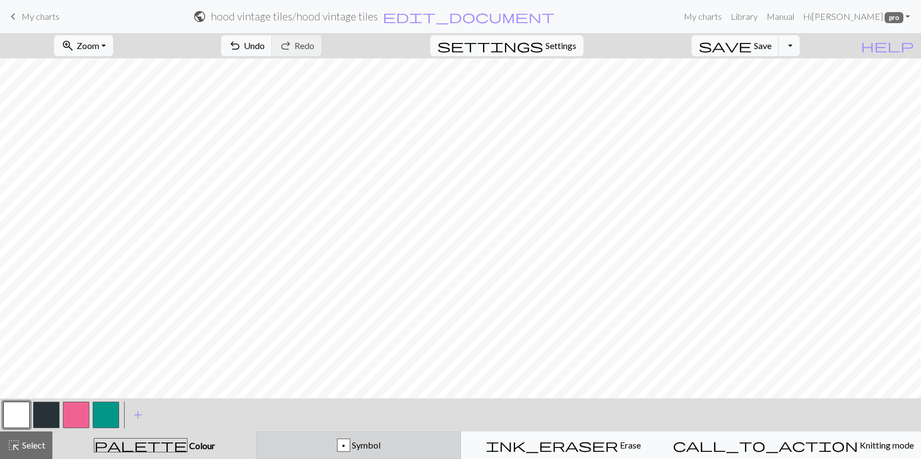
click at [288, 444] on div "p Symbol" at bounding box center [359, 445] width 190 height 13
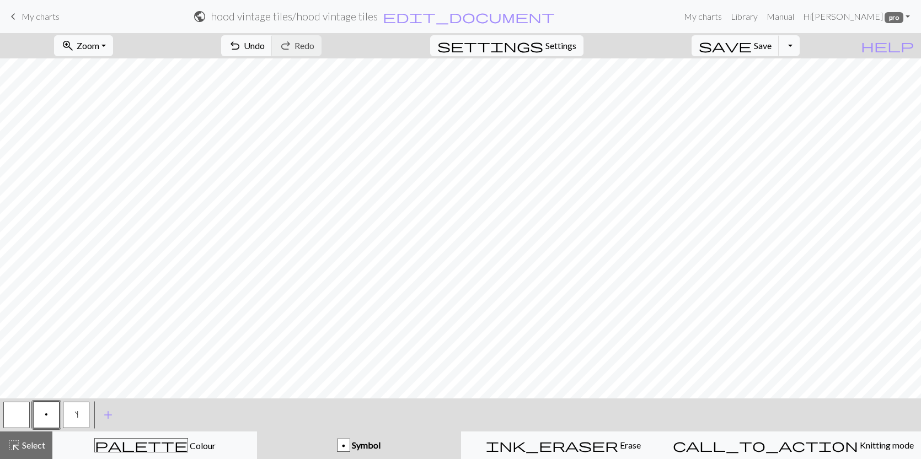
click at [9, 412] on button "button" at bounding box center [16, 415] width 26 height 26
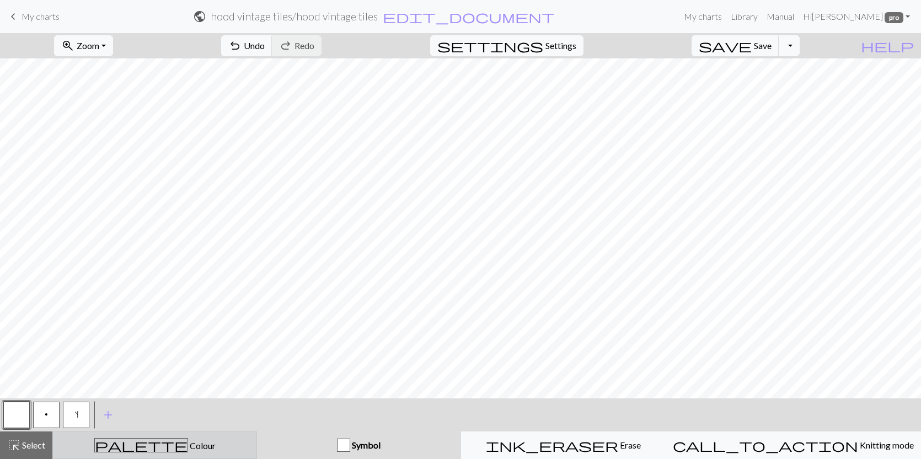
click at [228, 447] on div "palette Colour Colour" at bounding box center [155, 445] width 190 height 14
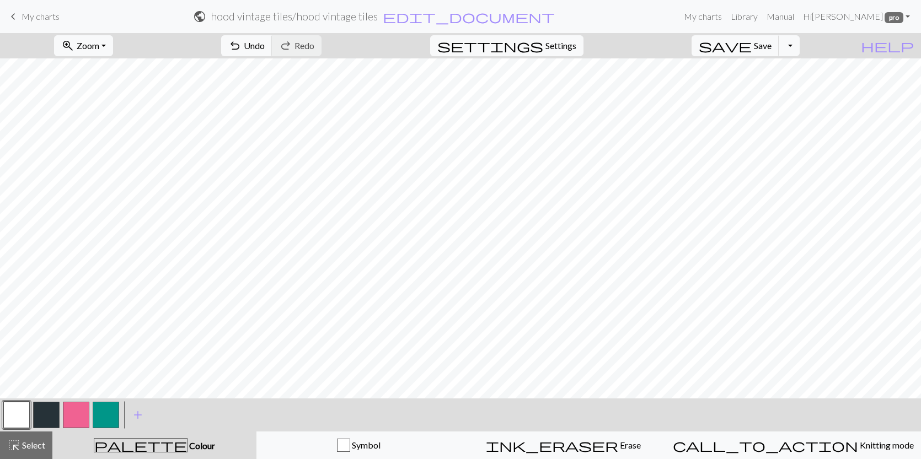
click at [80, 410] on button "button" at bounding box center [76, 415] width 26 height 26
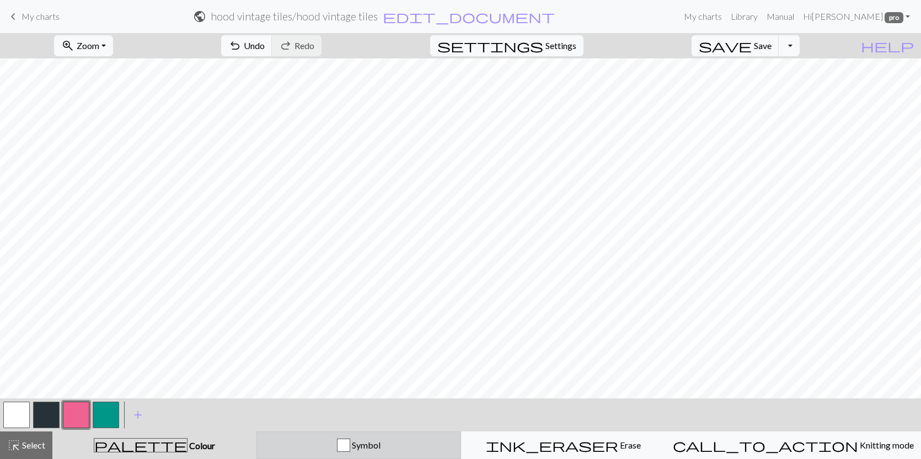
click at [308, 457] on button "Symbol" at bounding box center [358, 446] width 205 height 28
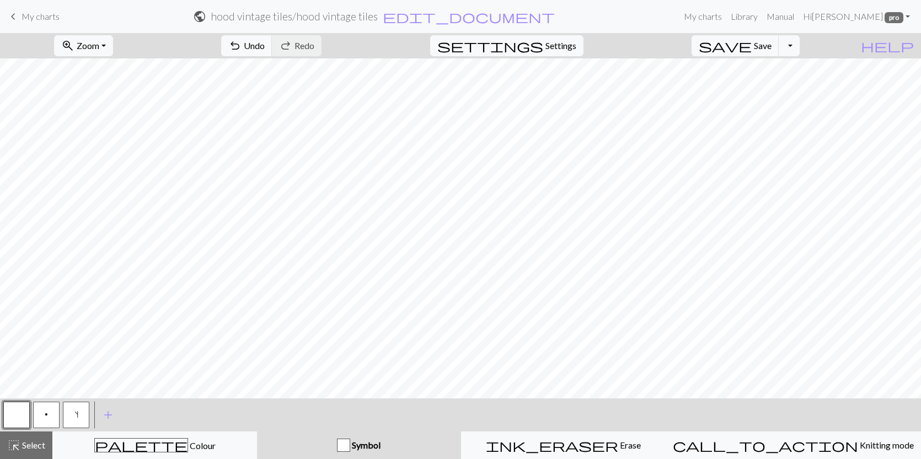
click at [46, 415] on span "p" at bounding box center [46, 414] width 3 height 9
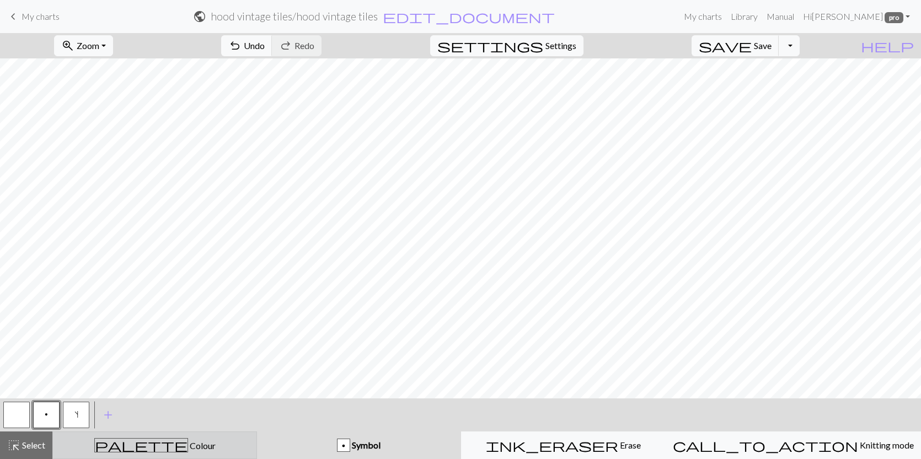
click at [205, 449] on div "palette Colour Colour" at bounding box center [155, 445] width 190 height 14
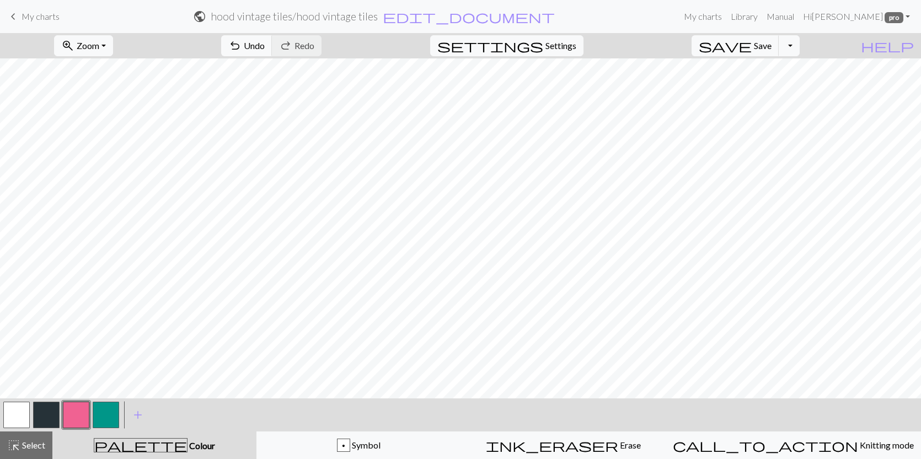
click at [99, 411] on button "button" at bounding box center [106, 415] width 26 height 26
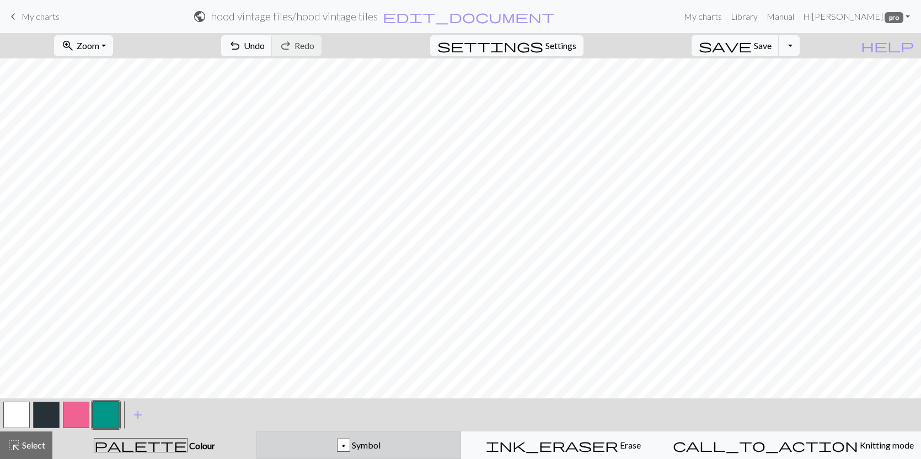
click at [328, 441] on div "p Symbol" at bounding box center [359, 445] width 190 height 13
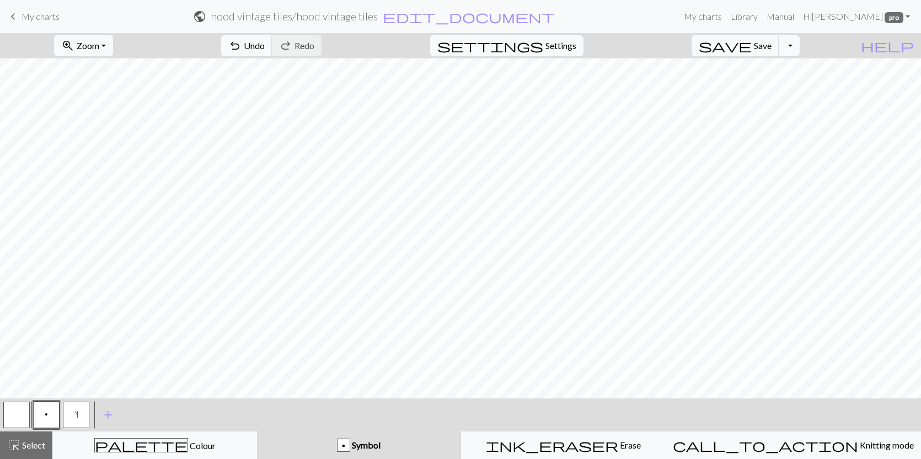
click at [76, 410] on span "s" at bounding box center [76, 414] width 4 height 9
click at [52, 416] on button "p" at bounding box center [46, 415] width 26 height 26
click at [209, 441] on div "palette Colour Colour" at bounding box center [155, 445] width 190 height 14
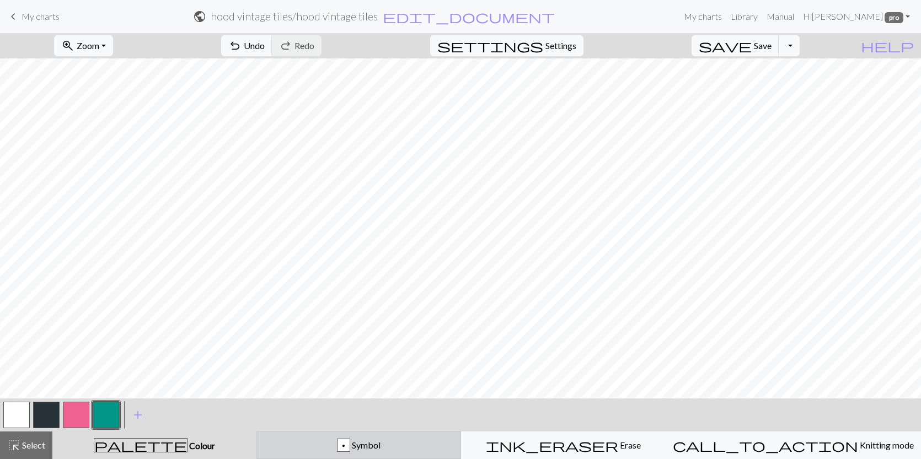
click at [314, 454] on button "p Symbol" at bounding box center [358, 446] width 205 height 28
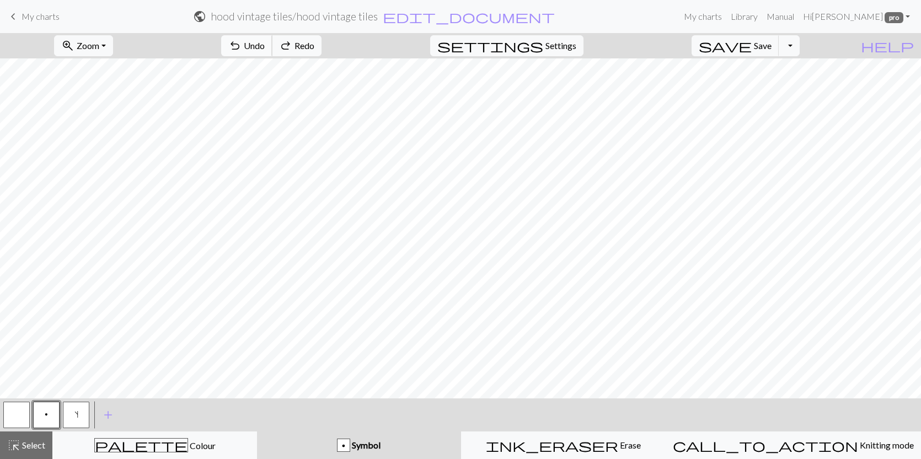
click at [265, 40] on span "Undo" at bounding box center [254, 45] width 21 height 10
click at [321, 55] on button "redo Redo Redo" at bounding box center [297, 45] width 50 height 21
click at [104, 420] on span "add" at bounding box center [107, 414] width 13 height 15
click at [104, 420] on button "button" at bounding box center [106, 415] width 26 height 26
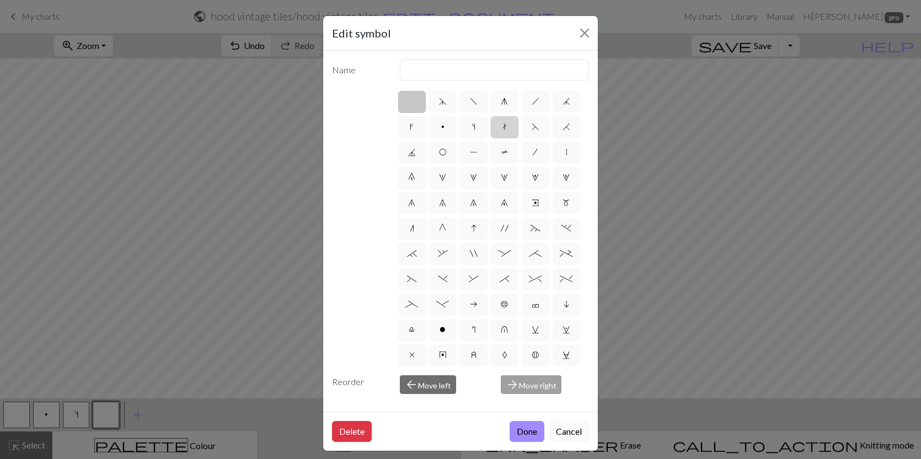
click at [500, 125] on label "t" at bounding box center [505, 127] width 28 height 22
click at [502, 125] on input "t" at bounding box center [505, 123] width 7 height 7
radio input "true"
type input "ktbl"
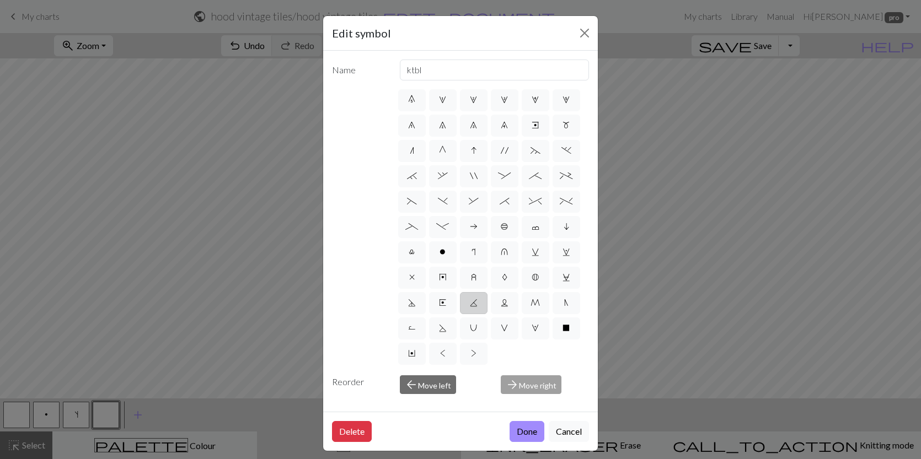
click at [468, 299] on label "K" at bounding box center [474, 303] width 28 height 22
click at [470, 374] on input "K" at bounding box center [473, 377] width 7 height 7
radio input "true"
type input "p2tog tbl"
click at [412, 353] on span "Y" at bounding box center [411, 353] width 7 height 9
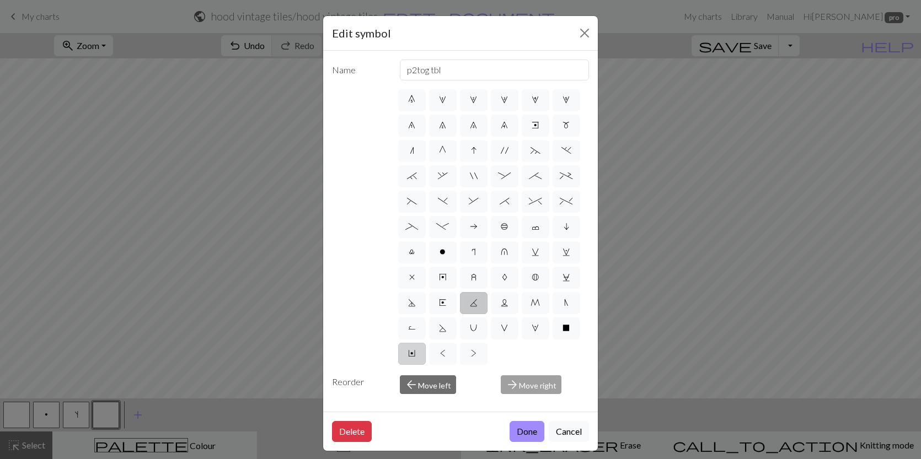
click at [412, 425] on input "Y" at bounding box center [411, 428] width 7 height 7
radio input "true"
type input "place bead"
click at [537, 326] on span "W" at bounding box center [535, 328] width 7 height 9
click at [537, 399] on input "W" at bounding box center [535, 402] width 7 height 7
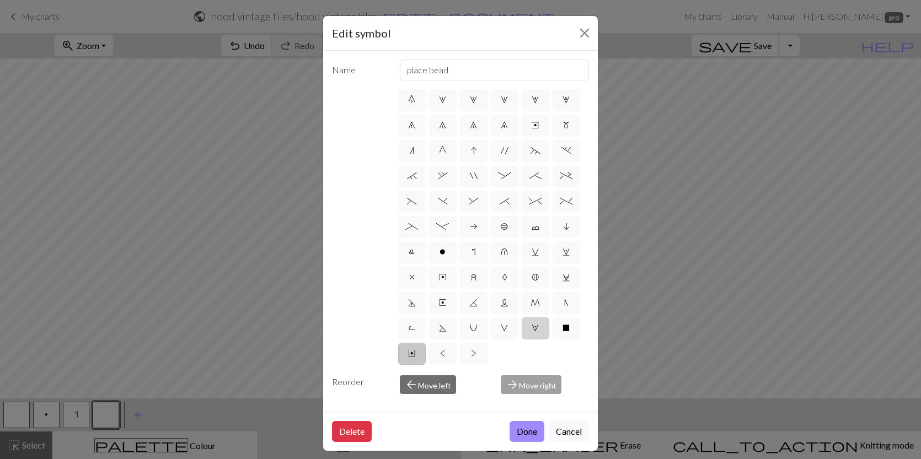
radio input "true"
type input "k1, yo, k1"
click at [584, 25] on button "Close" at bounding box center [585, 33] width 18 height 18
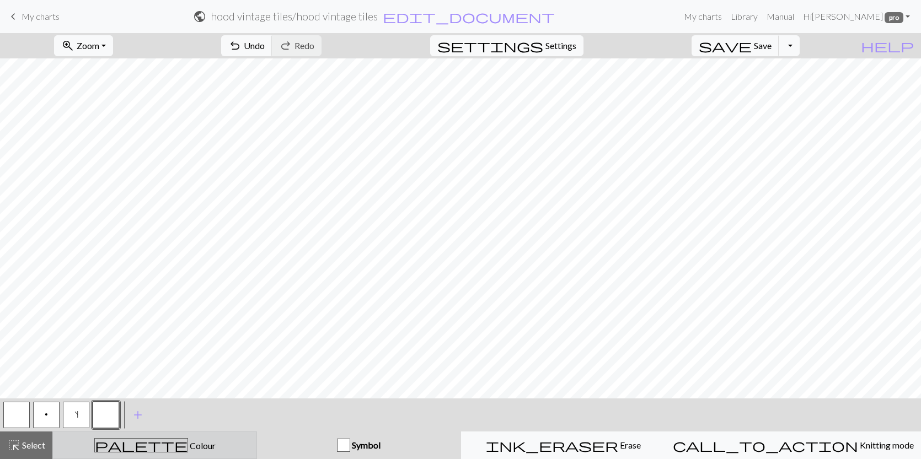
click at [248, 437] on button "palette Colour Colour" at bounding box center [154, 446] width 205 height 28
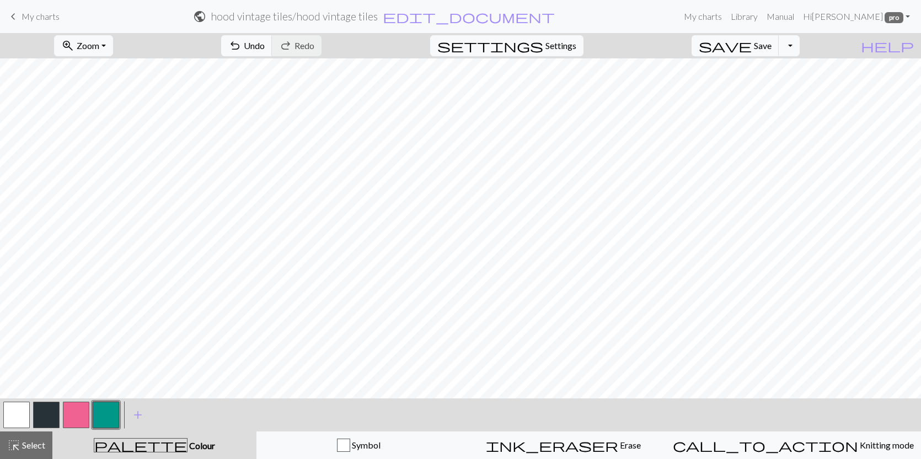
click at [47, 407] on button "button" at bounding box center [46, 415] width 26 height 26
click at [769, 47] on button "save Save Save" at bounding box center [735, 45] width 88 height 21
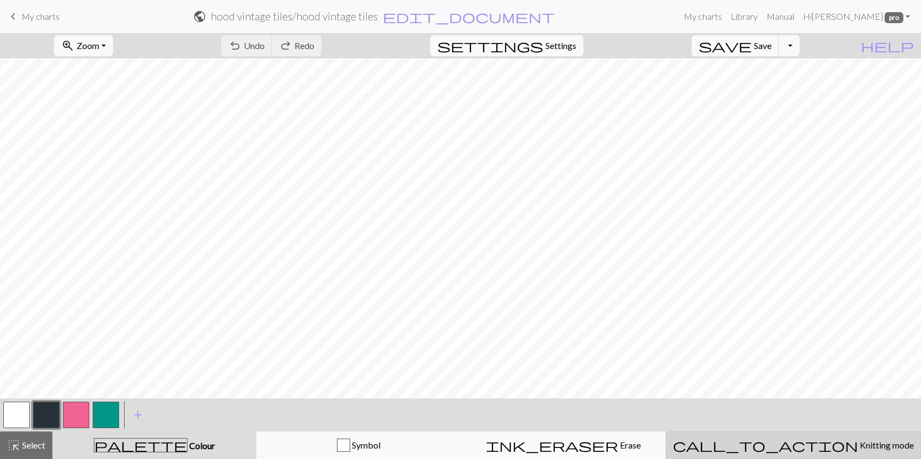
click at [858, 449] on span "Knitting mode" at bounding box center [886, 445] width 56 height 10
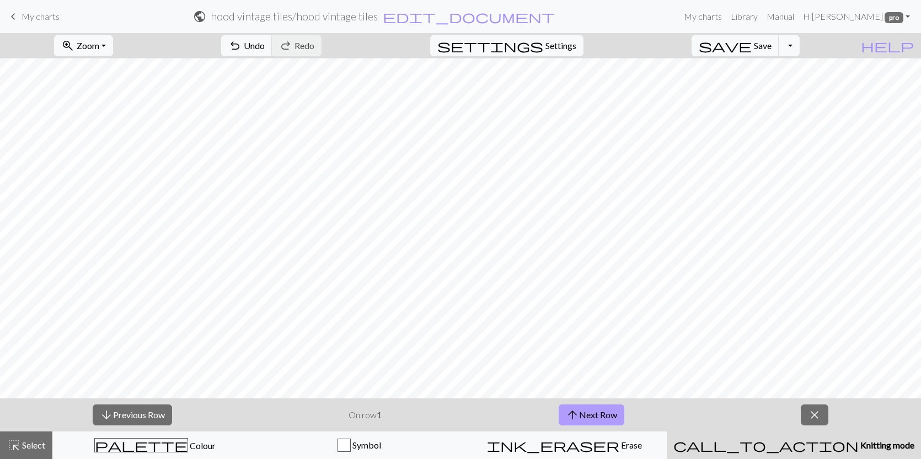
click at [587, 417] on button "arrow_upward Next Row" at bounding box center [592, 415] width 66 height 21
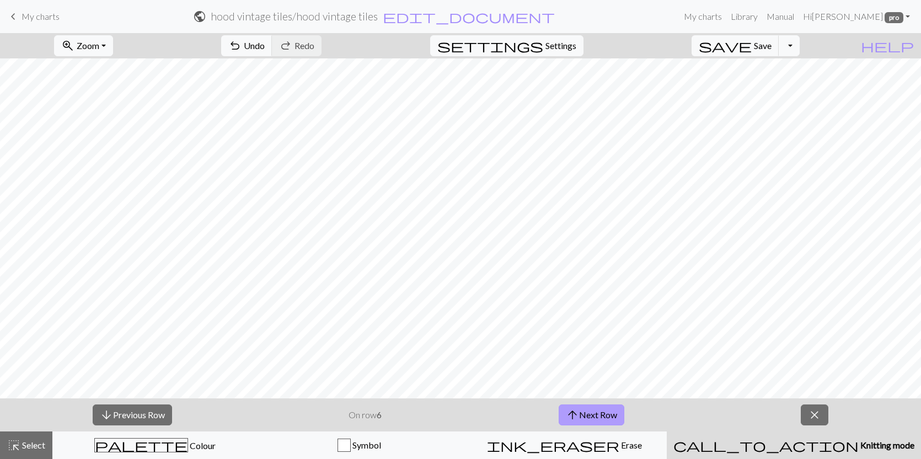
click at [587, 417] on button "arrow_upward Next Row" at bounding box center [592, 415] width 66 height 21
click at [138, 411] on button "arrow_downward Previous Row" at bounding box center [132, 415] width 79 height 21
click at [813, 419] on span "close" at bounding box center [814, 414] width 13 height 15
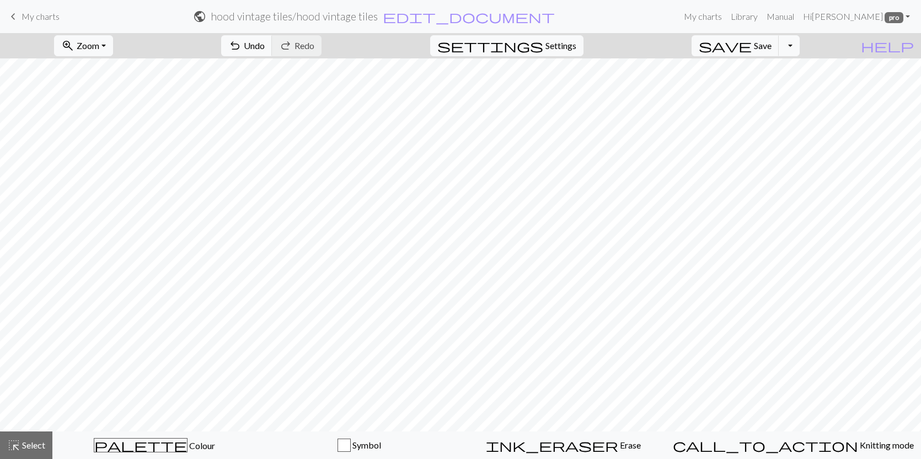
scroll to position [338, 0]
click at [30, 448] on span "Select" at bounding box center [32, 445] width 25 height 10
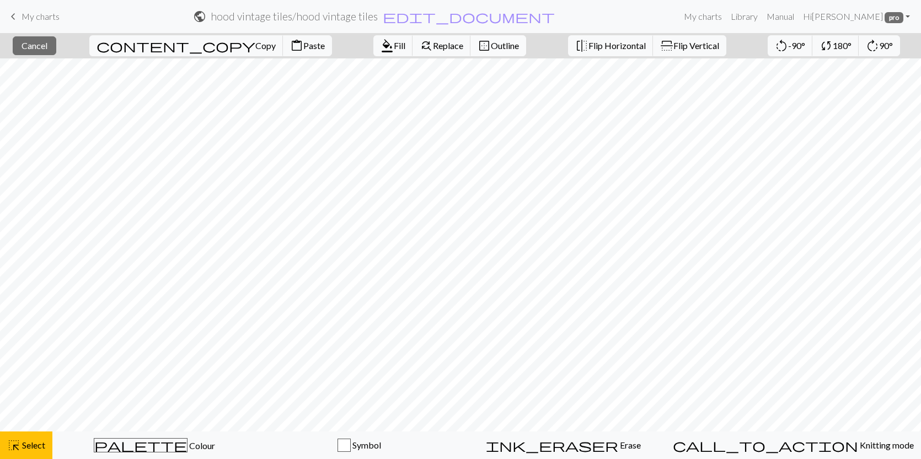
click at [478, 45] on span "border_outer" at bounding box center [484, 45] width 13 height 15
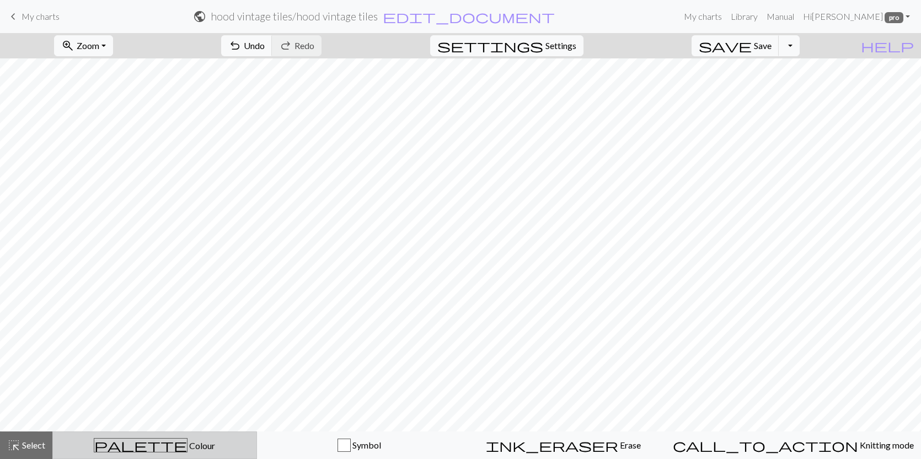
click at [152, 449] on span "palette" at bounding box center [140, 445] width 93 height 15
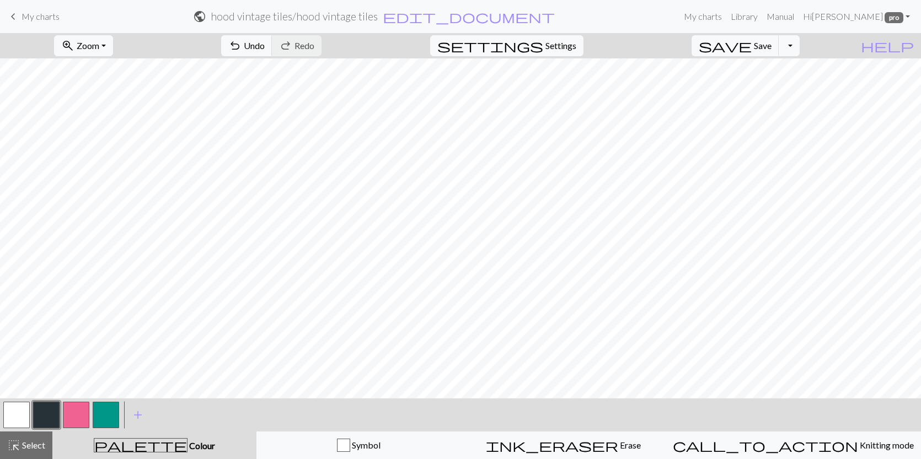
click at [43, 413] on button "button" at bounding box center [46, 415] width 26 height 26
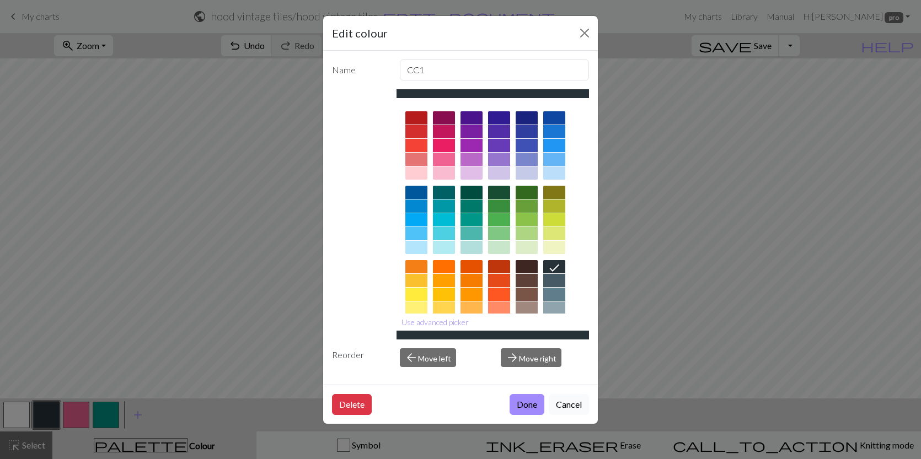
click at [564, 411] on button "Cancel" at bounding box center [569, 404] width 40 height 21
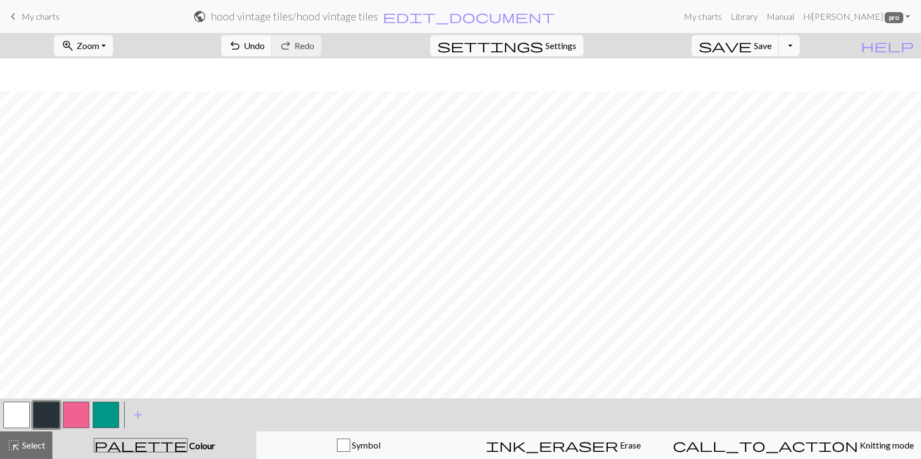
scroll to position [371, 0]
click at [103, 412] on button "button" at bounding box center [106, 415] width 26 height 26
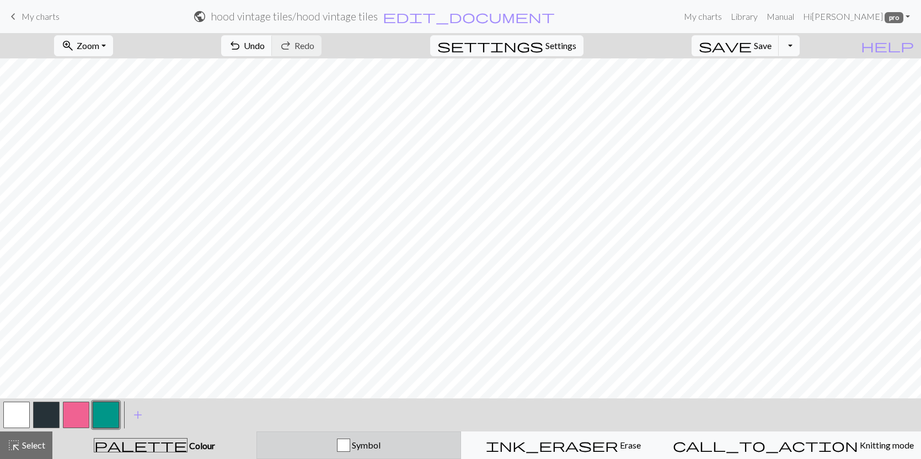
click at [354, 439] on div "Symbol" at bounding box center [359, 445] width 190 height 13
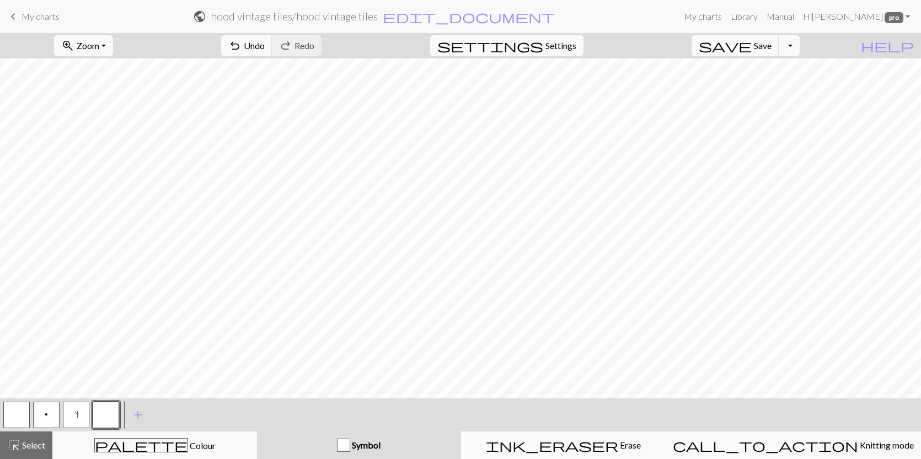
click at [44, 416] on button "p" at bounding box center [46, 415] width 26 height 26
click at [17, 412] on button "button" at bounding box center [16, 415] width 26 height 26
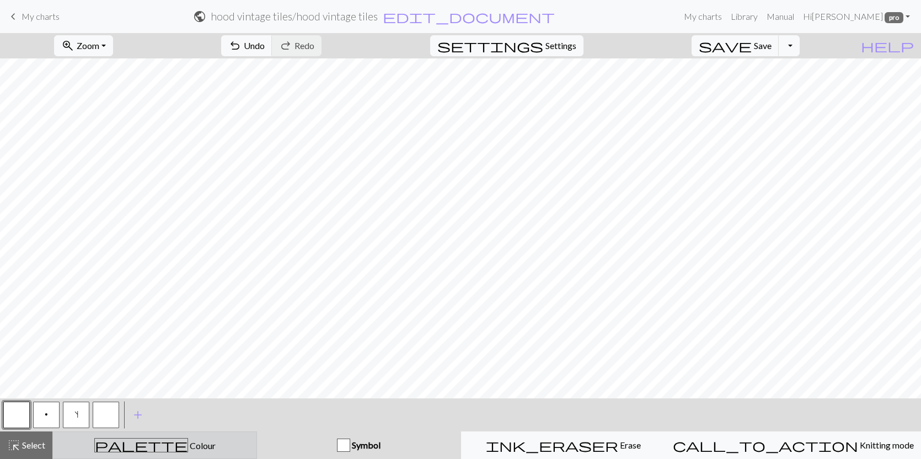
click at [245, 447] on div "palette Colour Colour" at bounding box center [155, 445] width 190 height 14
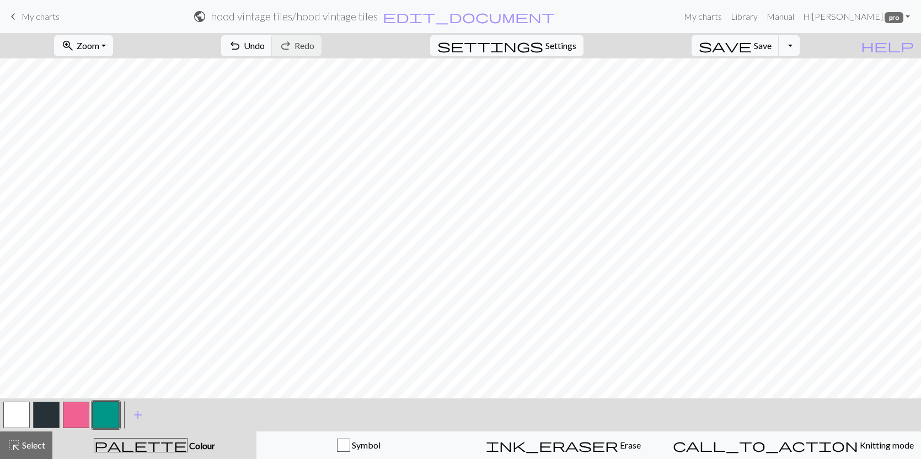
click at [9, 407] on button "button" at bounding box center [16, 415] width 26 height 26
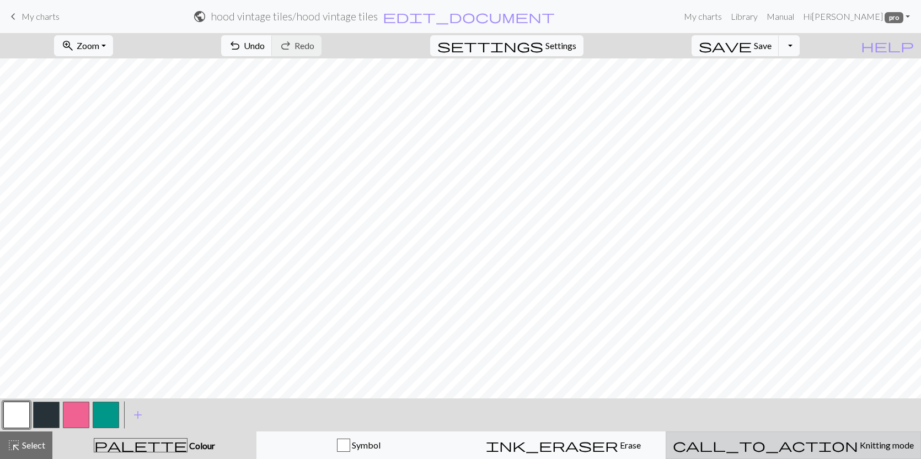
click at [850, 448] on div "call_to_action Knitting mode Knitting mode" at bounding box center [793, 445] width 241 height 13
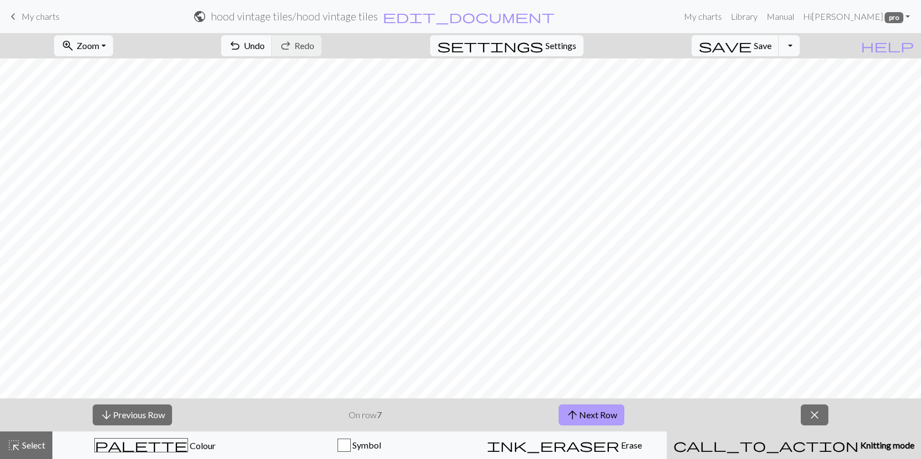
click at [594, 409] on button "arrow_upward Next Row" at bounding box center [592, 415] width 66 height 21
